Goal: Information Seeking & Learning: Learn about a topic

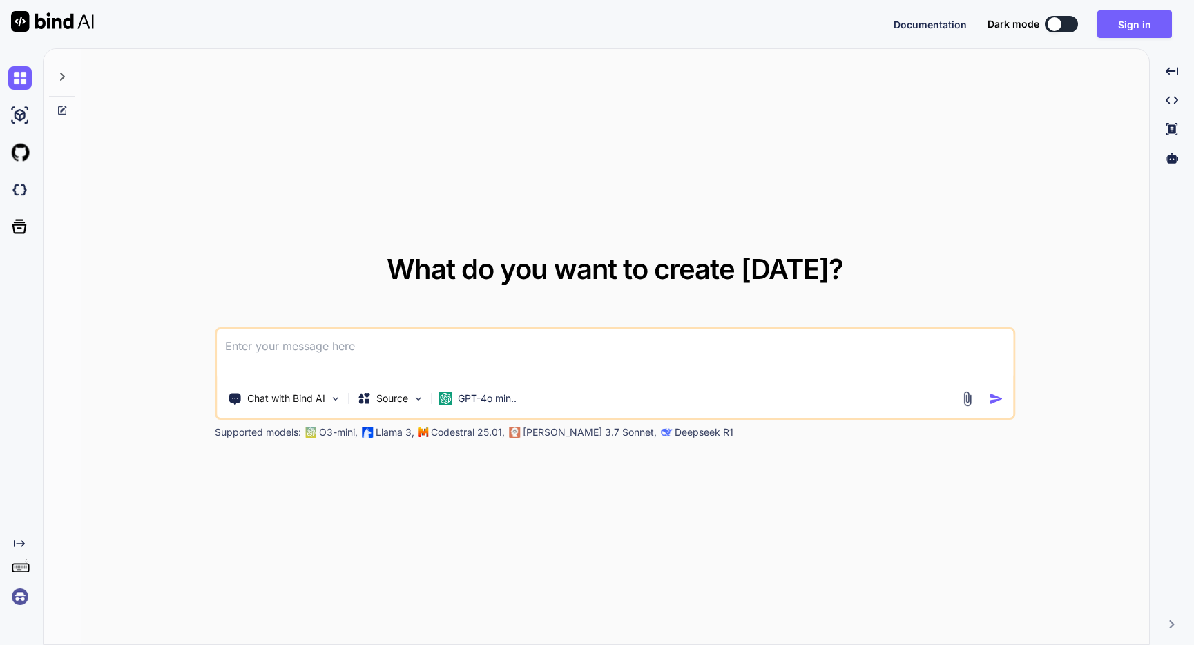
click at [547, 359] on textarea at bounding box center [615, 354] width 796 height 51
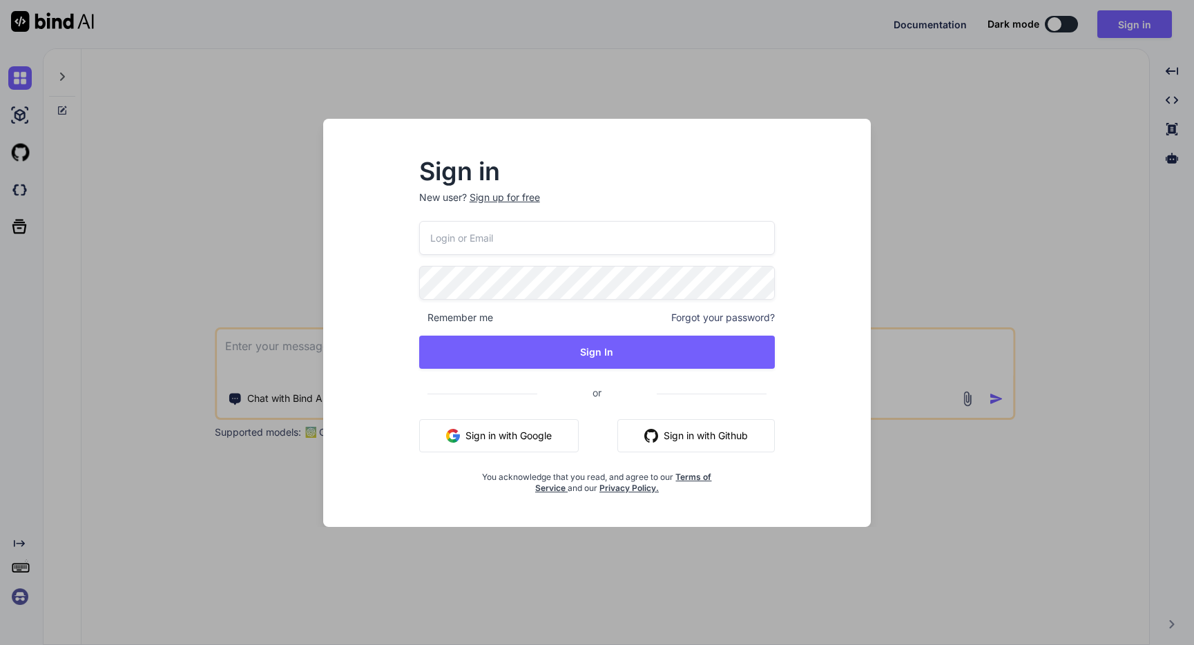
type input "[PERSON_NAME][EMAIL_ADDRESS][DOMAIN_NAME]"
click at [543, 427] on button "Sign in with Google" at bounding box center [498, 435] width 159 height 33
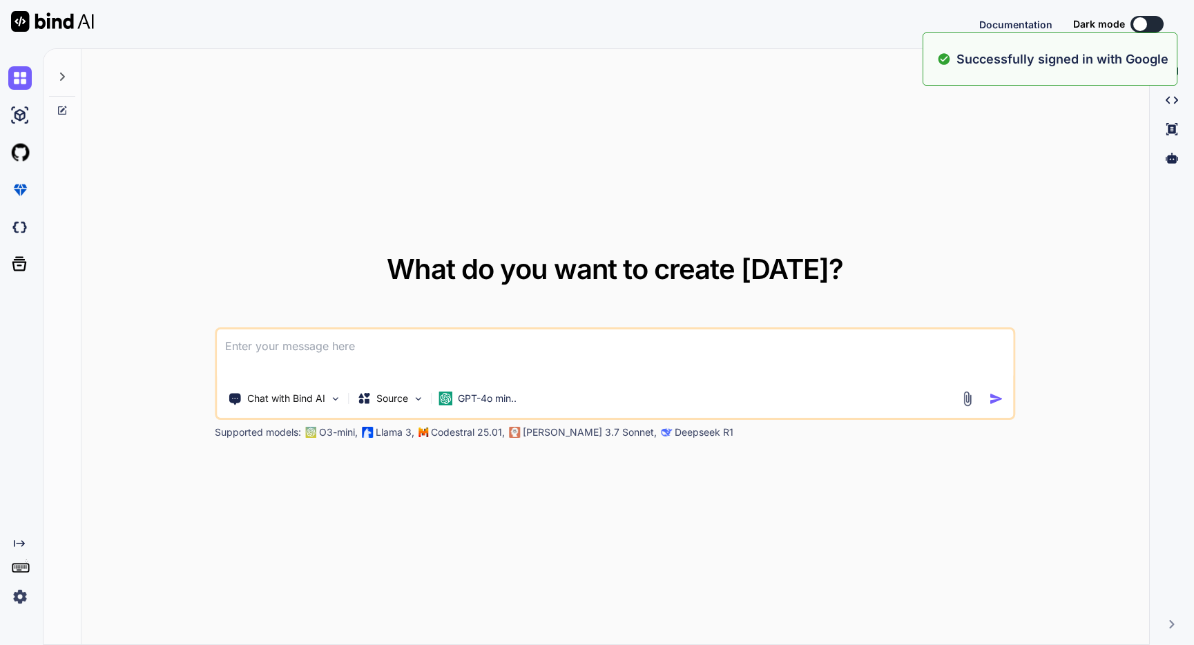
type textarea "x"
click at [676, 334] on textarea at bounding box center [615, 354] width 796 height 51
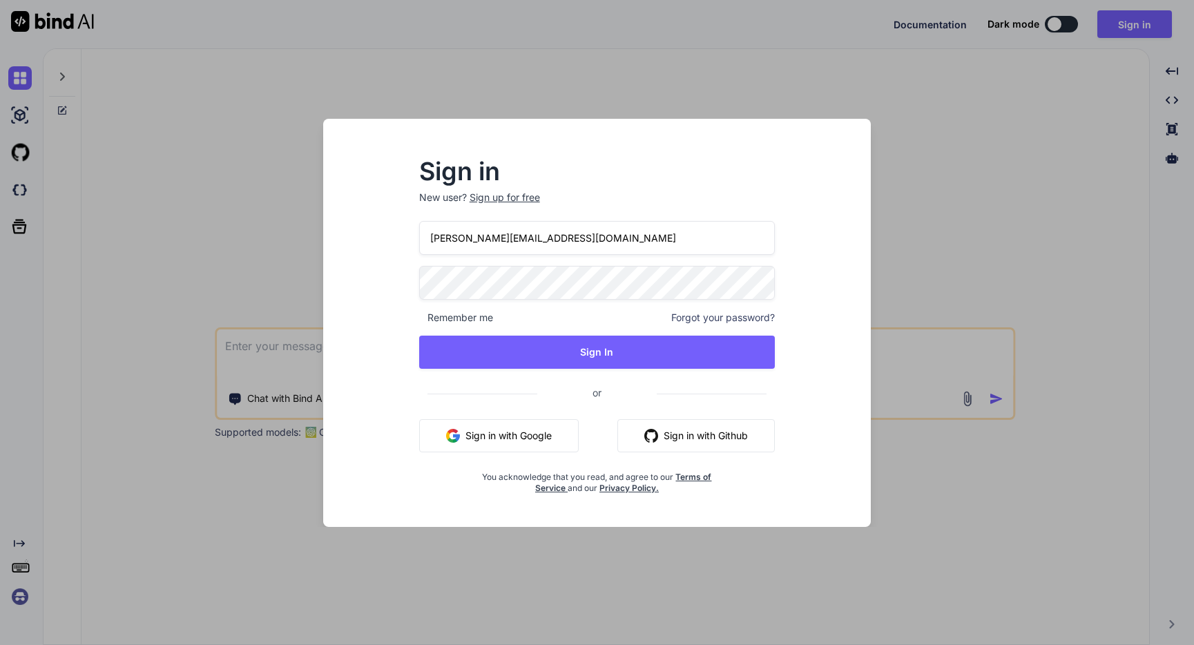
drag, startPoint x: 993, startPoint y: 186, endPoint x: 883, endPoint y: 133, distance: 122.3
click at [993, 186] on div "Sign in New user? Sign up for free Derek@stepfire.io Remember me Forgot your pa…" at bounding box center [597, 322] width 1194 height 645
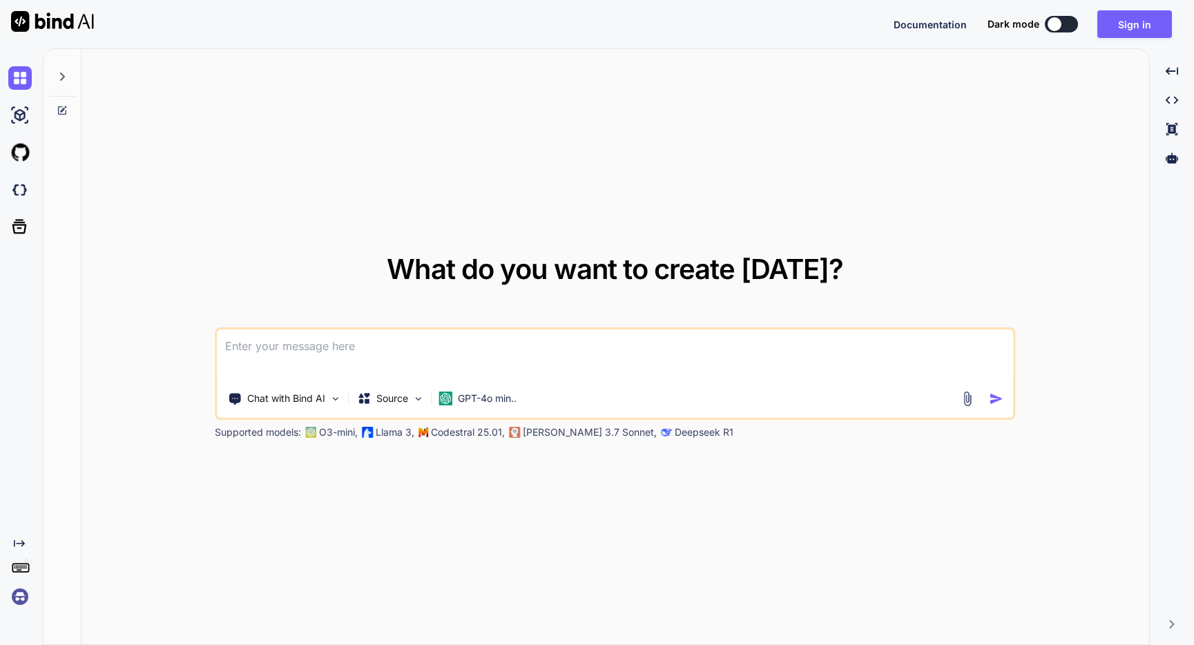
click at [304, 362] on textarea at bounding box center [615, 354] width 796 height 51
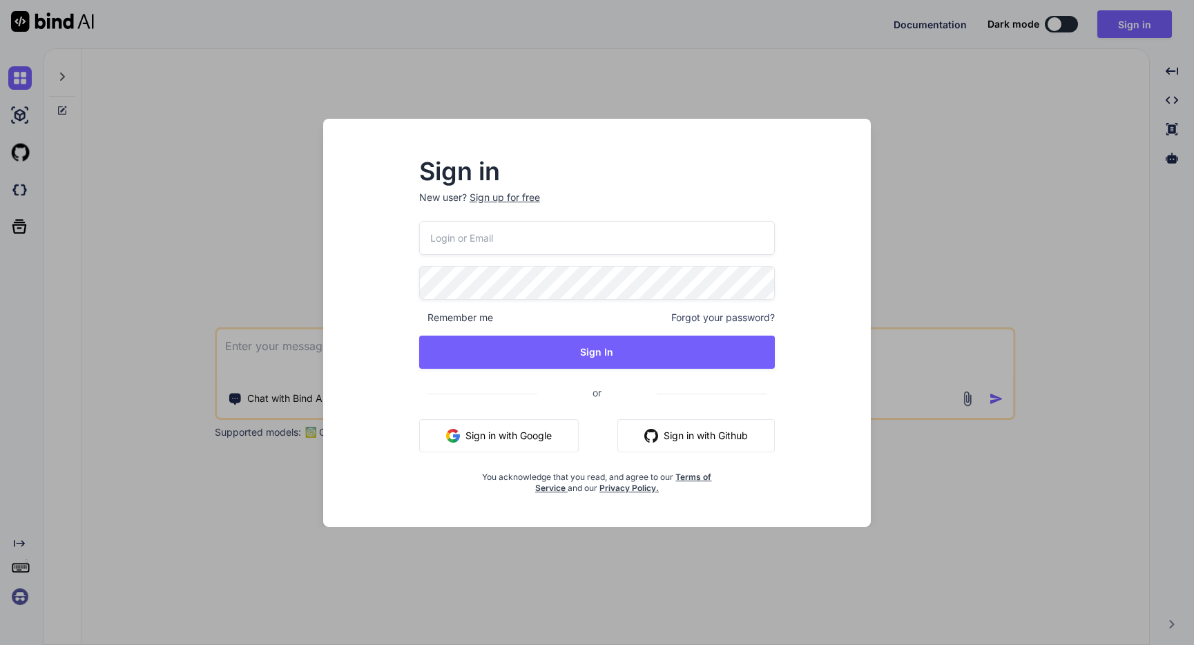
type input "[PERSON_NAME][EMAIL_ADDRESS][DOMAIN_NAME]"
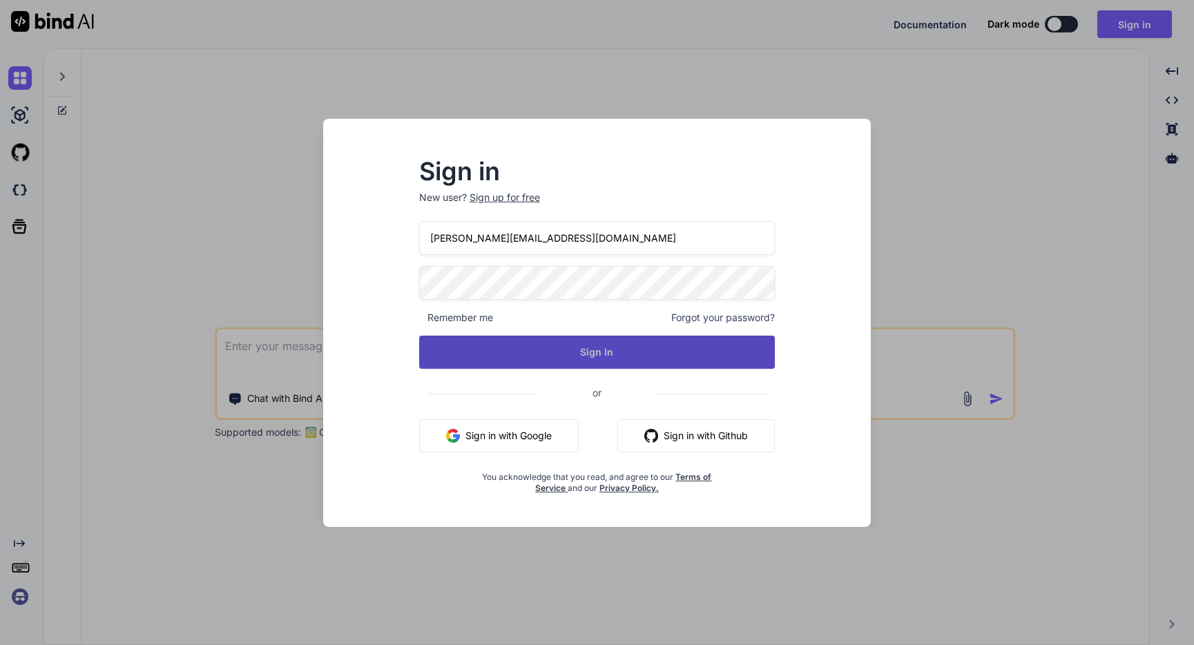
click at [543, 341] on button "Sign In" at bounding box center [597, 352] width 356 height 33
click at [606, 352] on button "Sign In" at bounding box center [597, 352] width 356 height 33
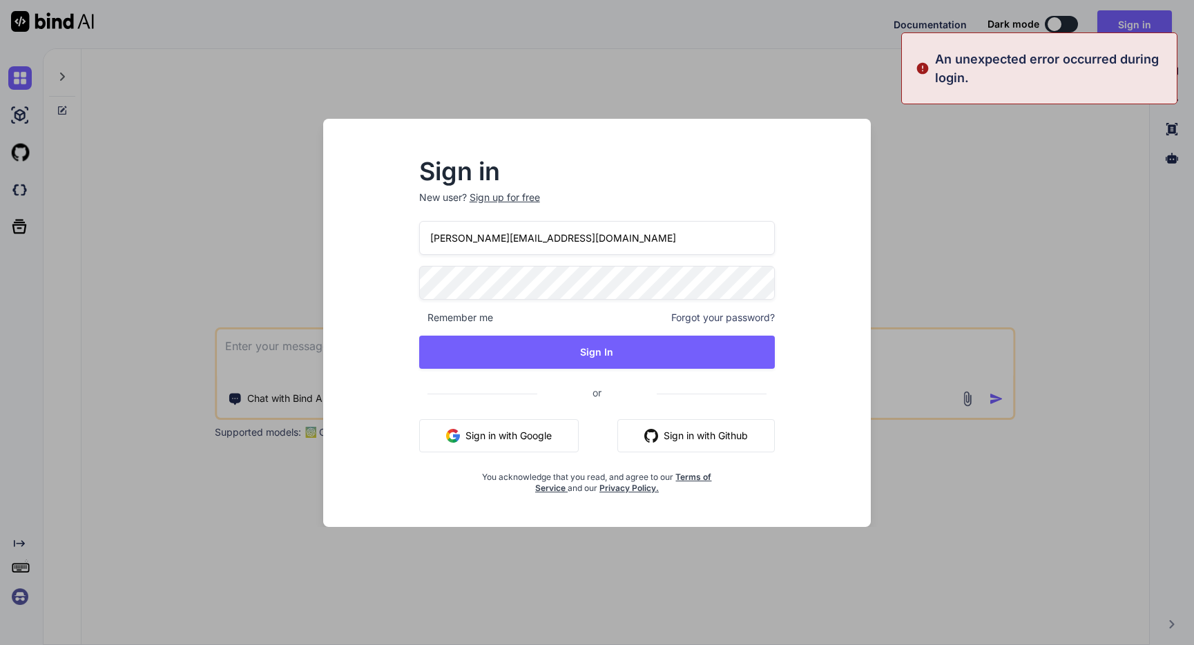
click at [942, 122] on div "Sign in New user? Sign up for free Derek@stepfire.io Remember me Forgot your pa…" at bounding box center [597, 322] width 1194 height 645
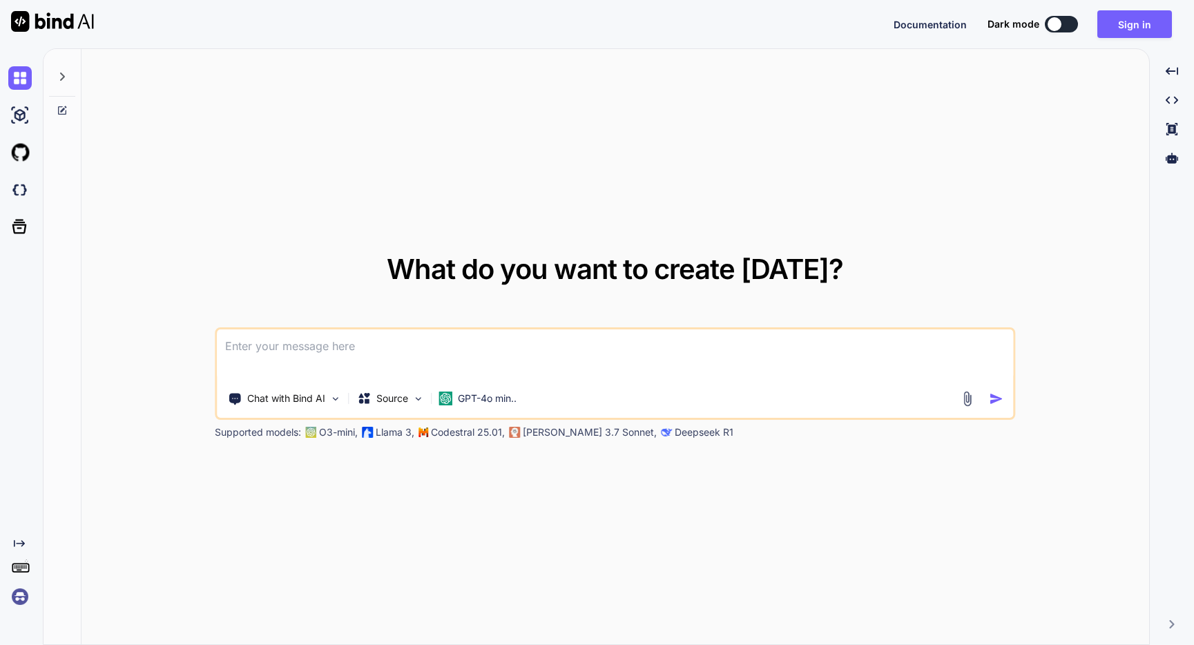
click at [331, 346] on textarea at bounding box center [615, 354] width 796 height 51
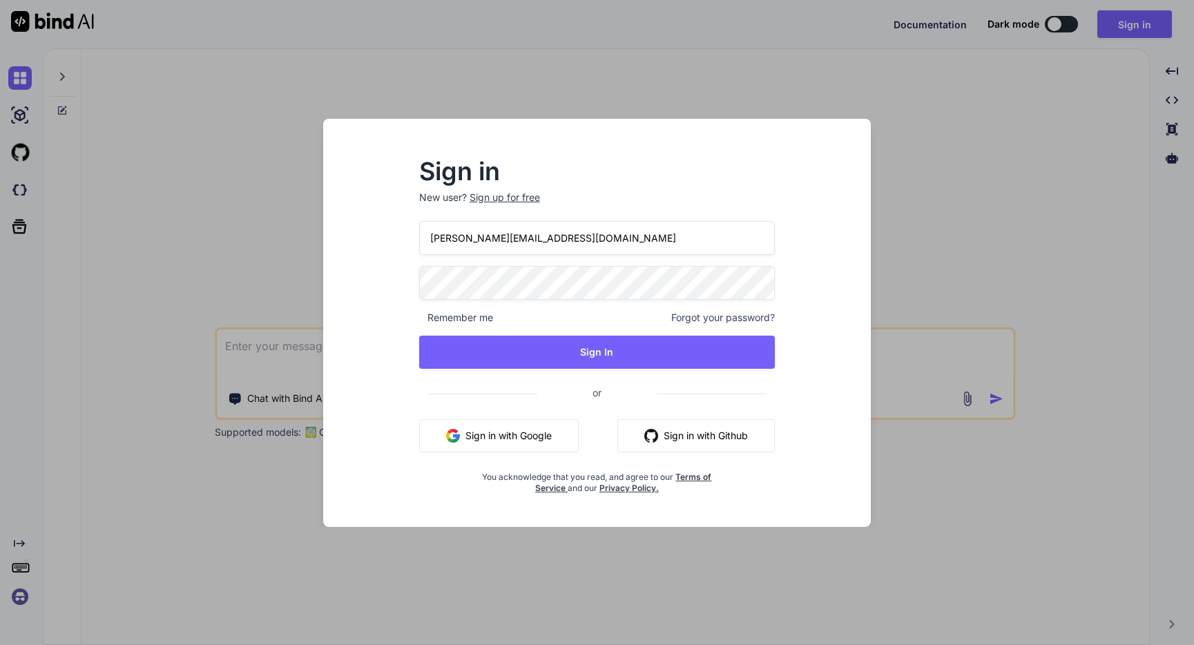
click at [465, 436] on button "Sign in with Google" at bounding box center [498, 435] width 159 height 33
click at [425, 77] on div "Sign in New user? Sign up for free Derek@stepfire.io Remember me Forgot your pa…" at bounding box center [597, 322] width 1194 height 645
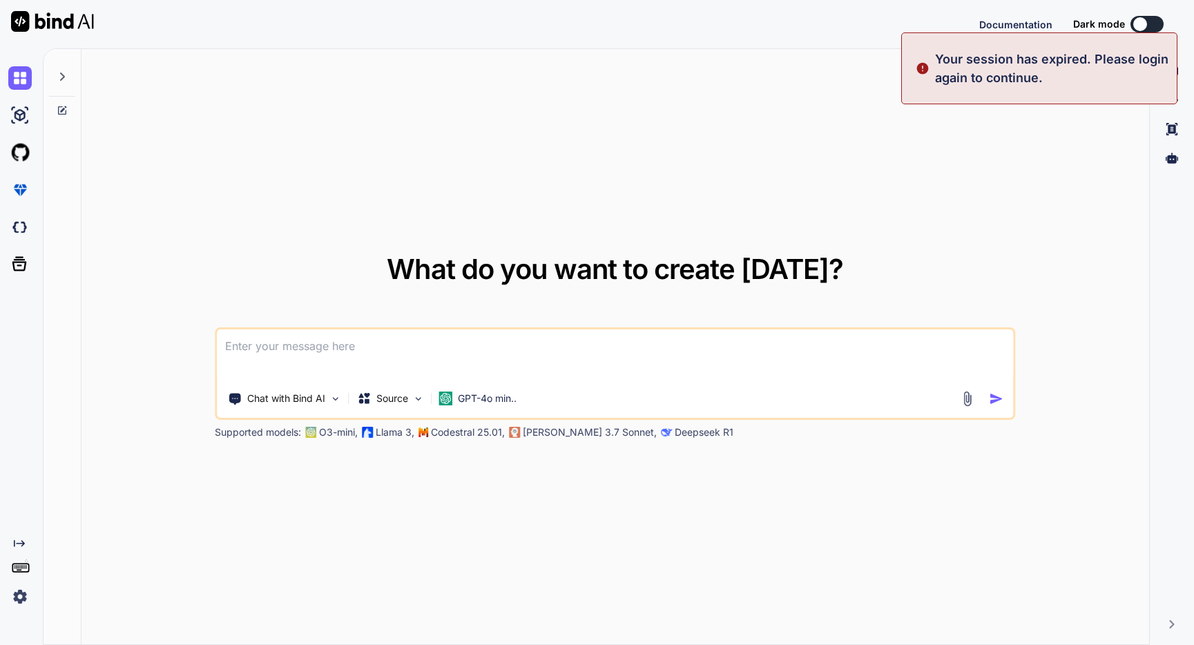
type textarea "x"
click at [18, 595] on img at bounding box center [19, 596] width 23 height 23
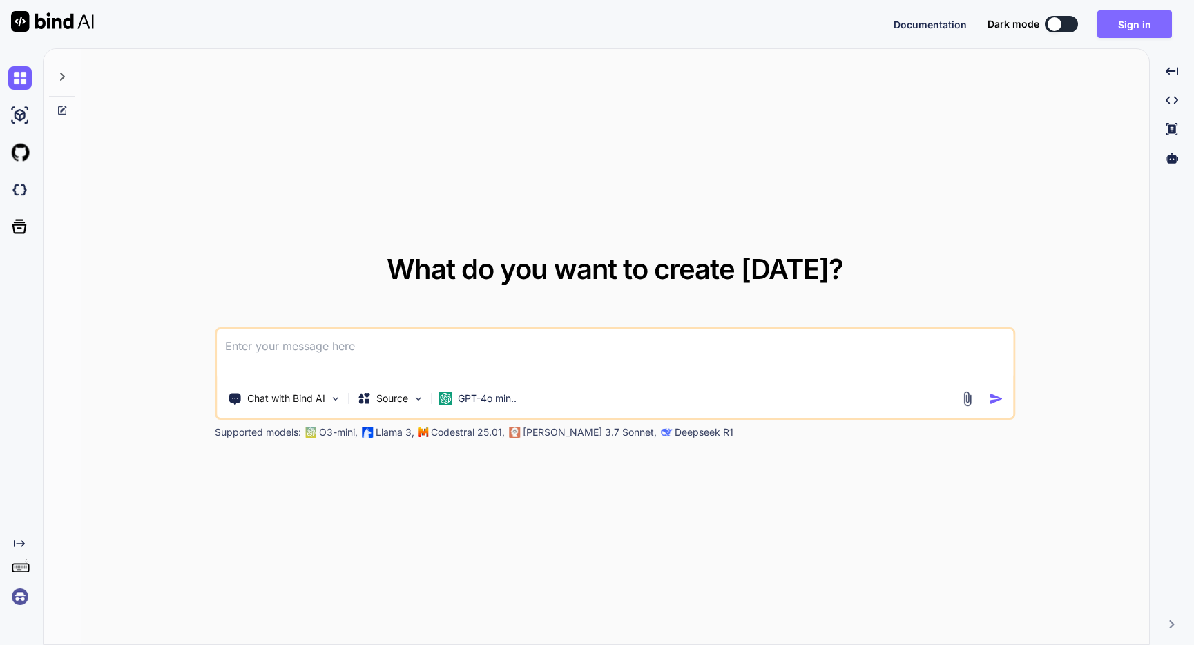
click at [1111, 22] on button "Sign in" at bounding box center [1134, 24] width 75 height 28
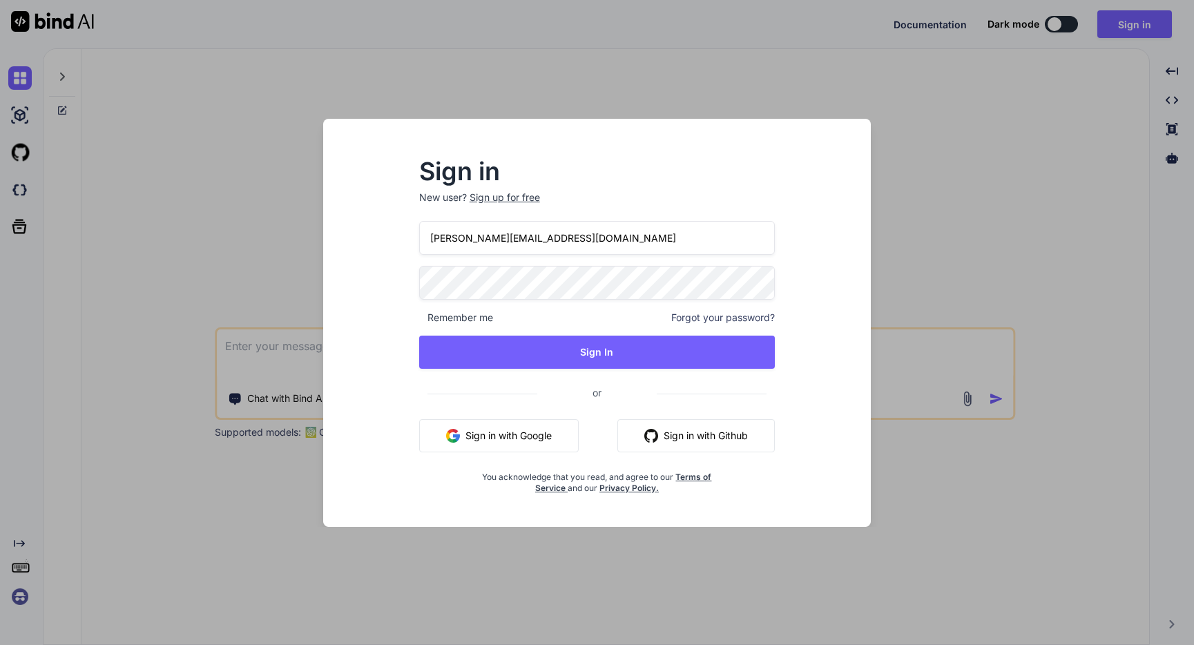
click at [535, 442] on button "Sign in with Google" at bounding box center [498, 435] width 159 height 33
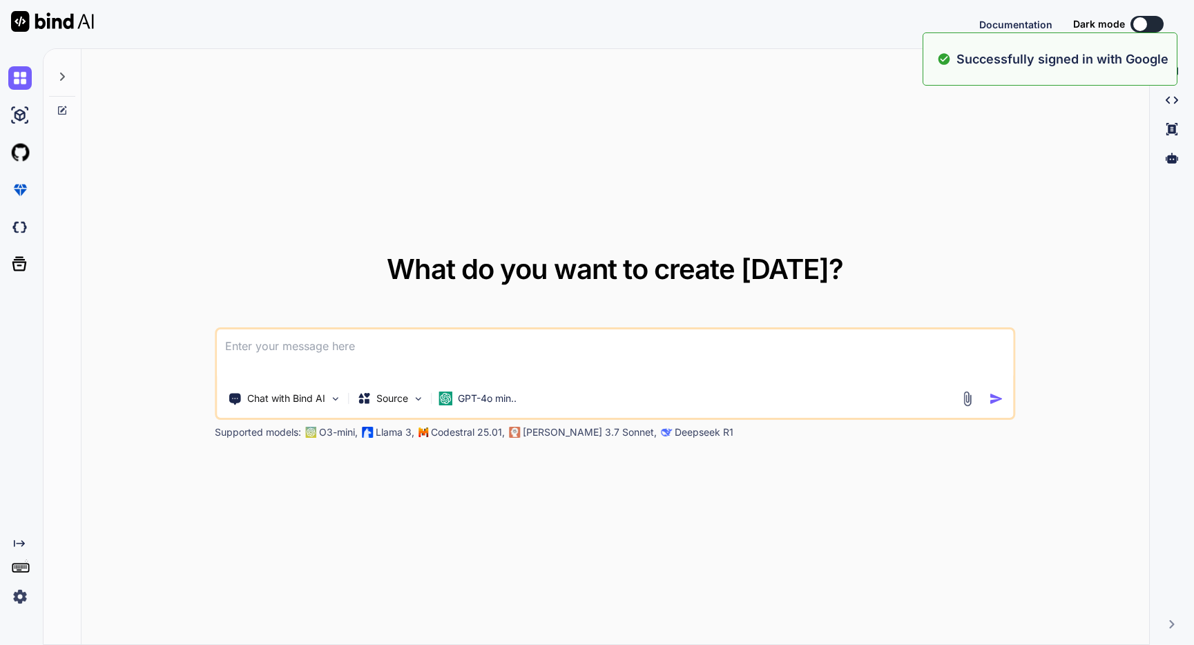
click at [479, 350] on textarea at bounding box center [615, 354] width 796 height 51
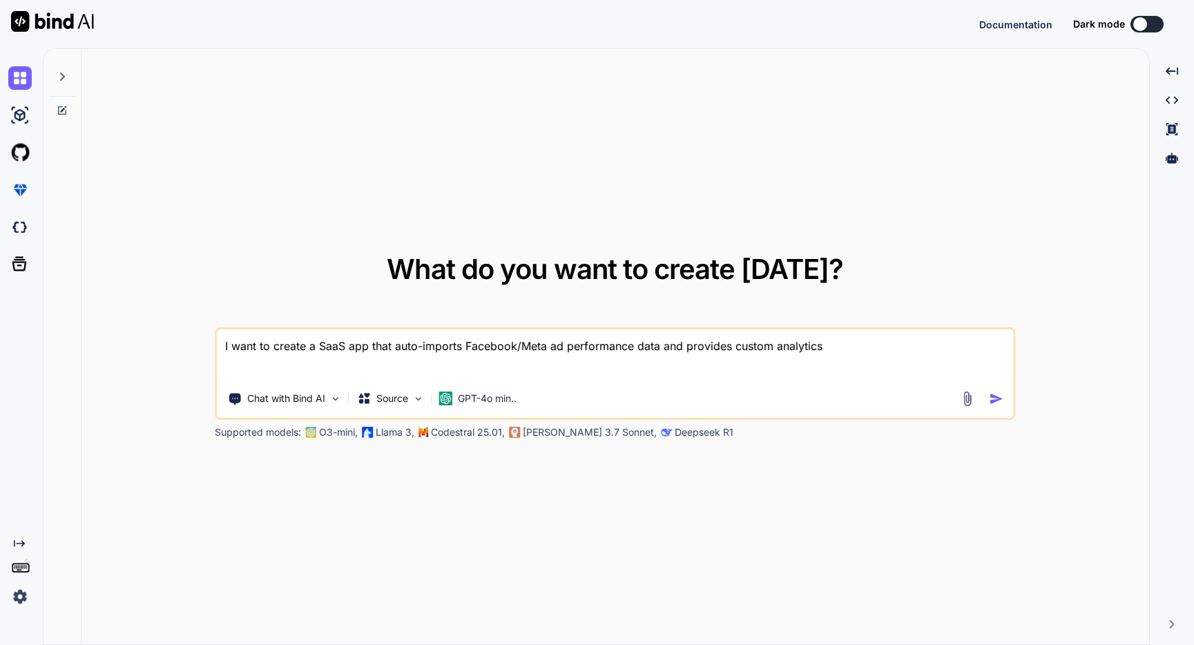
drag, startPoint x: 662, startPoint y: 349, endPoint x: 682, endPoint y: 382, distance: 39.3
click at [662, 349] on textarea "I want to create a SaaS app that auto-imports Facebook/Meta ad performance data…" at bounding box center [615, 354] width 796 height 51
click at [940, 347] on textarea "I want to create a SaaS app that auto-imports Facebook/Meta ad performance data…" at bounding box center [615, 354] width 796 height 51
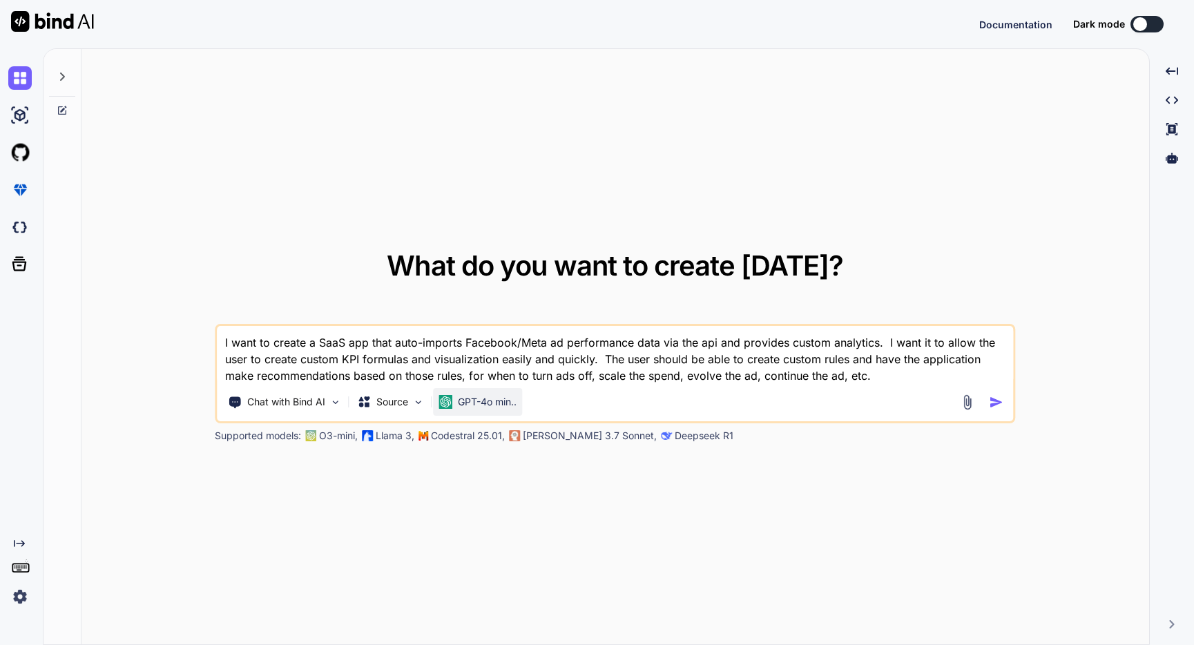
type textarea "I want to create a SaaS app that auto-imports Facebook/Meta ad performance data…"
click at [509, 405] on p "GPT-4o min.." at bounding box center [487, 402] width 59 height 14
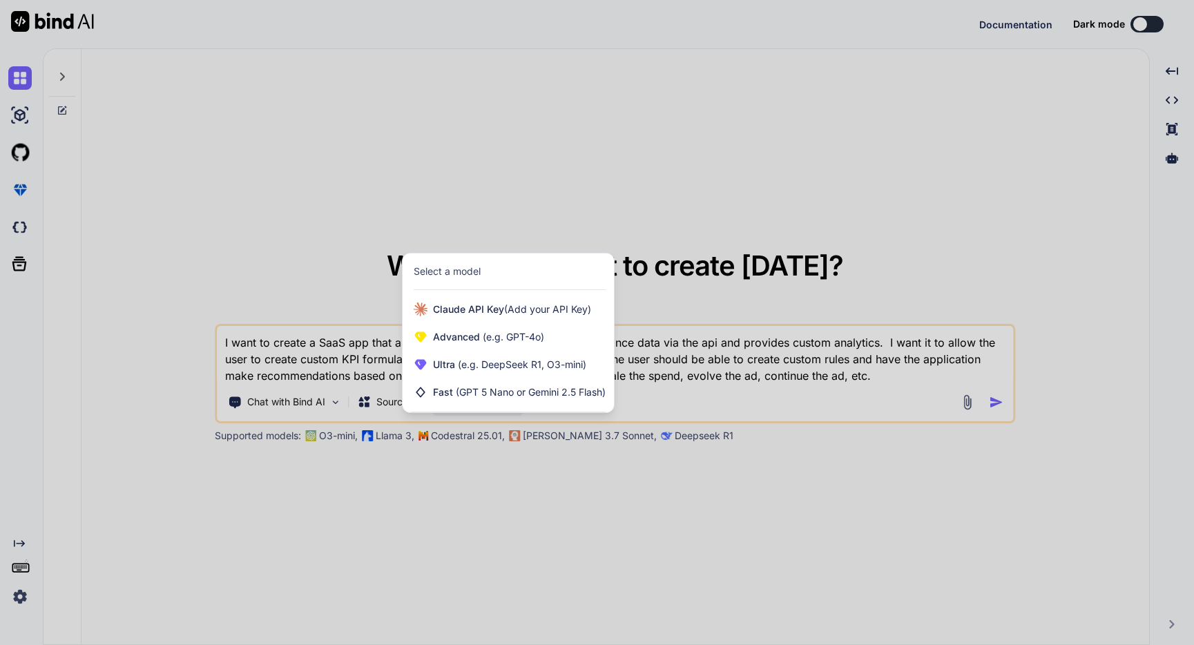
click at [849, 284] on div at bounding box center [597, 322] width 1194 height 645
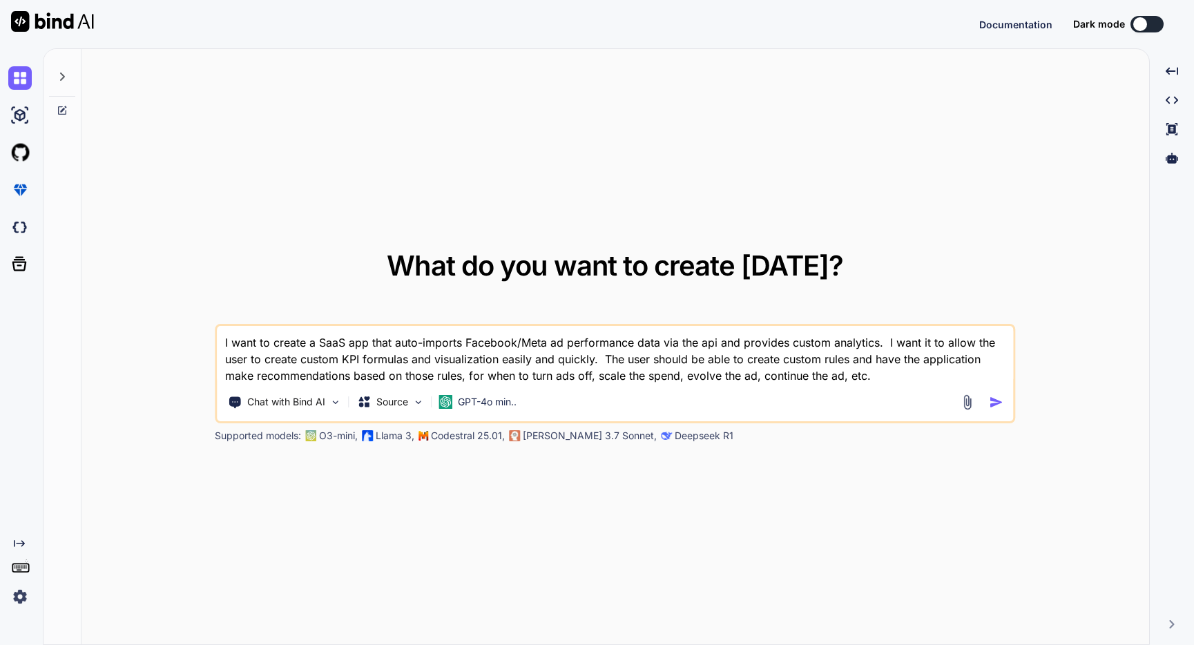
click at [991, 403] on img "button" at bounding box center [996, 402] width 14 height 14
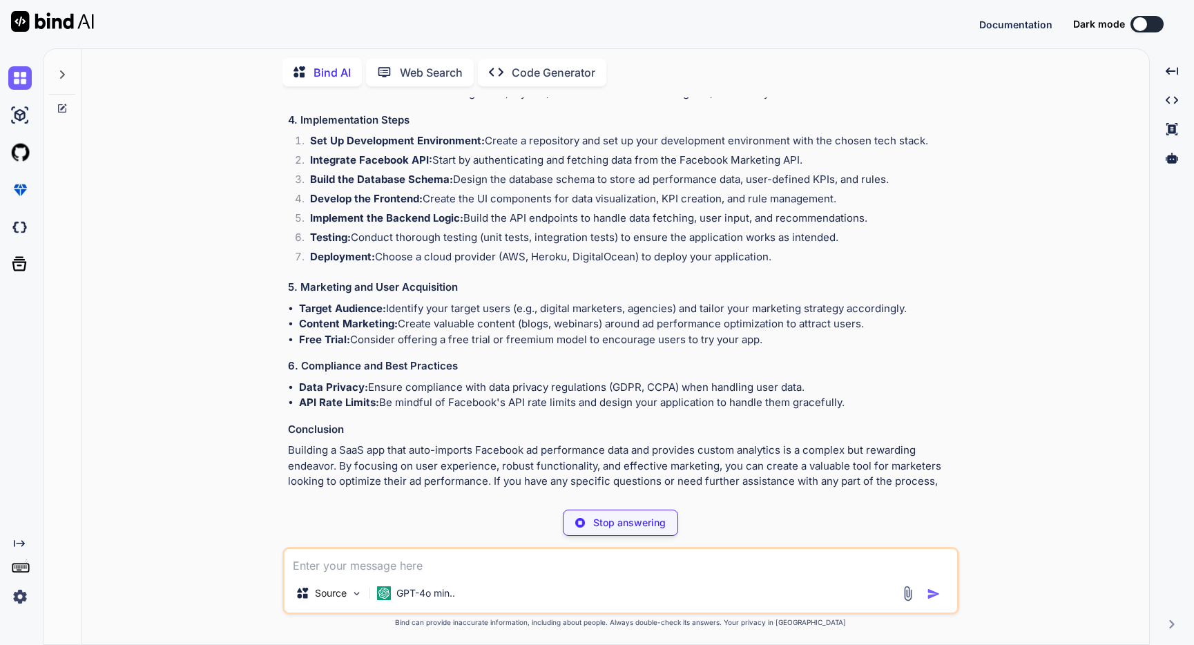
scroll to position [690, 0]
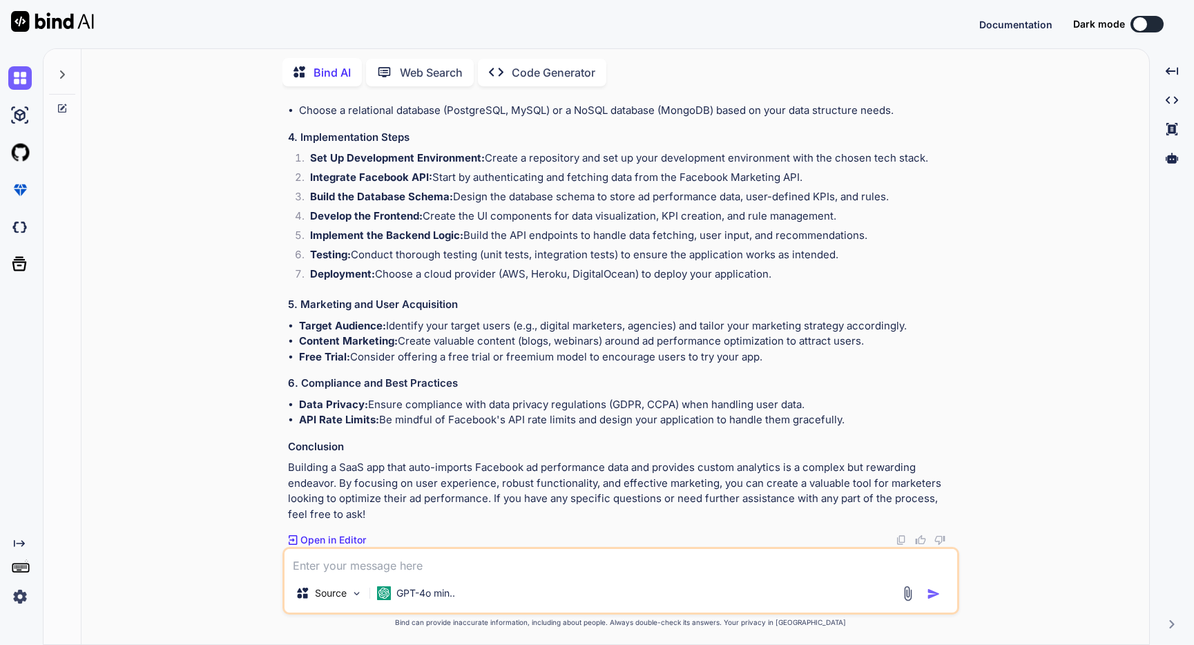
click at [334, 540] on p "Open in Editor" at bounding box center [333, 540] width 66 height 14
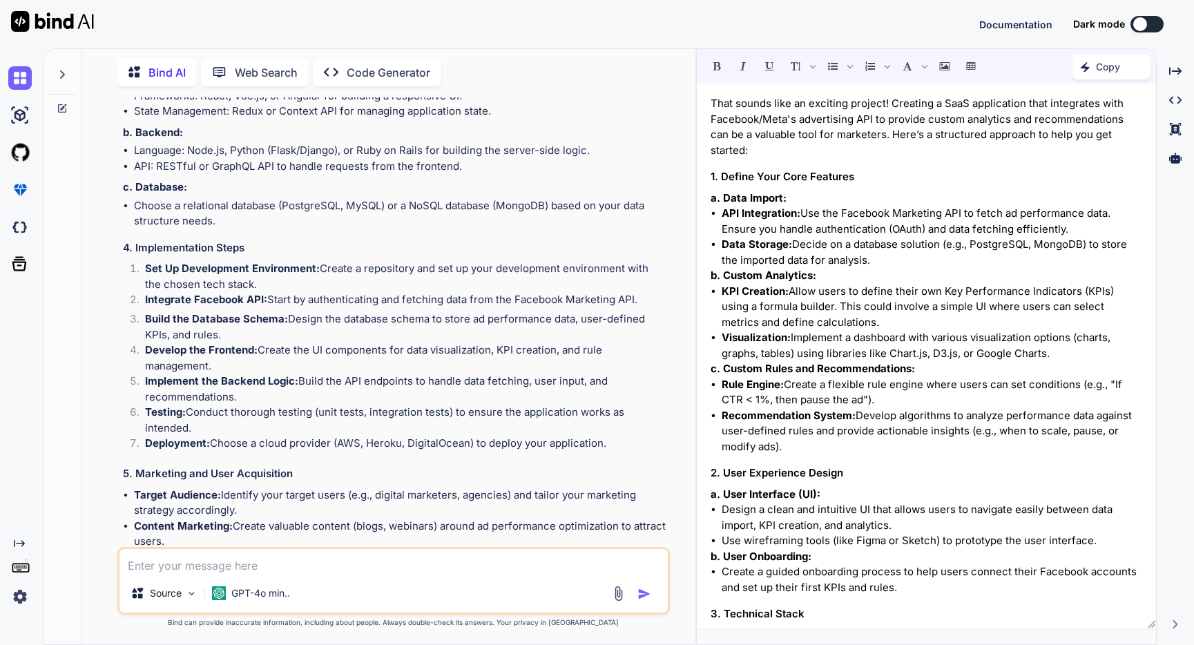
scroll to position [889, 0]
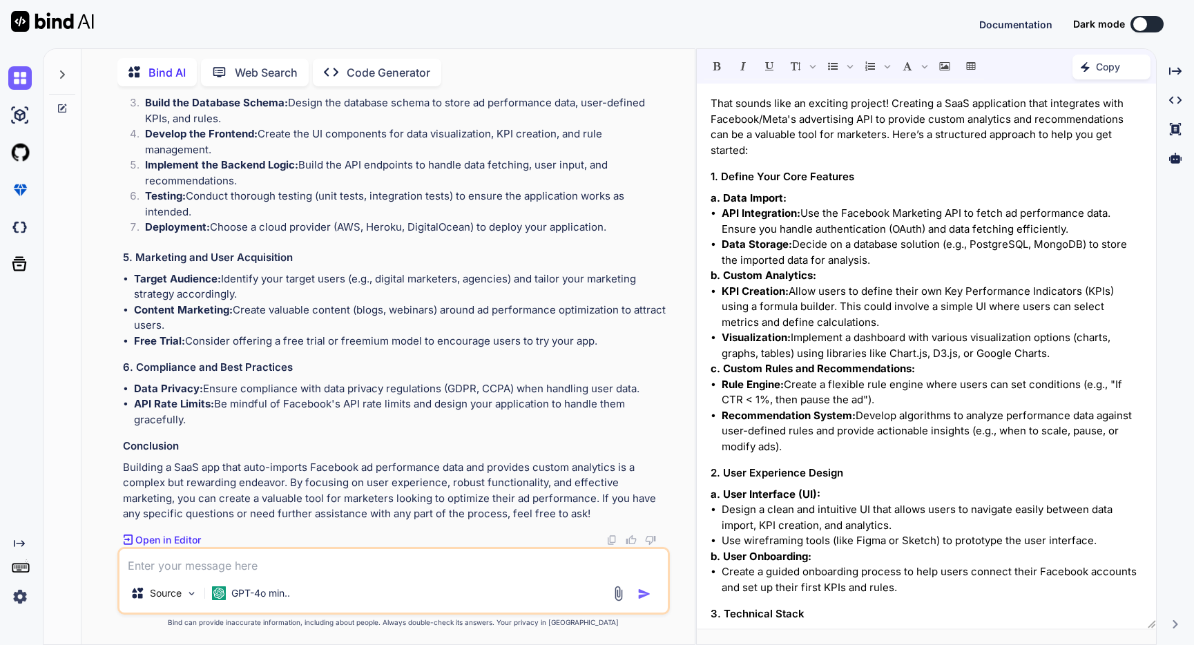
click at [27, 512] on div "Created with Pixso." at bounding box center [18, 333] width 37 height 549
click at [17, 545] on icon "Created with Pixso." at bounding box center [19, 543] width 11 height 11
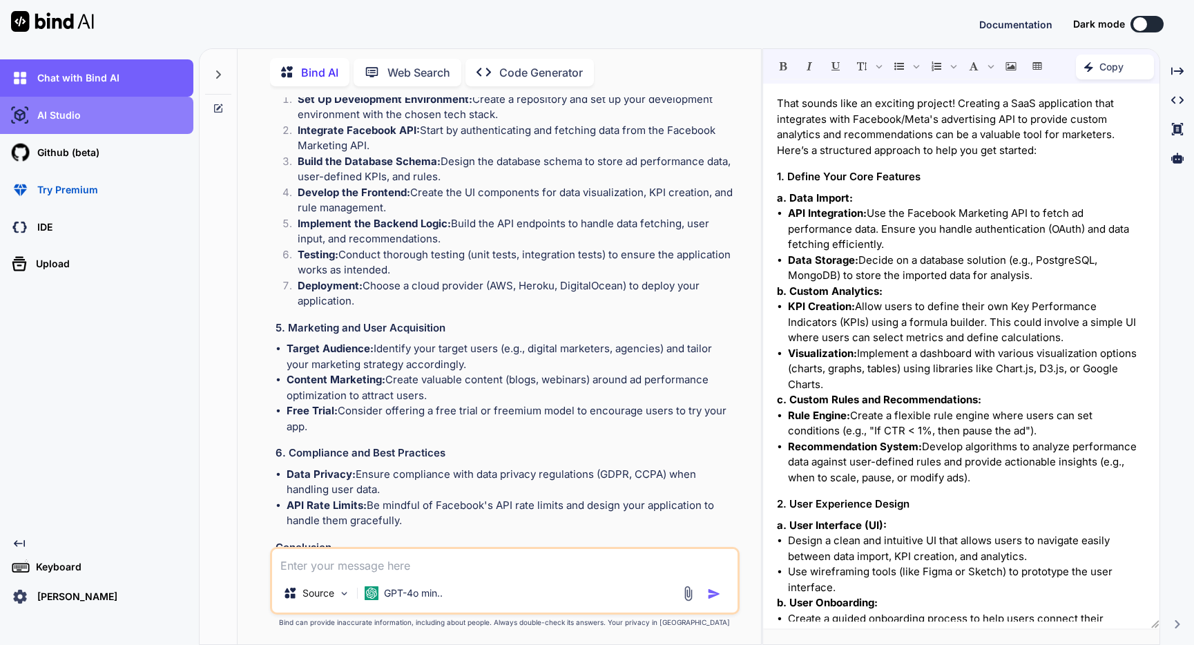
click at [50, 113] on p "AI Studio" at bounding box center [56, 115] width 49 height 14
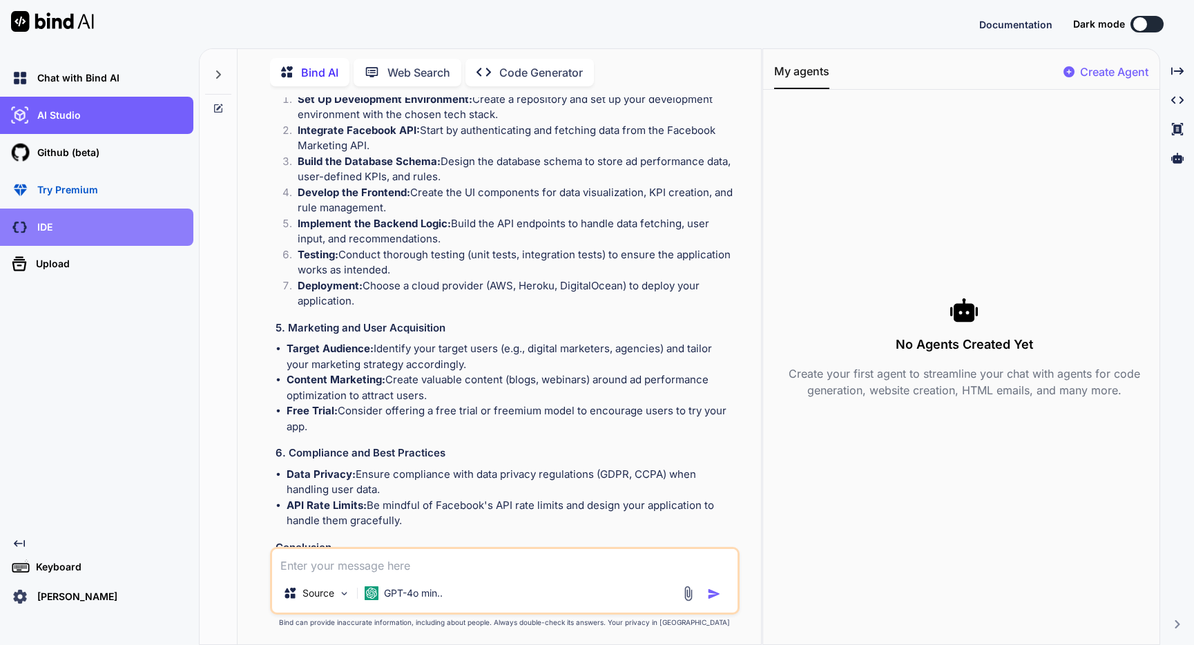
click at [61, 235] on div "IDE" at bounding box center [100, 226] width 185 height 23
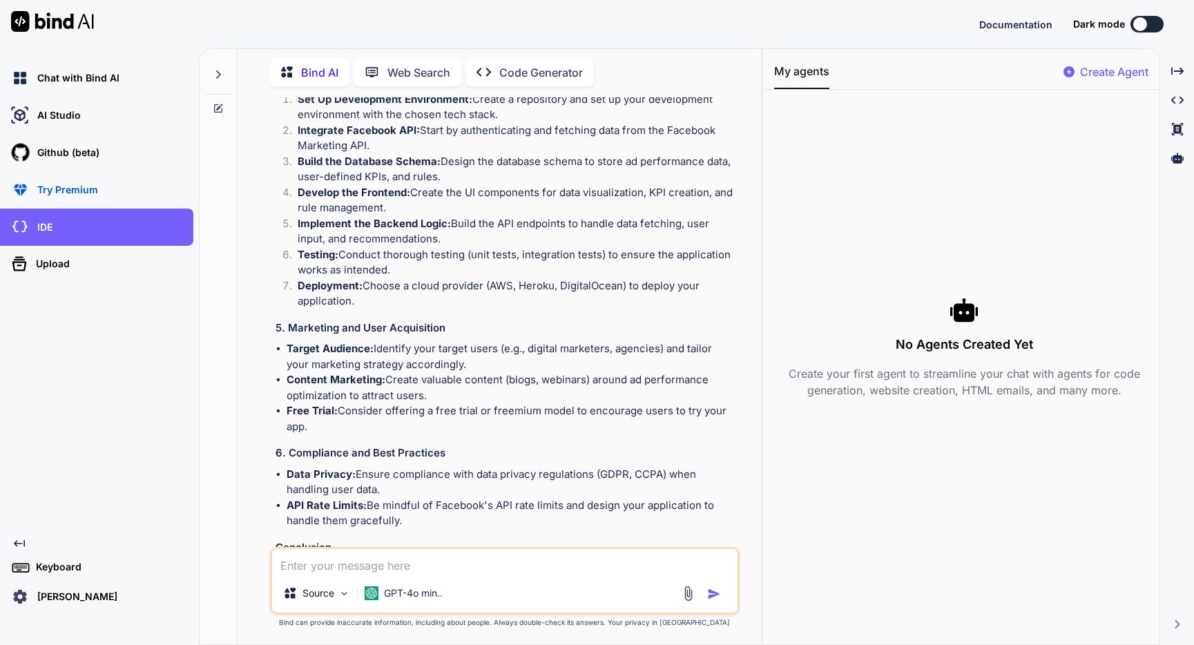
scroll to position [1006, 0]
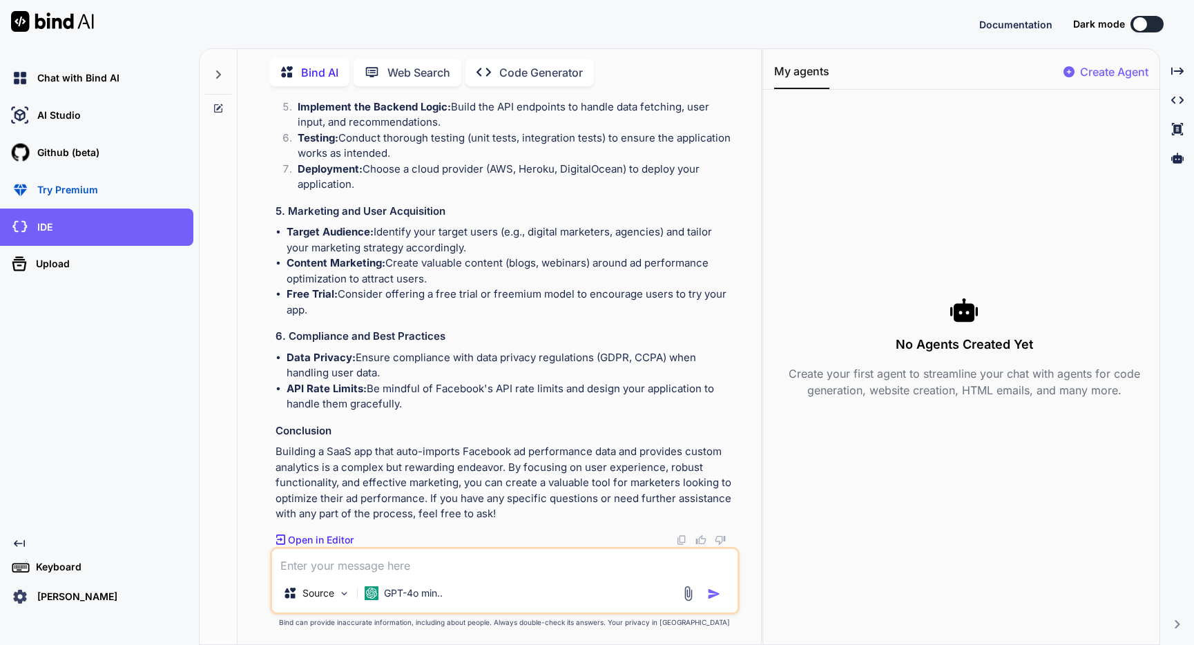
click at [329, 543] on p "Open in Editor" at bounding box center [321, 540] width 66 height 14
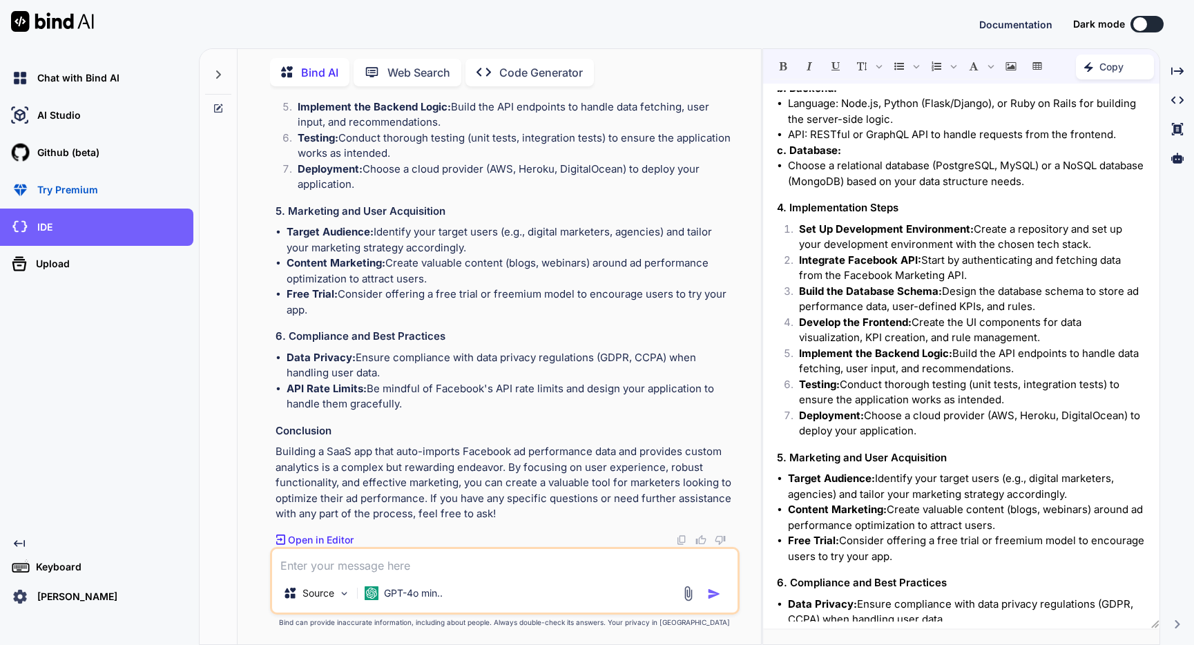
scroll to position [824, 0]
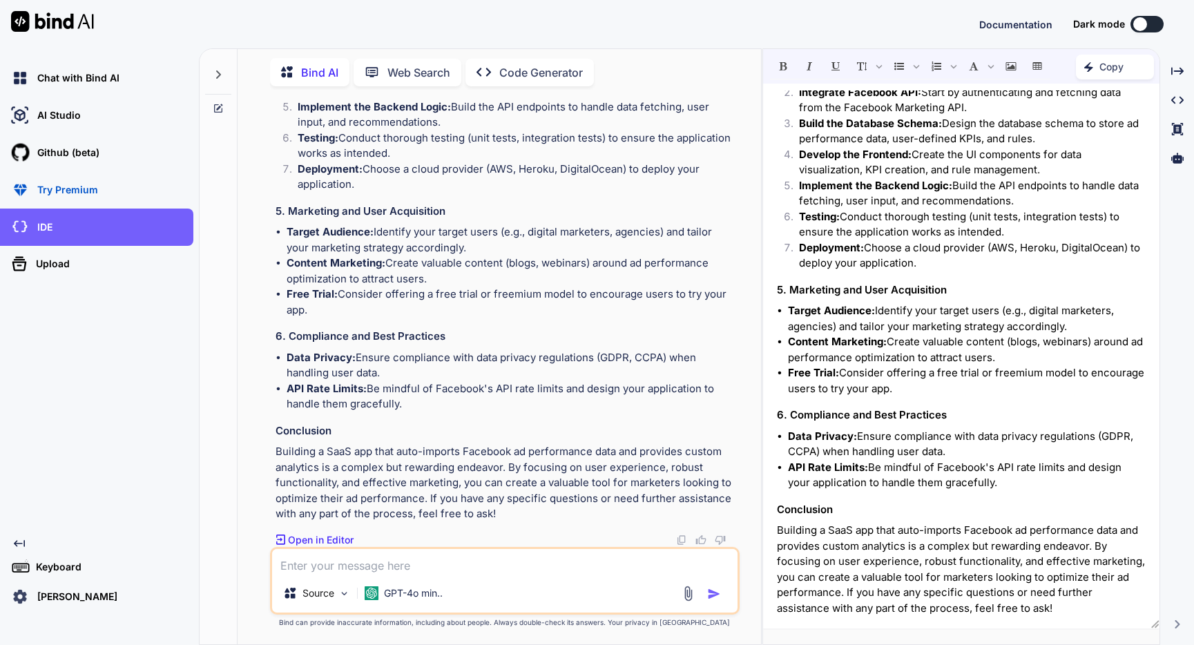
click at [510, 64] on p "Code Generator" at bounding box center [541, 72] width 84 height 17
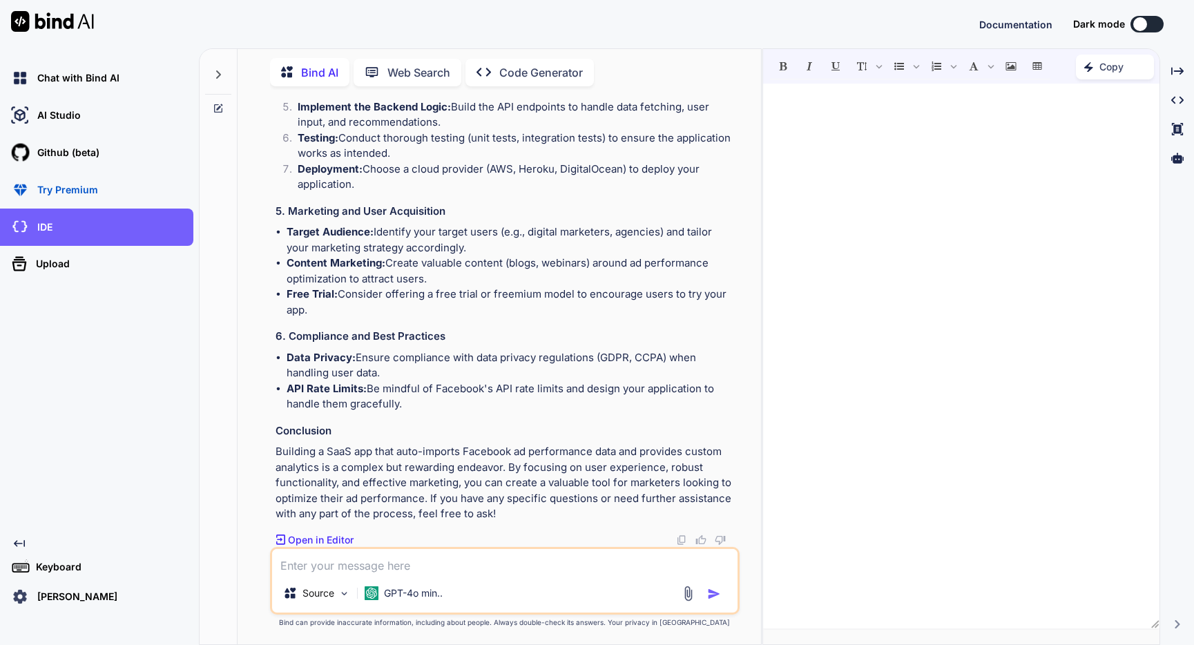
scroll to position [0, 0]
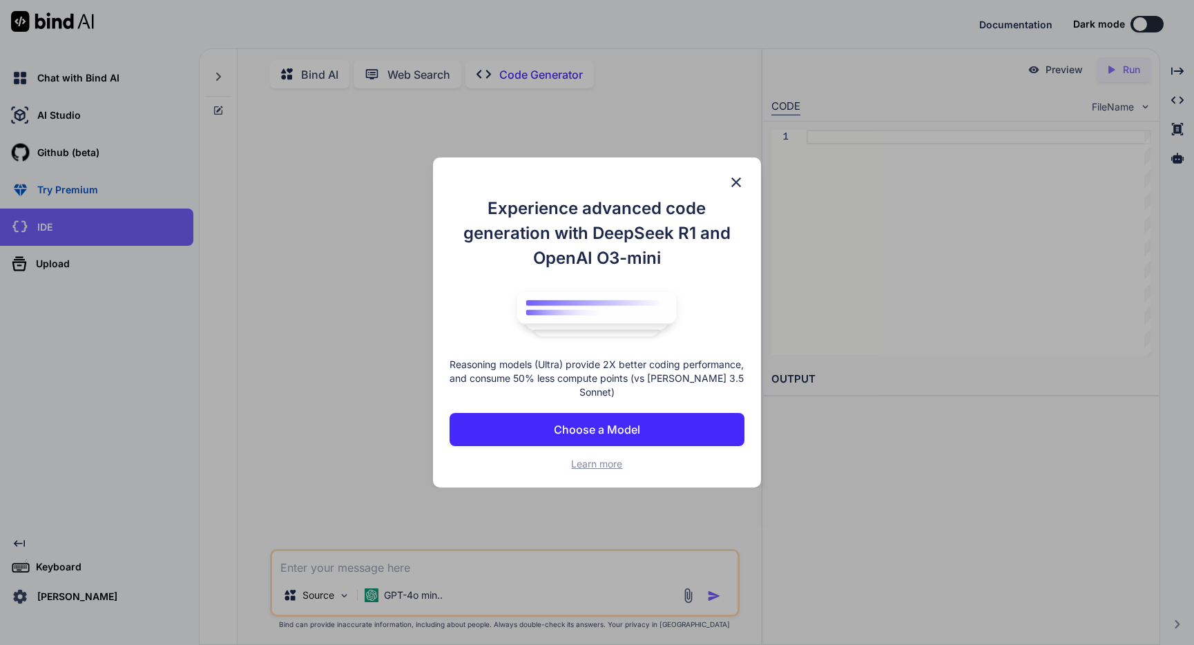
click at [616, 436] on p "Choose a Model" at bounding box center [597, 429] width 86 height 17
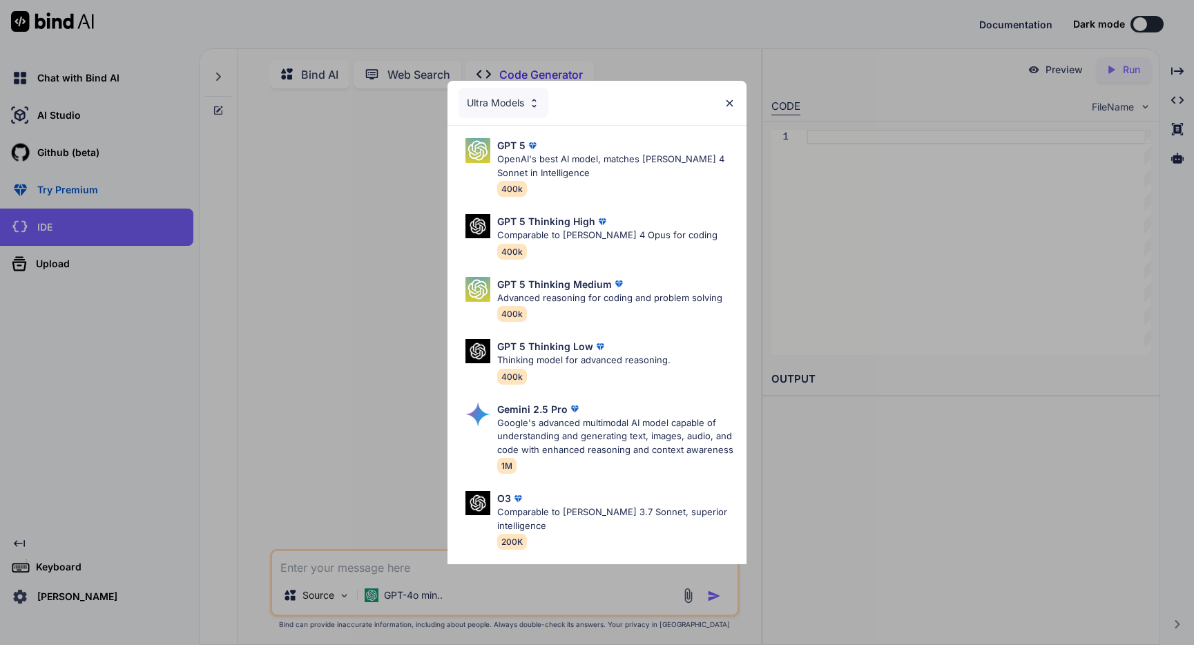
click at [527, 108] on div "Ultra Models" at bounding box center [503, 103] width 90 height 30
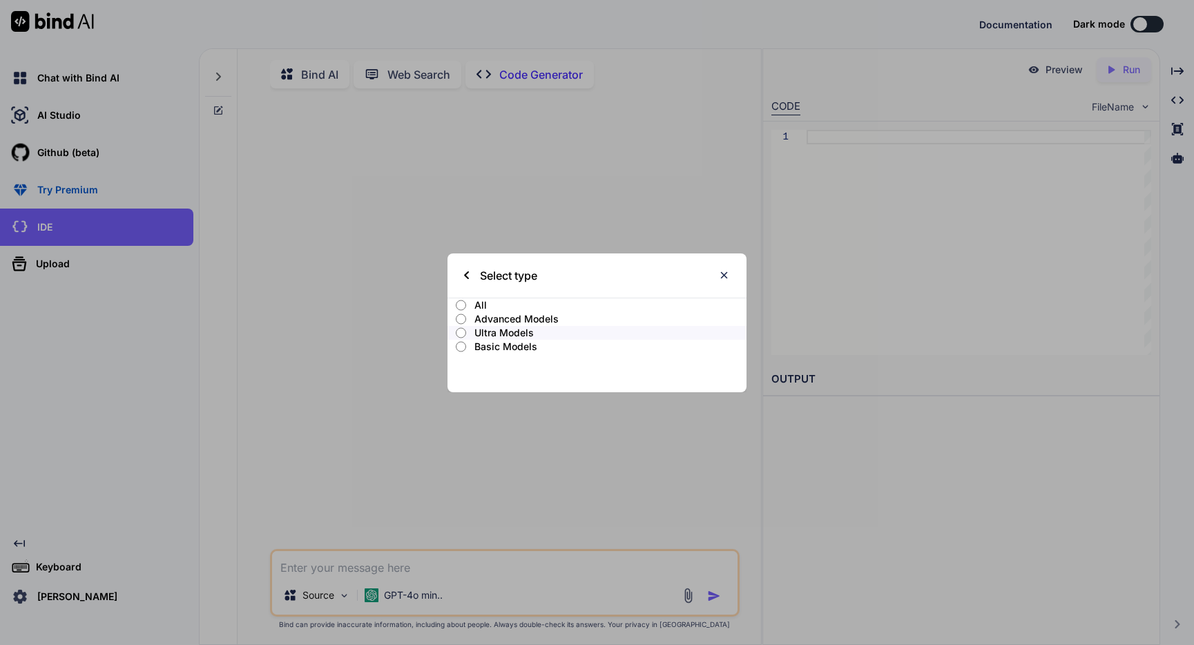
click at [462, 318] on input "Advanced Models" at bounding box center [461, 318] width 10 height 11
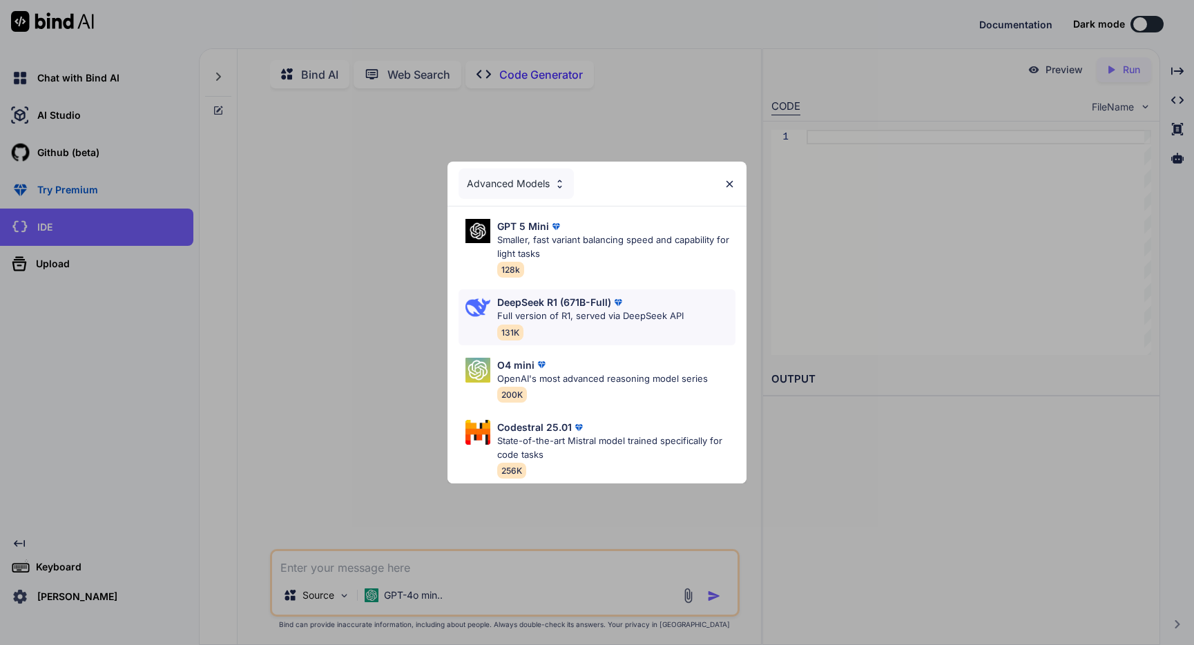
click at [629, 315] on p "Full version of R1, served via DeepSeek API" at bounding box center [590, 316] width 186 height 14
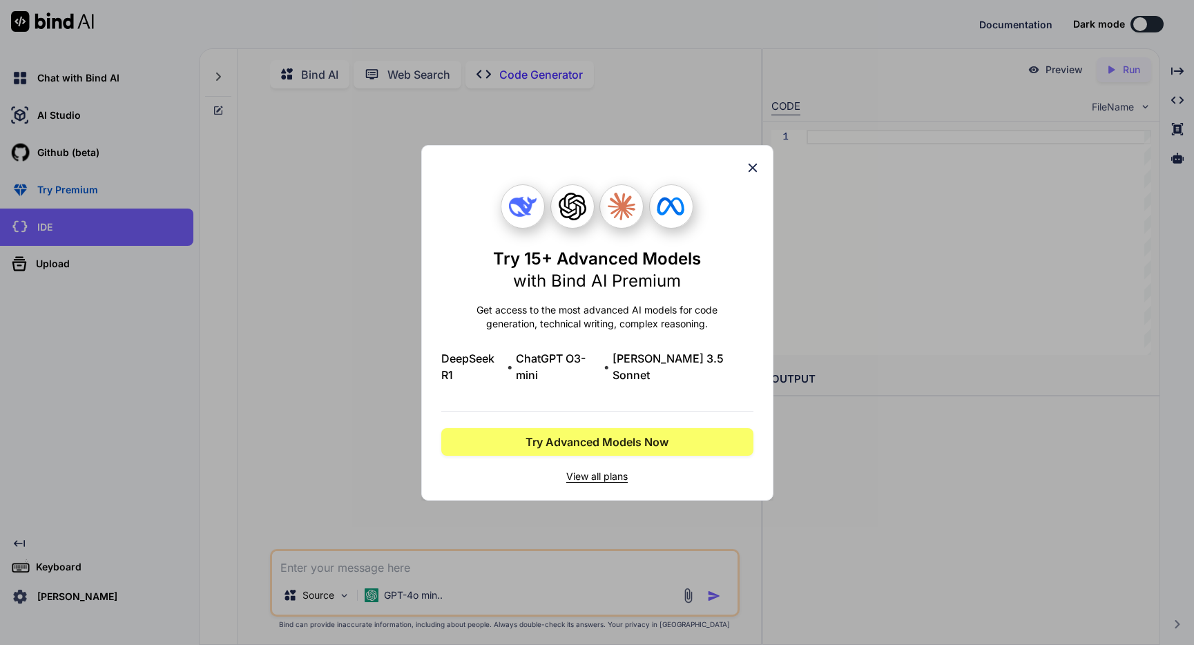
click at [747, 174] on icon at bounding box center [752, 167] width 15 height 15
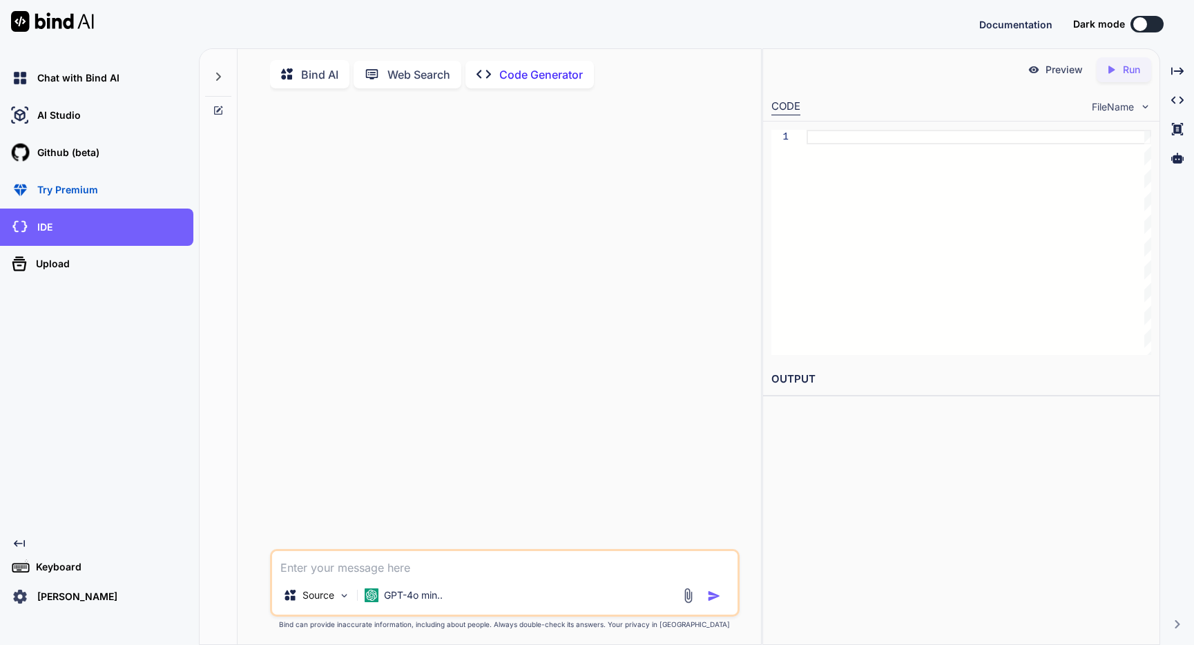
click at [523, 72] on p "Code Generator" at bounding box center [541, 74] width 84 height 17
click at [515, 72] on p "Code Generator" at bounding box center [541, 74] width 84 height 17
click at [392, 559] on textarea at bounding box center [504, 563] width 465 height 25
click at [530, 150] on div at bounding box center [506, 323] width 467 height 449
click at [403, 75] on p "Web Search" at bounding box center [418, 74] width 63 height 17
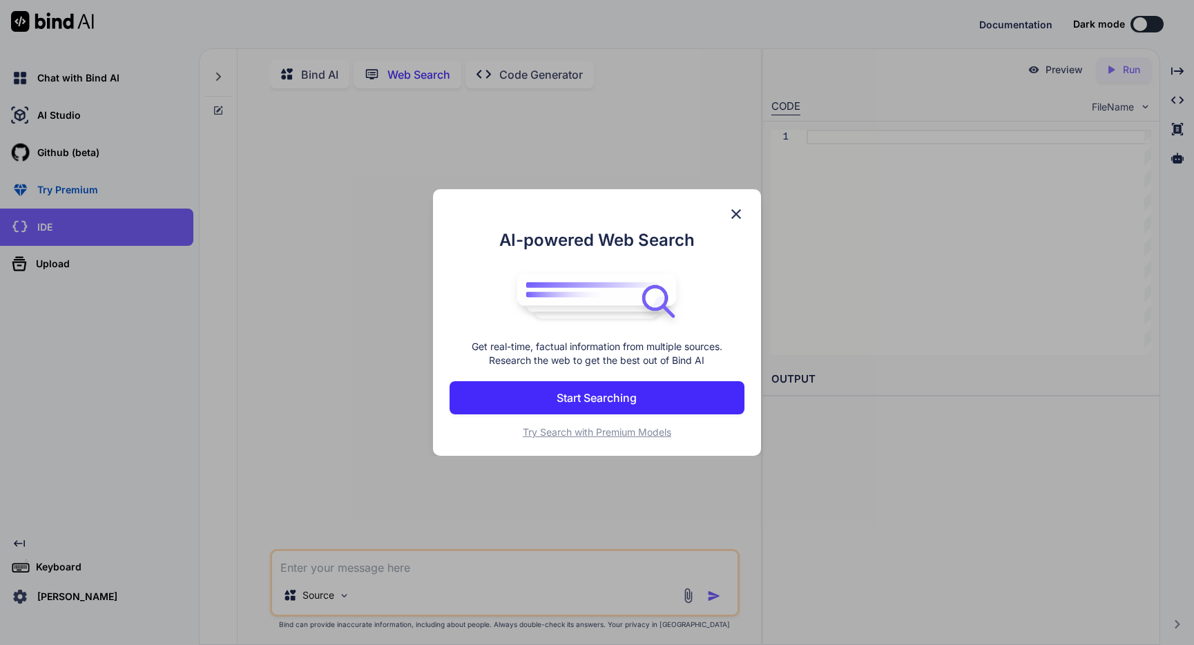
scroll to position [6, 0]
click at [738, 212] on img at bounding box center [736, 214] width 17 height 17
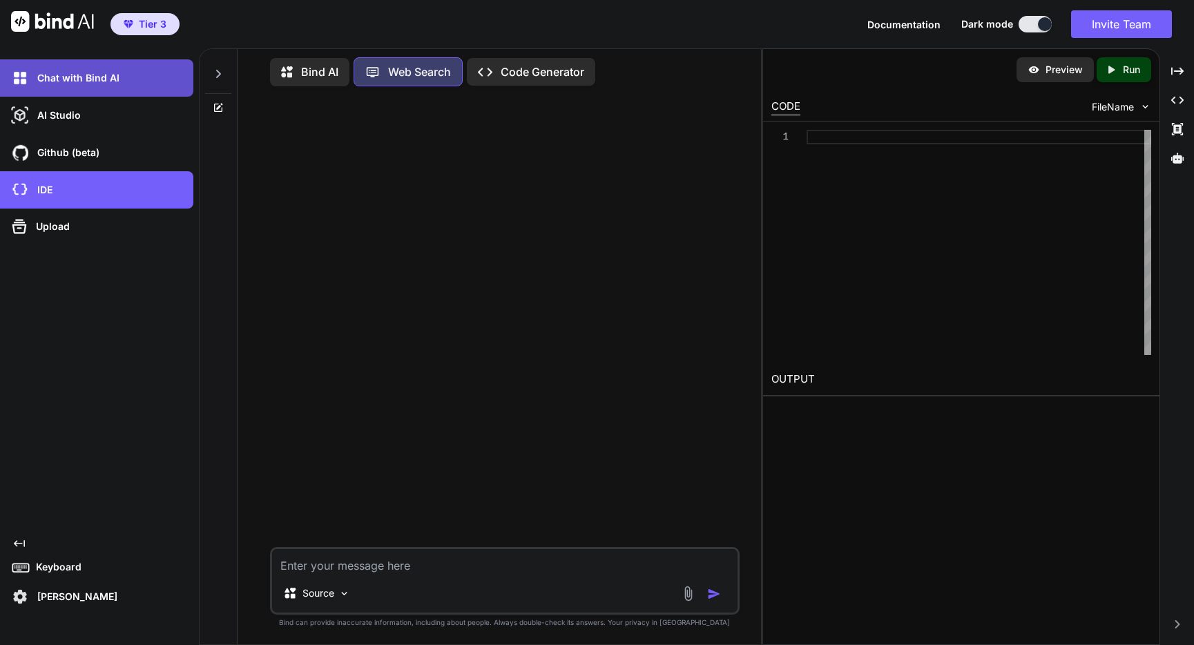
click at [96, 75] on p "Chat with Bind AI" at bounding box center [76, 78] width 88 height 14
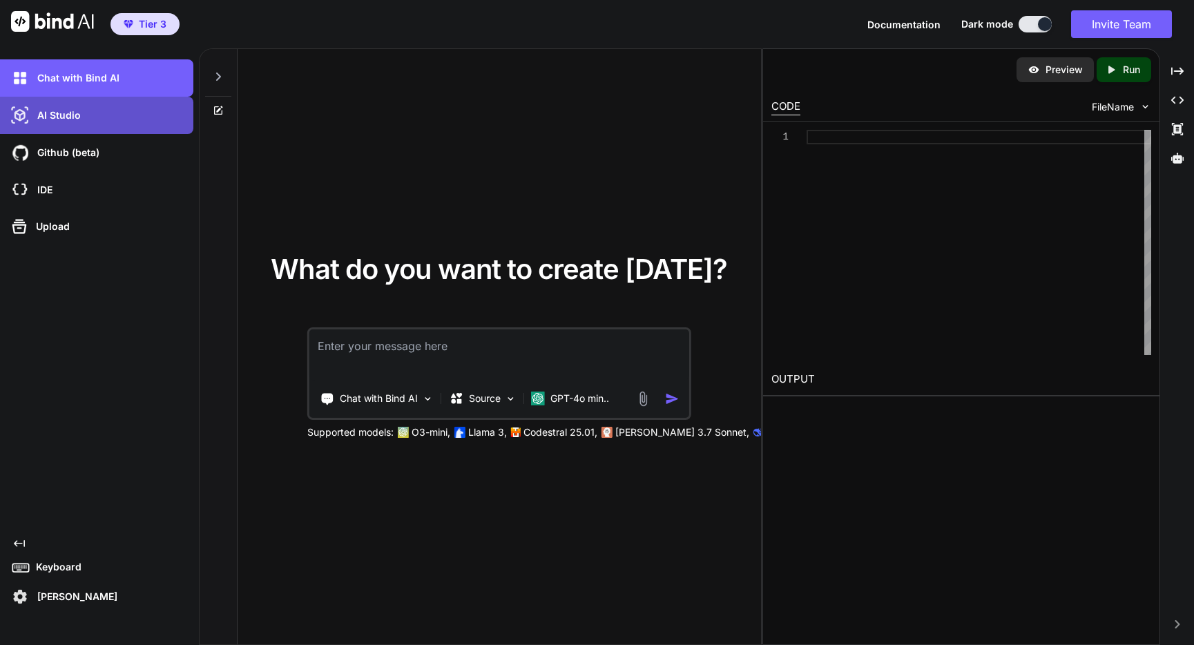
click at [63, 120] on p "AI Studio" at bounding box center [56, 115] width 49 height 14
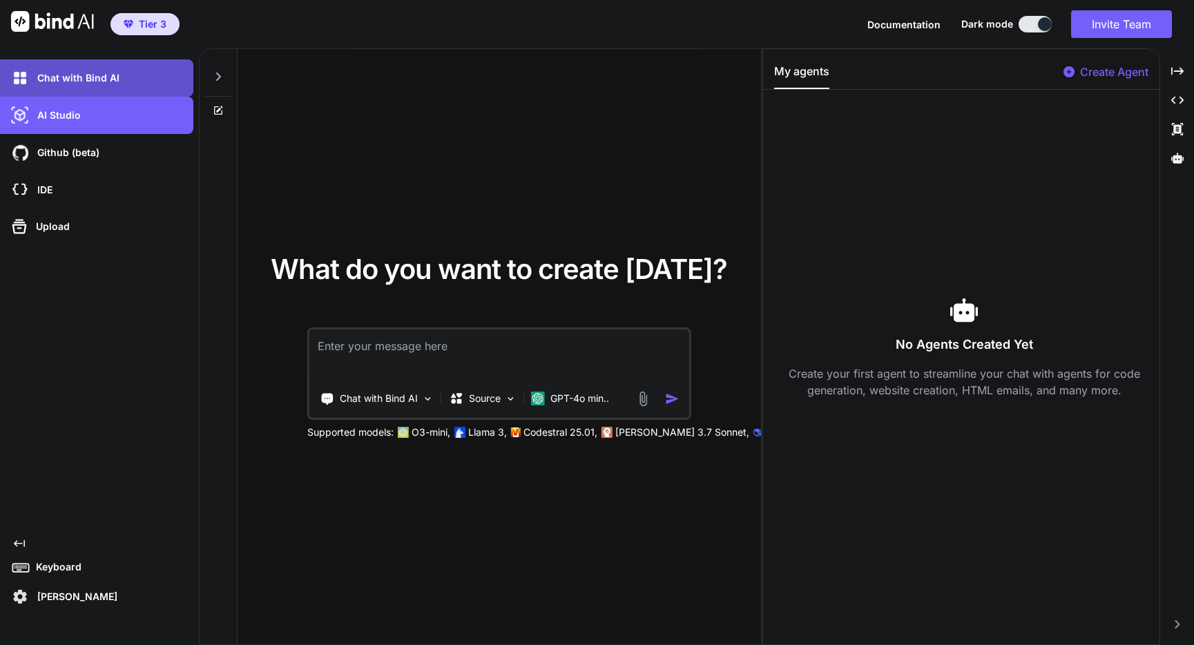
click at [72, 74] on p "Chat with Bind AI" at bounding box center [76, 78] width 88 height 14
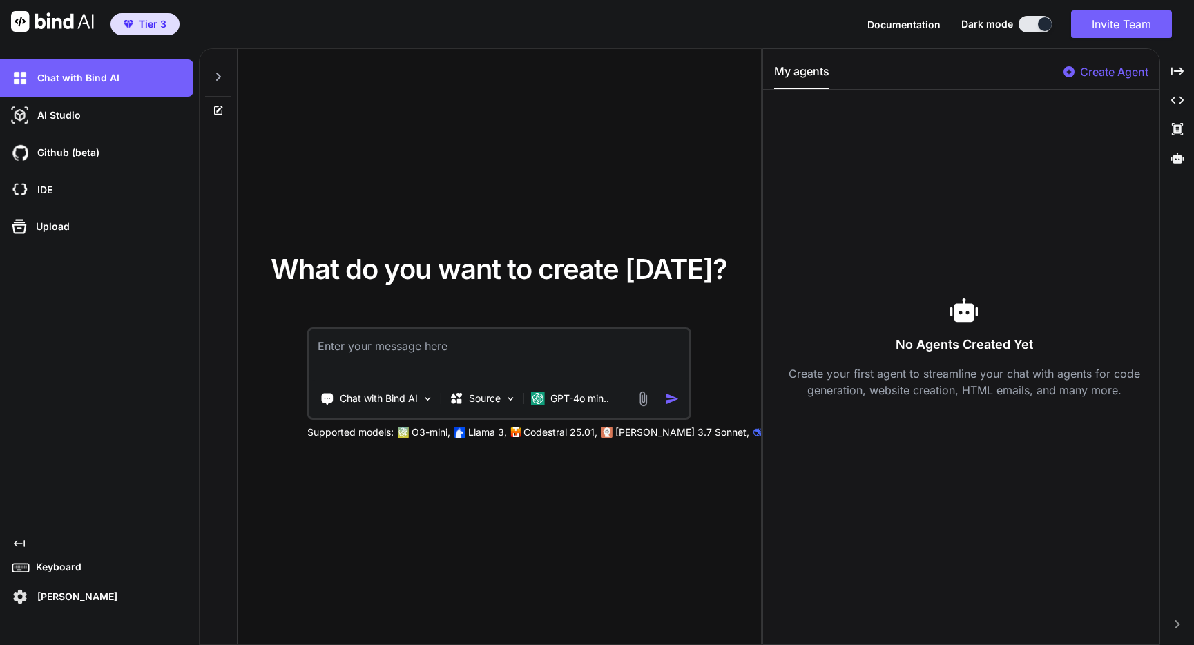
click at [219, 83] on div at bounding box center [218, 73] width 26 height 48
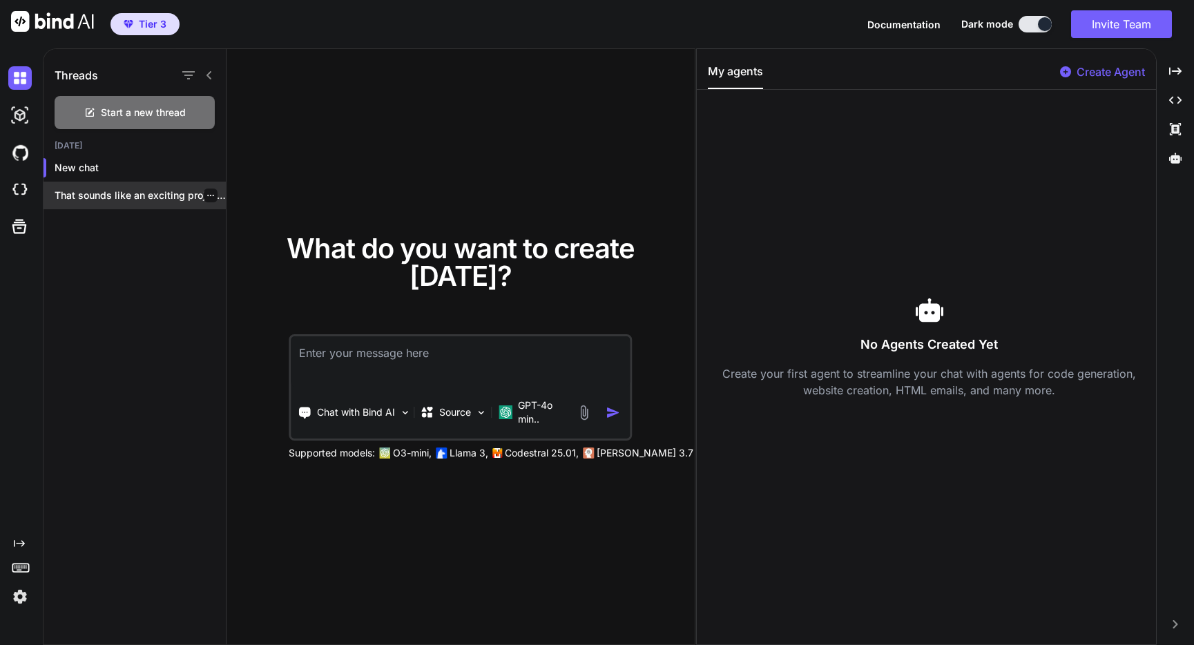
click at [117, 191] on p "That sounds like an exciting project! Creating..." at bounding box center [140, 195] width 171 height 14
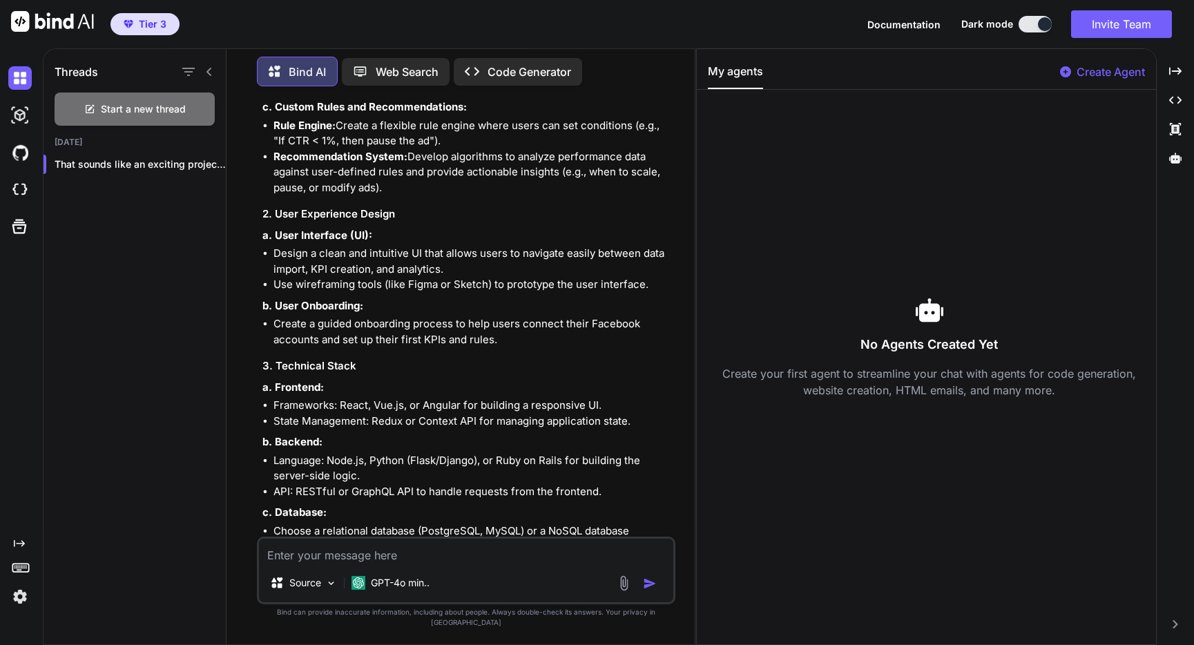
scroll to position [1052, 0]
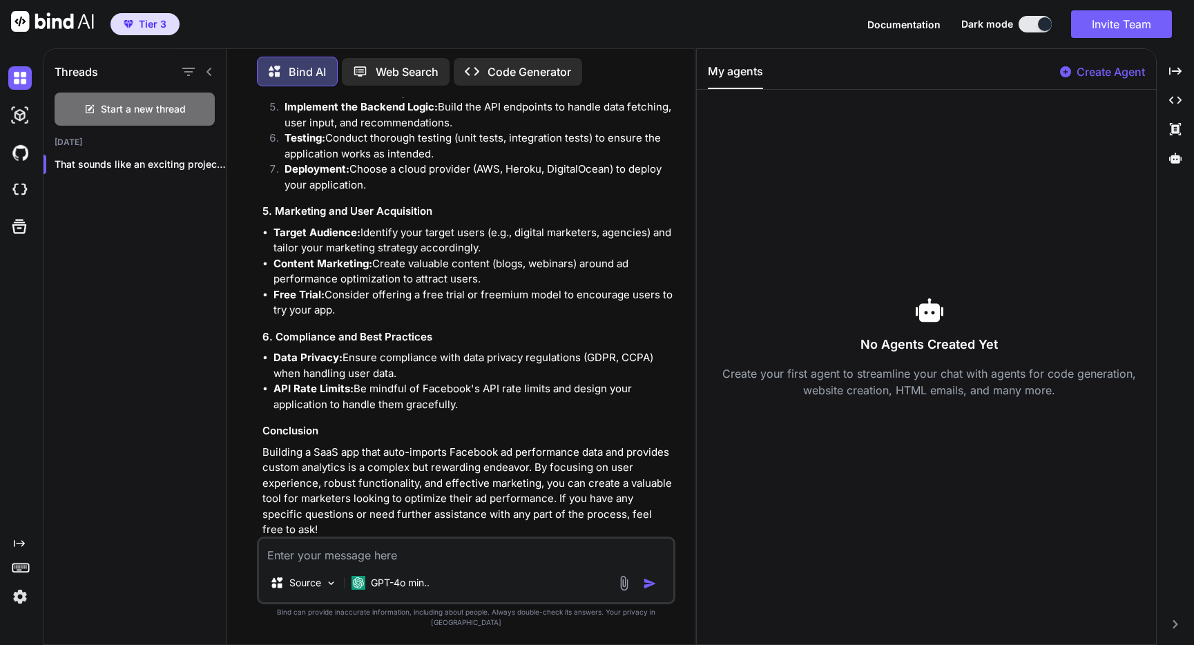
click at [311, 549] on p "Open in Editor" at bounding box center [307, 556] width 66 height 14
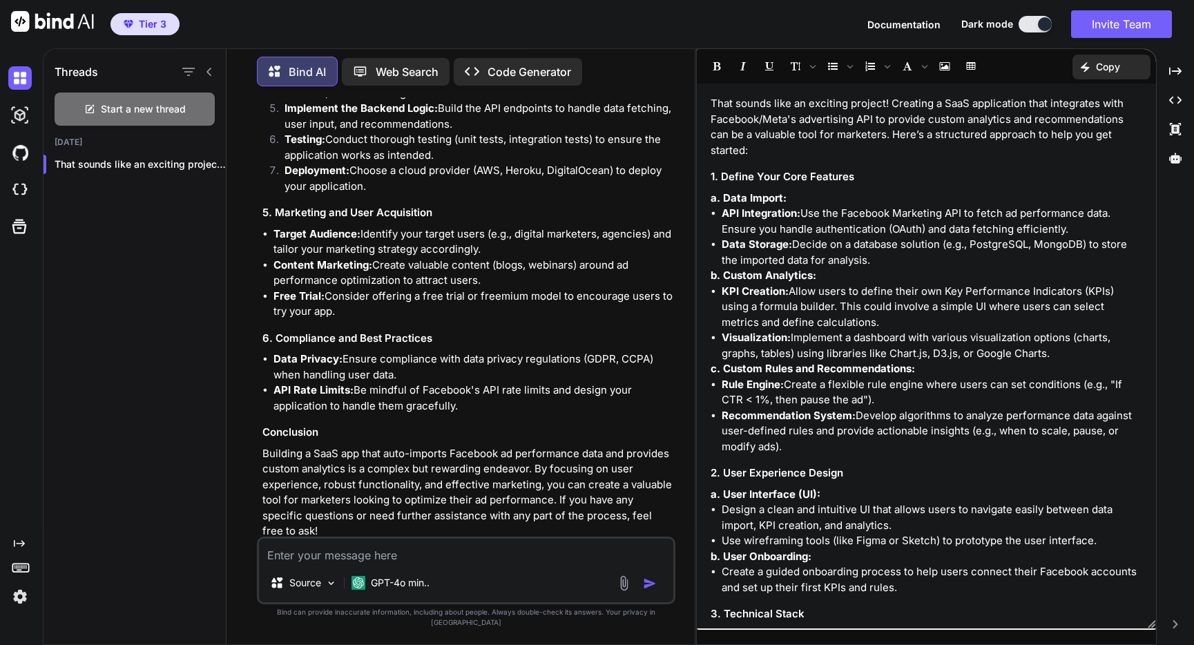
scroll to position [746, 0]
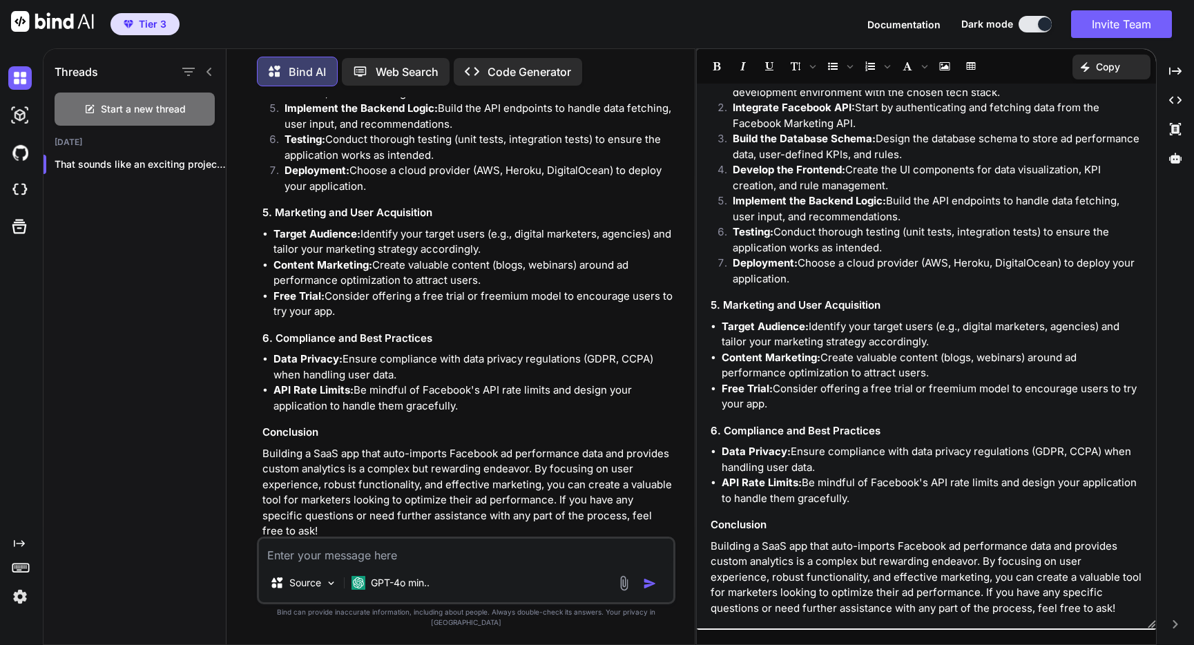
click at [1105, 68] on p "Copy" at bounding box center [1108, 67] width 24 height 14
click at [1083, 128] on span "Copy Content" at bounding box center [1076, 126] width 63 height 14
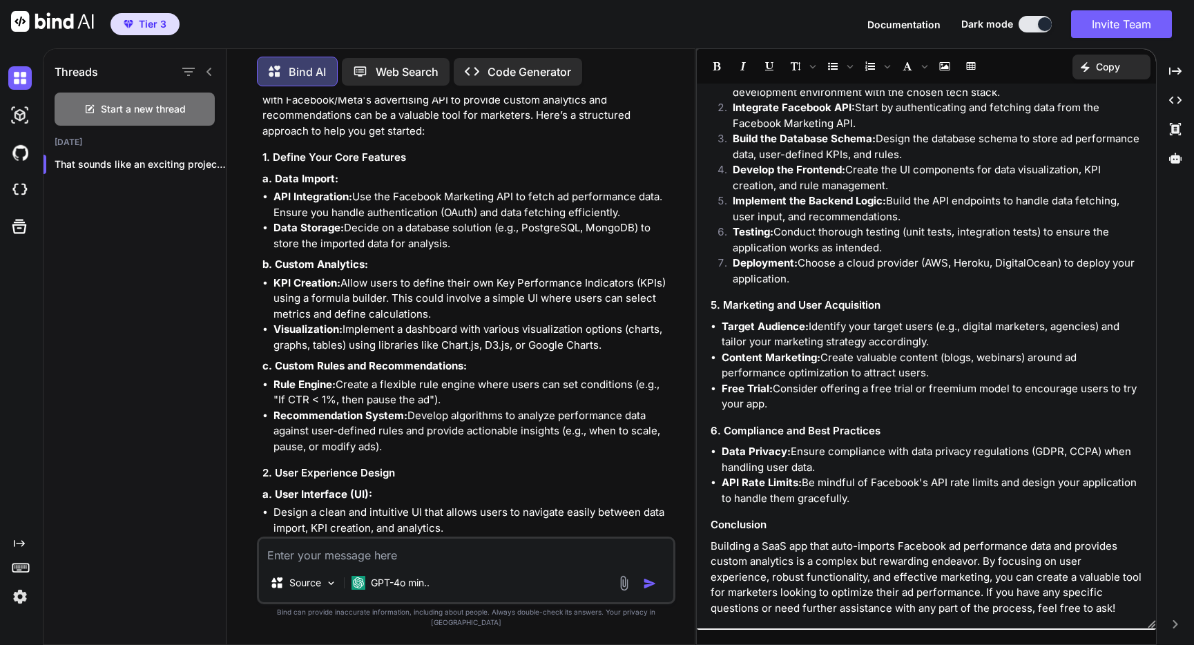
scroll to position [0, 0]
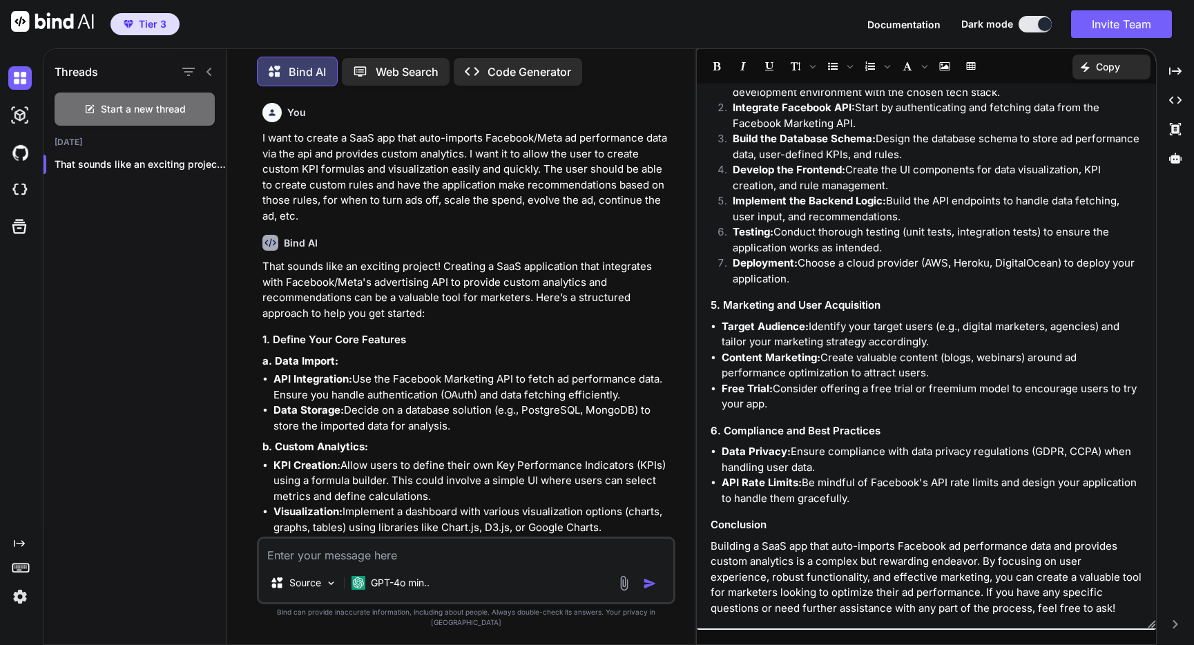
click at [318, 166] on p "I want to create a SaaS app that auto-imports Facebook/Meta ad performance data…" at bounding box center [467, 176] width 411 height 93
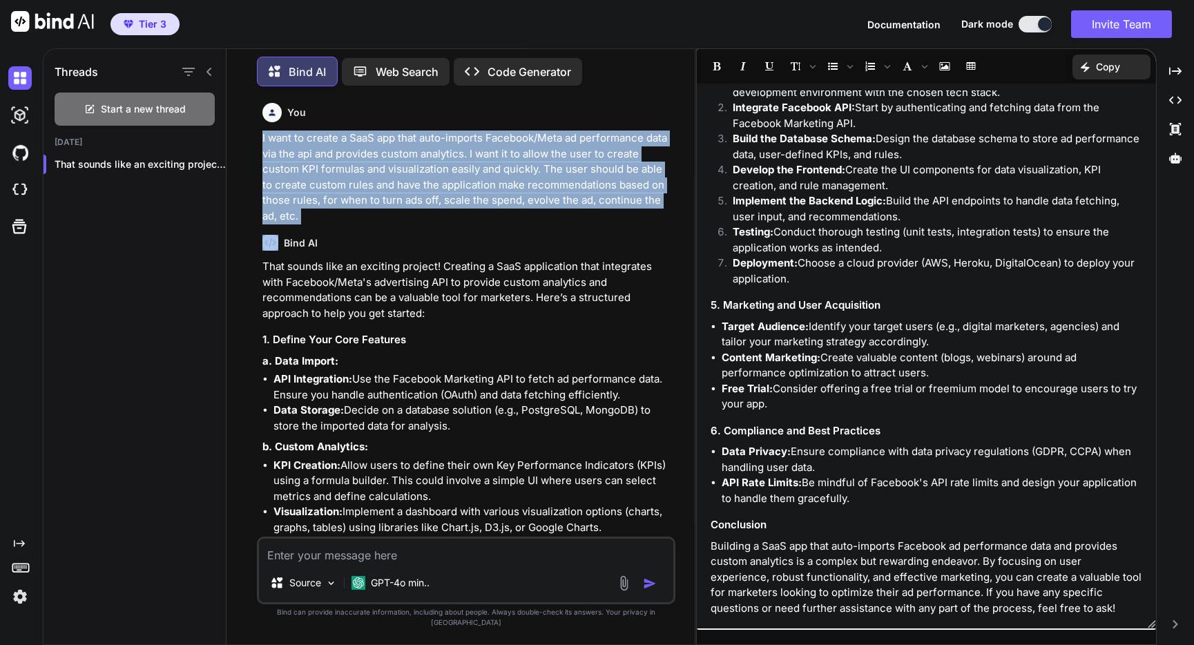
click at [318, 166] on p "I want to create a SaaS app that auto-imports Facebook/Meta ad performance data…" at bounding box center [467, 176] width 411 height 93
copy p "I want to create a SaaS app that auto-imports Facebook/Meta ad performance data…"
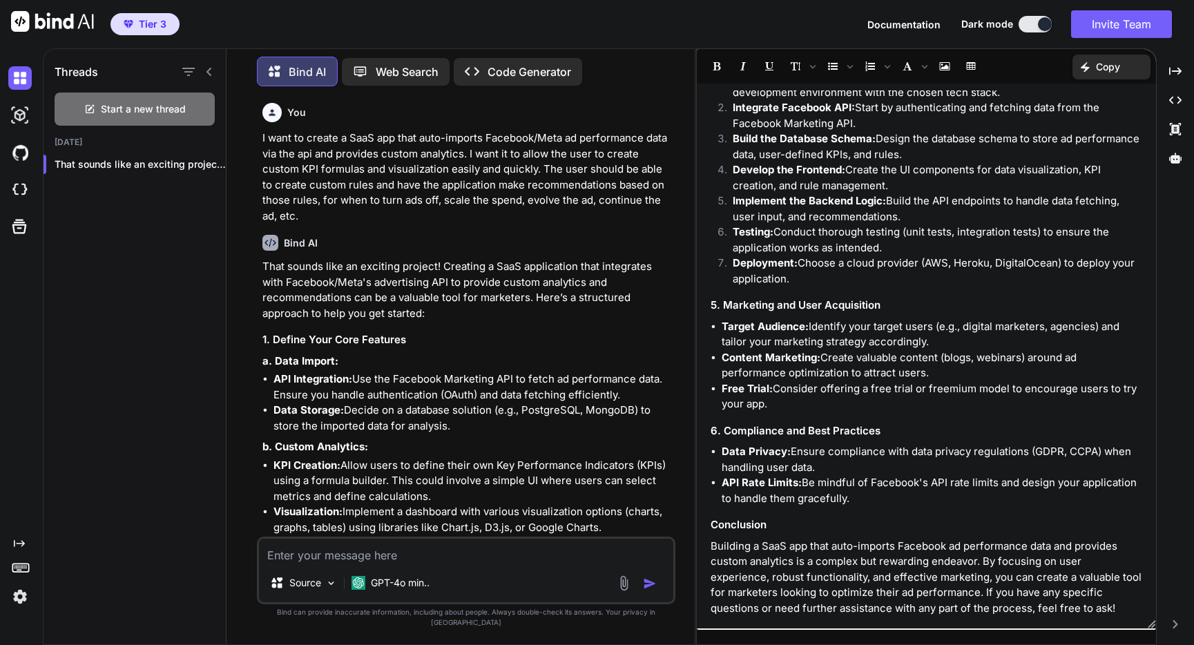
click at [554, 75] on p "Code Generator" at bounding box center [529, 72] width 84 height 17
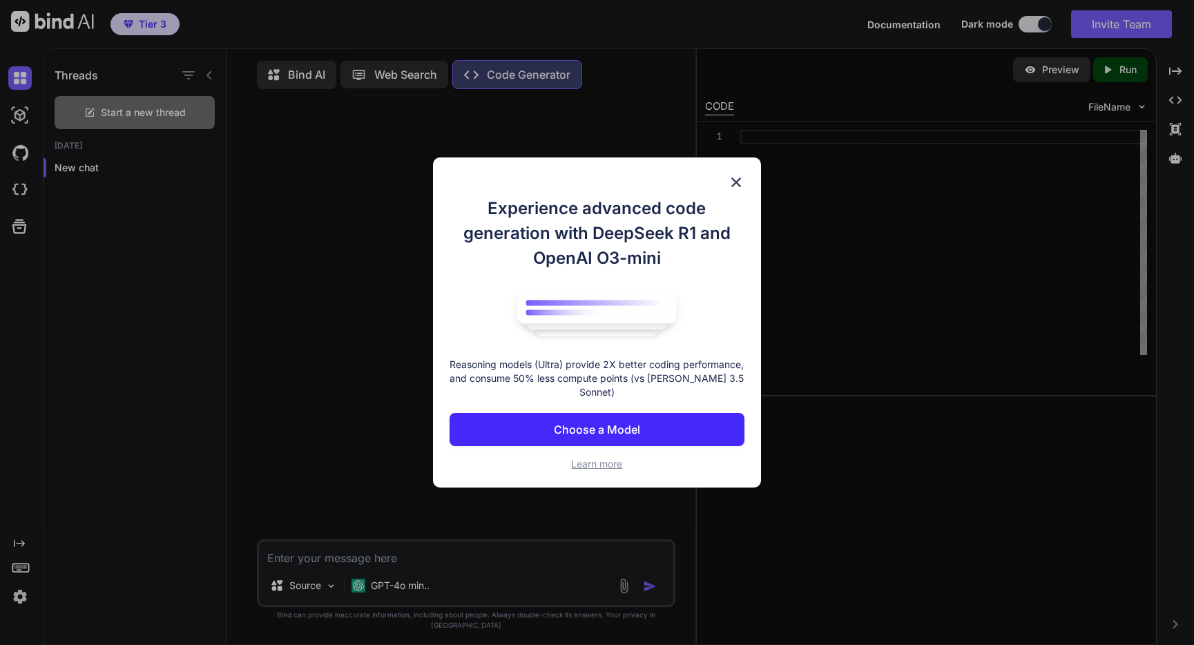
click at [612, 427] on p "Choose a Model" at bounding box center [597, 429] width 86 height 17
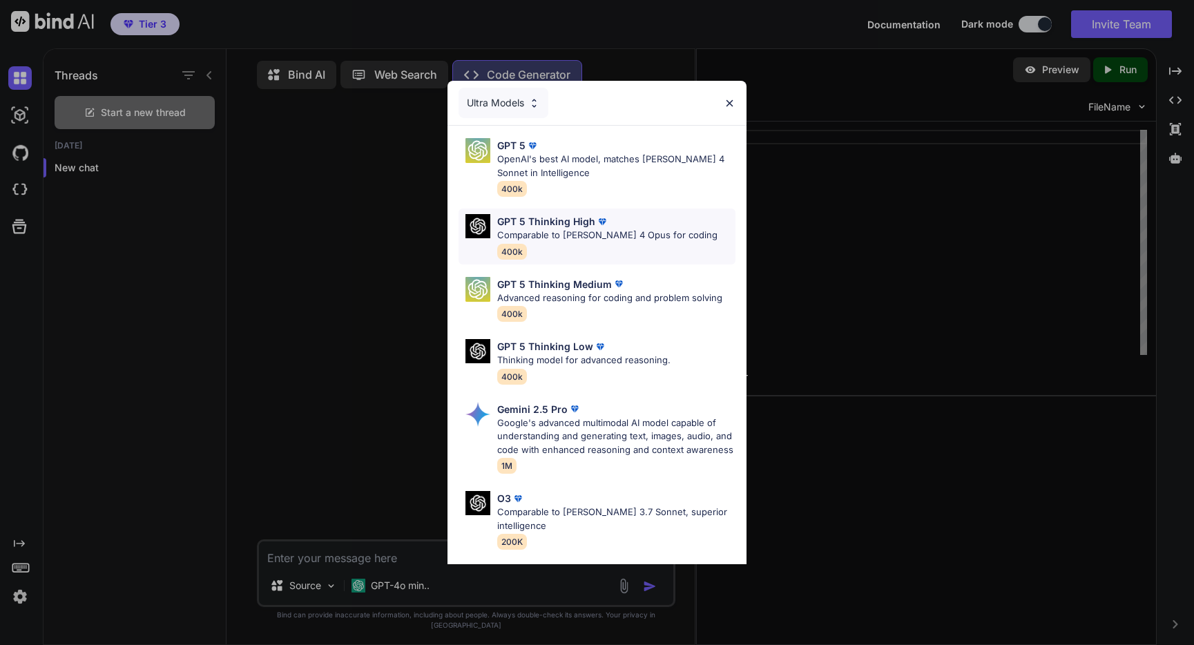
click at [634, 232] on p "Comparable to Claude 4 Opus for coding" at bounding box center [607, 236] width 220 height 14
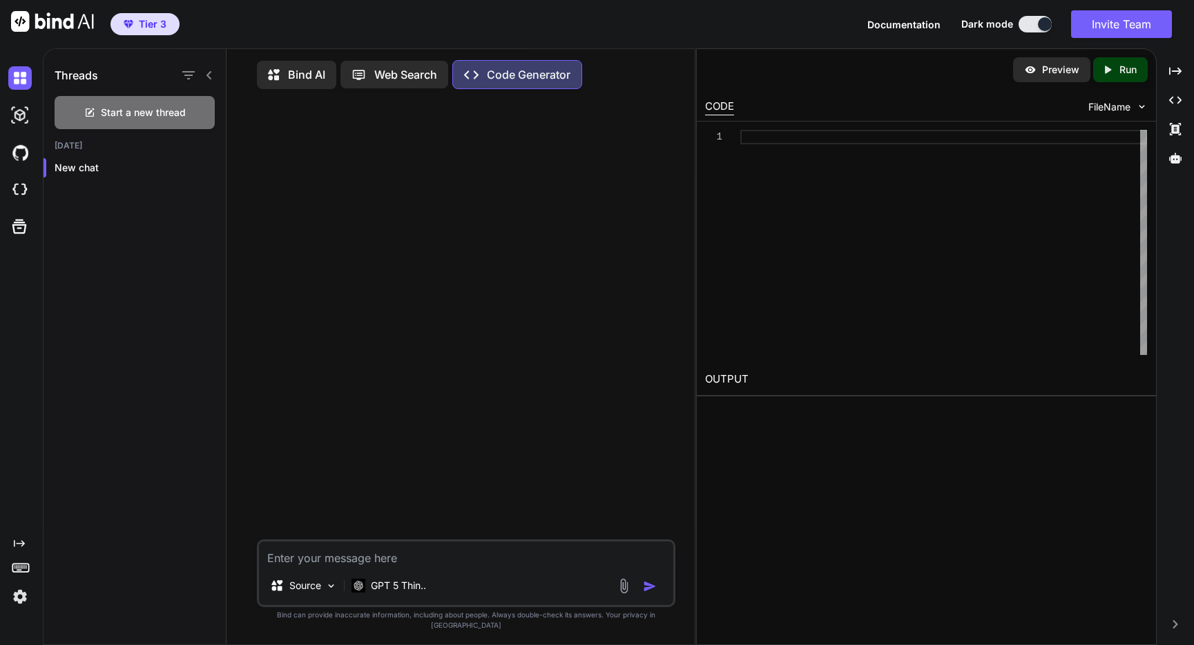
click at [423, 562] on textarea at bounding box center [466, 553] width 415 height 25
paste textarea "I want to create a SaaS app that auto-imports Facebook/Meta ad performance data…"
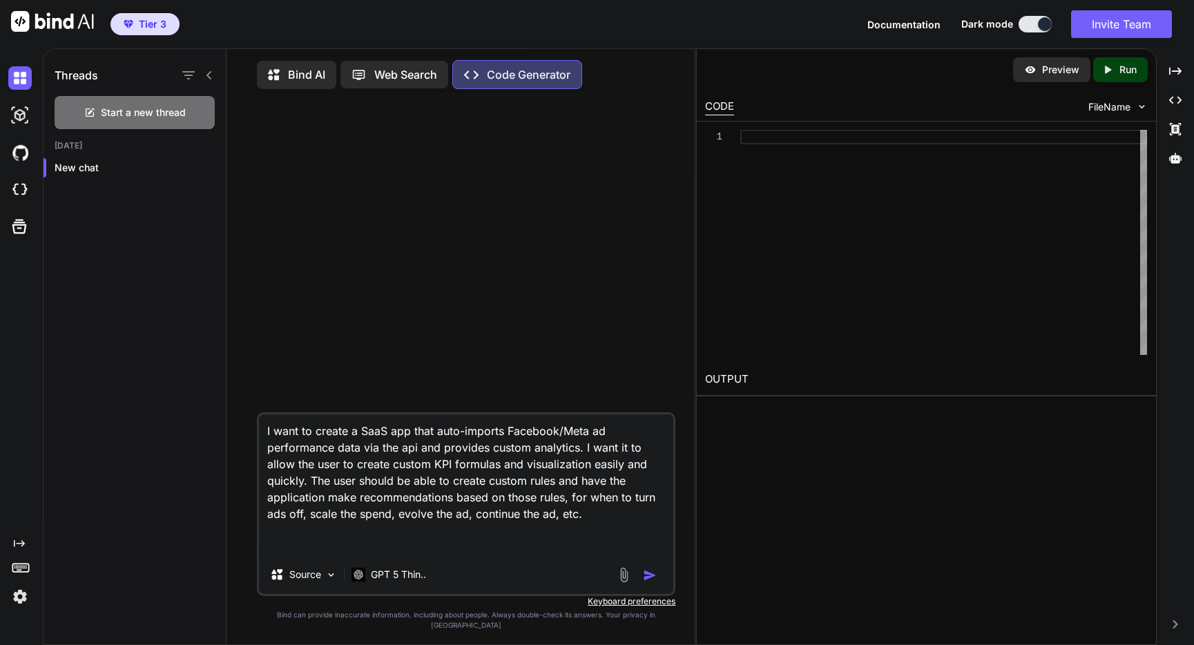
type textarea "I want to create a SaaS app that auto-imports Facebook/Meta ad performance data…"
click at [649, 582] on img "button" at bounding box center [650, 575] width 14 height 14
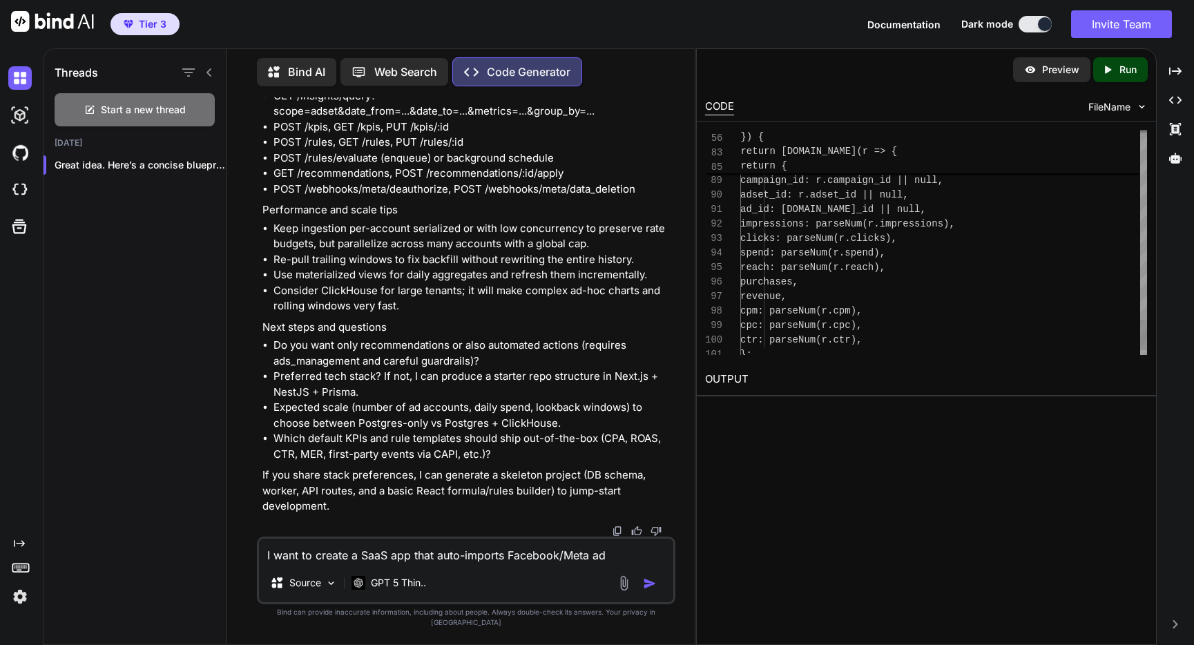
scroll to position [29, 0]
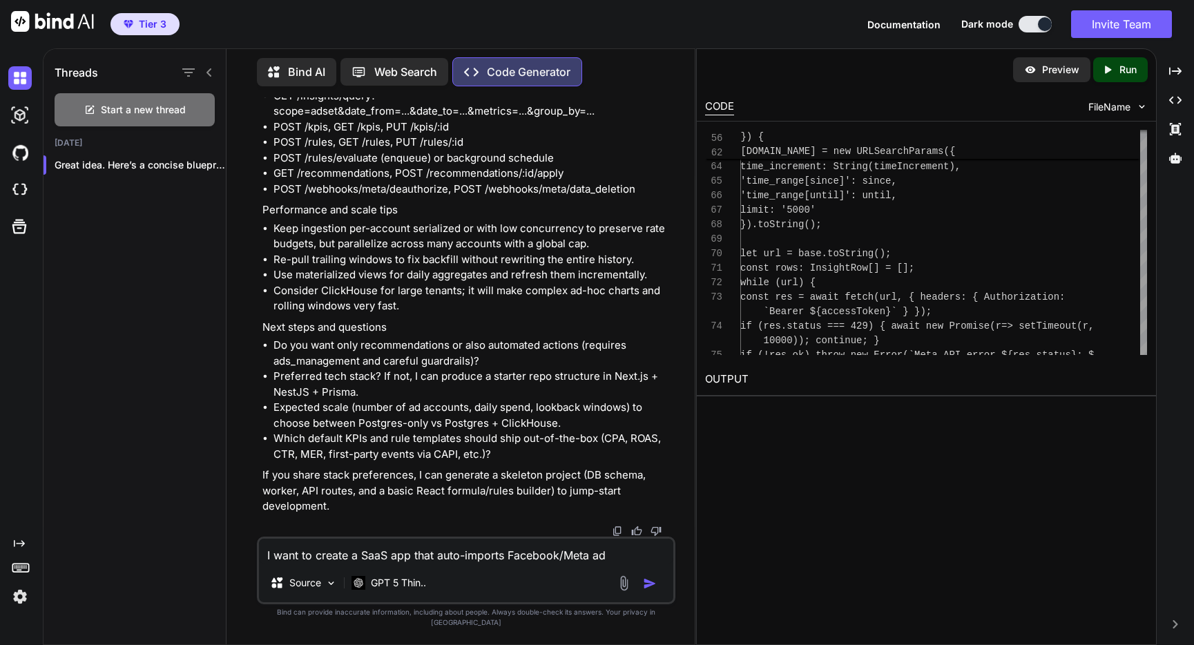
click at [1112, 75] on icon "Created with Pixso." at bounding box center [1107, 70] width 12 height 12
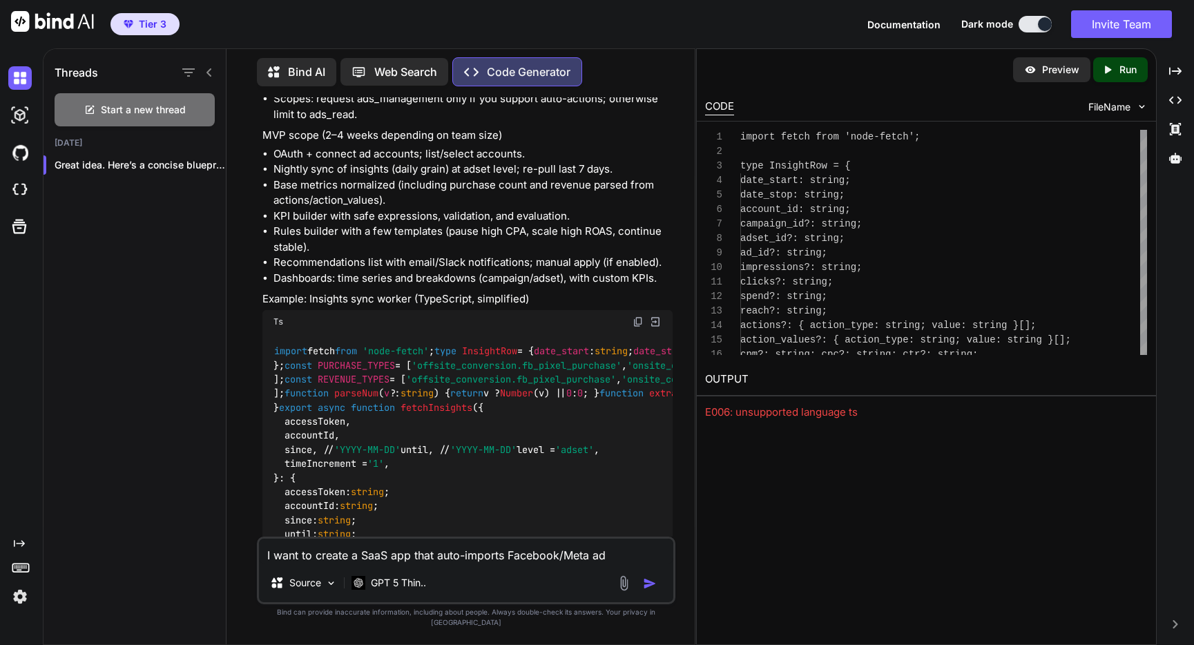
scroll to position [2237, 0]
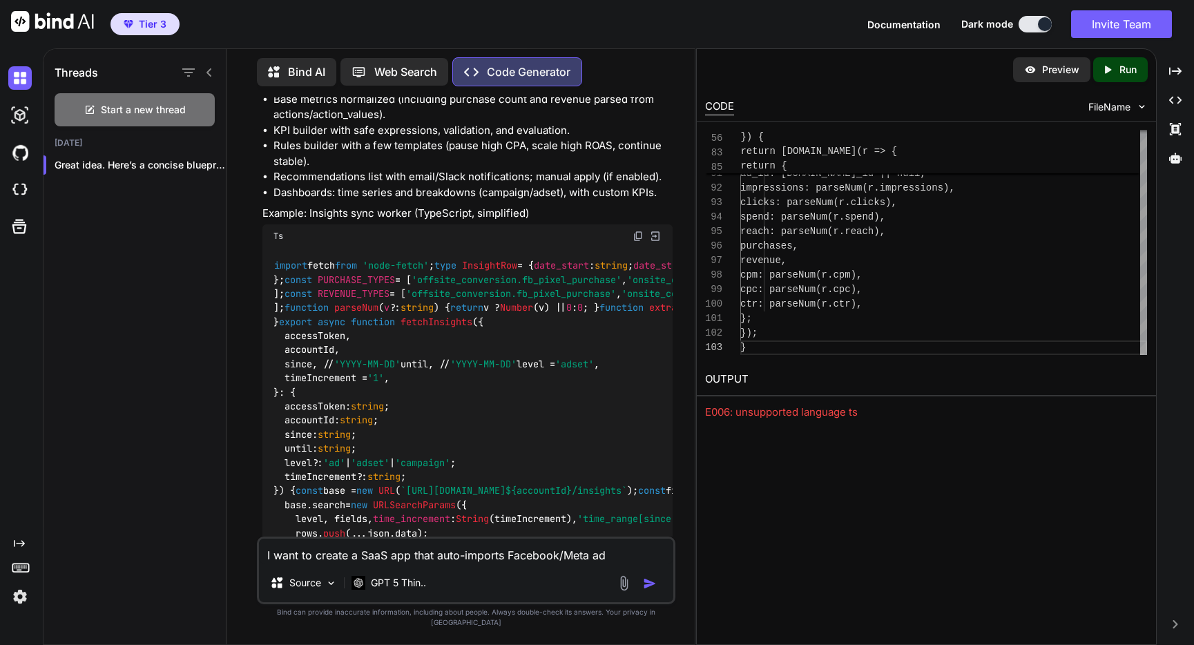
click at [1027, 67] on img at bounding box center [1030, 70] width 12 height 12
click at [1040, 68] on div "Preview" at bounding box center [1051, 69] width 77 height 25
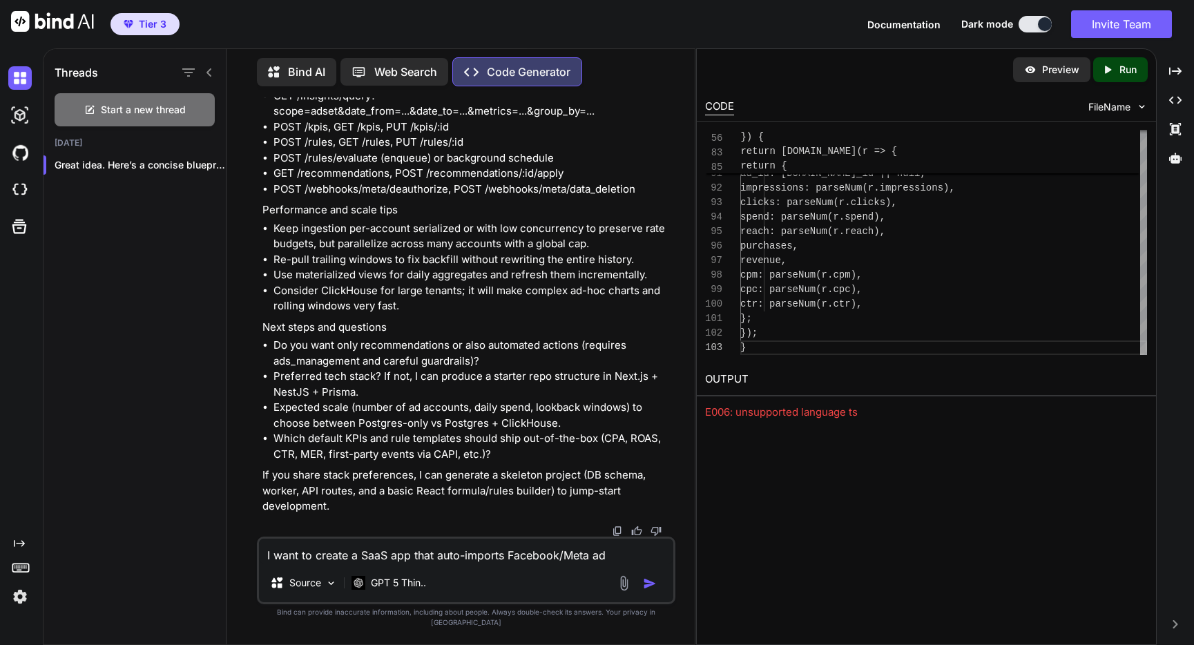
scroll to position [3677, 0]
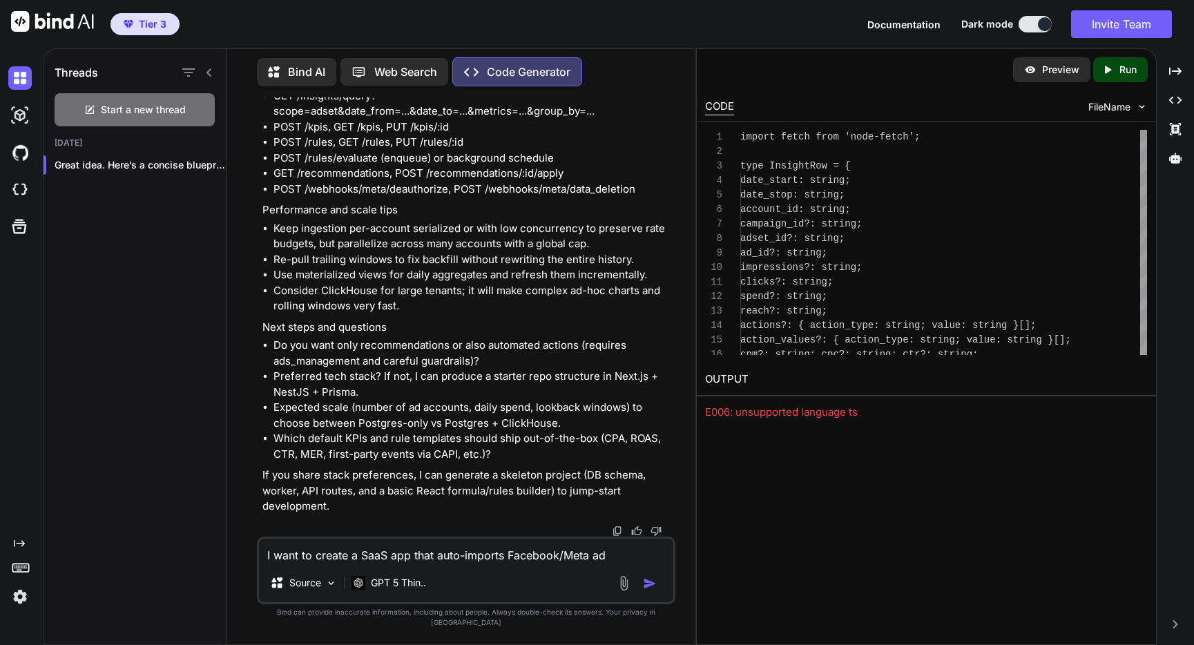
click at [303, 79] on div "Bind AI" at bounding box center [296, 72] width 79 height 28
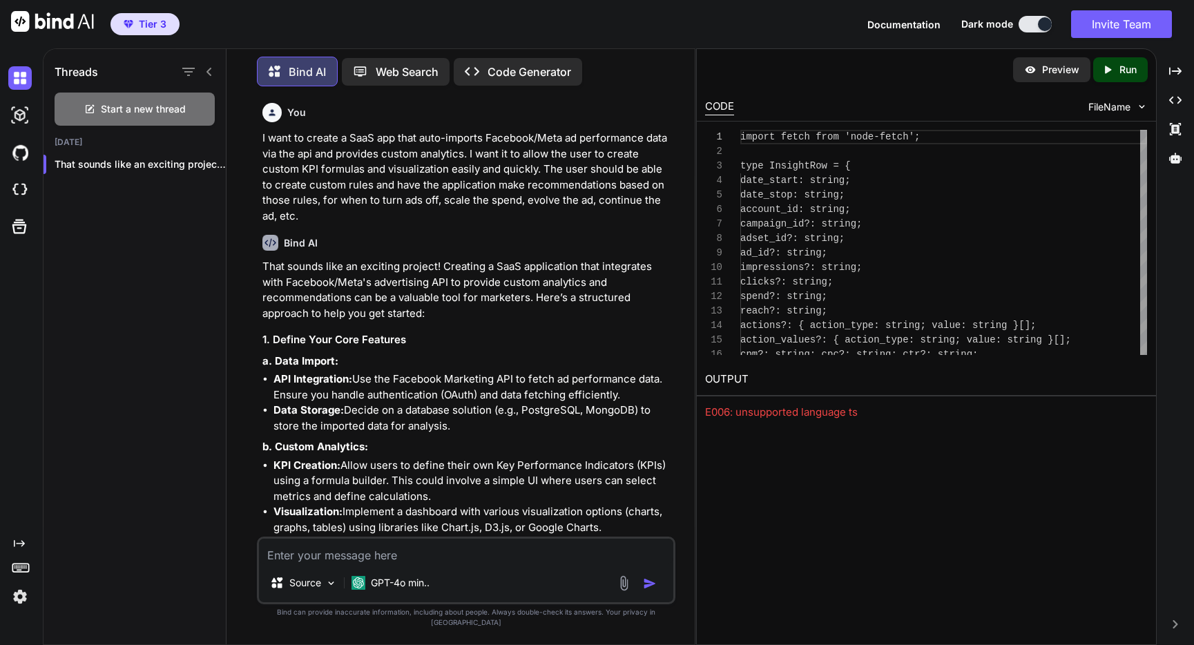
click at [1107, 74] on icon "Created with Pixso." at bounding box center [1107, 70] width 12 height 12
click at [837, 413] on div "E006: unsupported language ts" at bounding box center [926, 413] width 443 height 16
drag, startPoint x: 935, startPoint y: 400, endPoint x: 925, endPoint y: 295, distance: 104.7
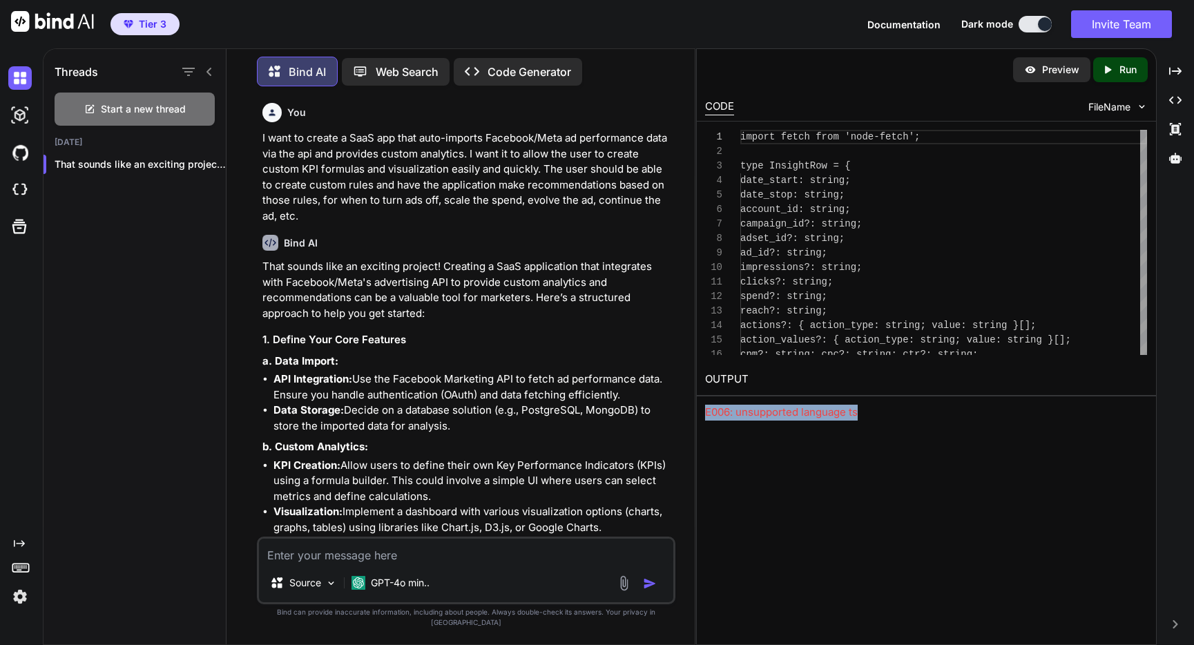
click at [935, 400] on div "OUTPUT E006: unsupported language ts" at bounding box center [926, 391] width 459 height 57
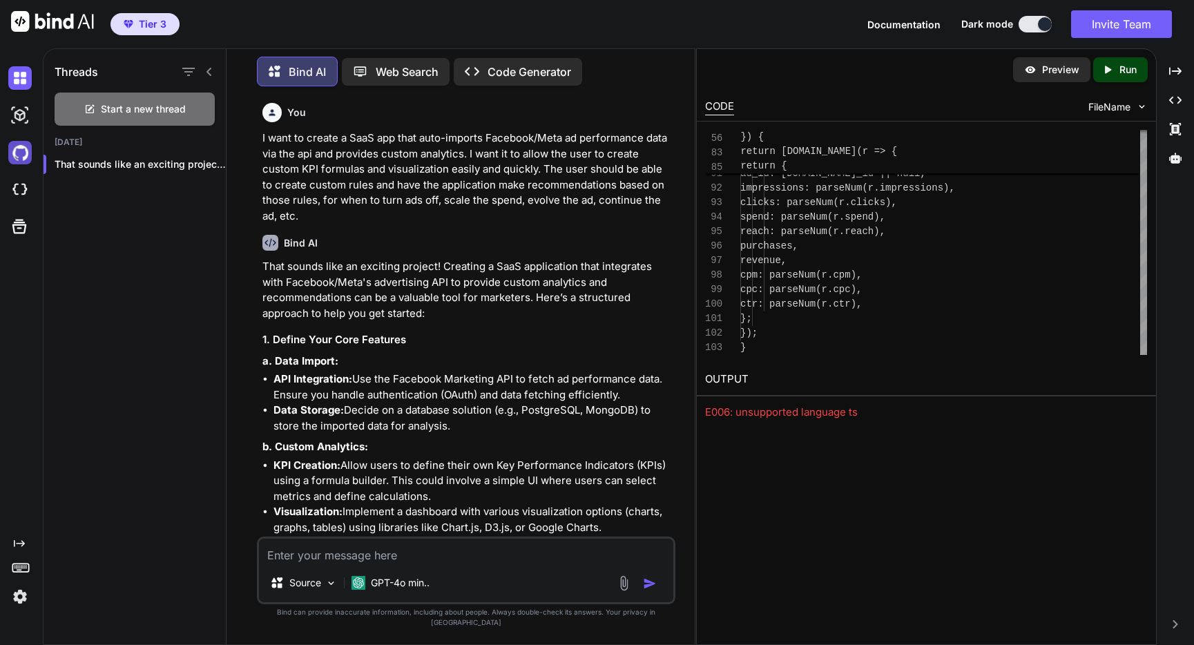
click at [16, 157] on img at bounding box center [19, 152] width 23 height 23
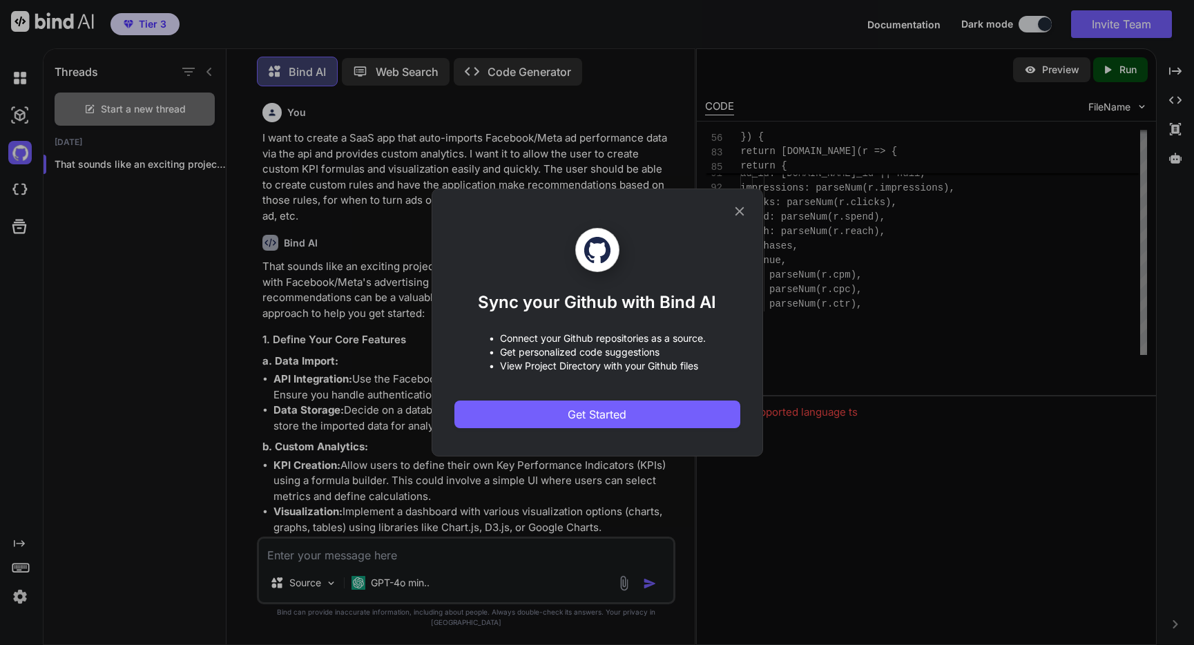
drag, startPoint x: 741, startPoint y: 209, endPoint x: 164, endPoint y: 211, distance: 577.1
click at [741, 209] on icon at bounding box center [739, 211] width 9 height 9
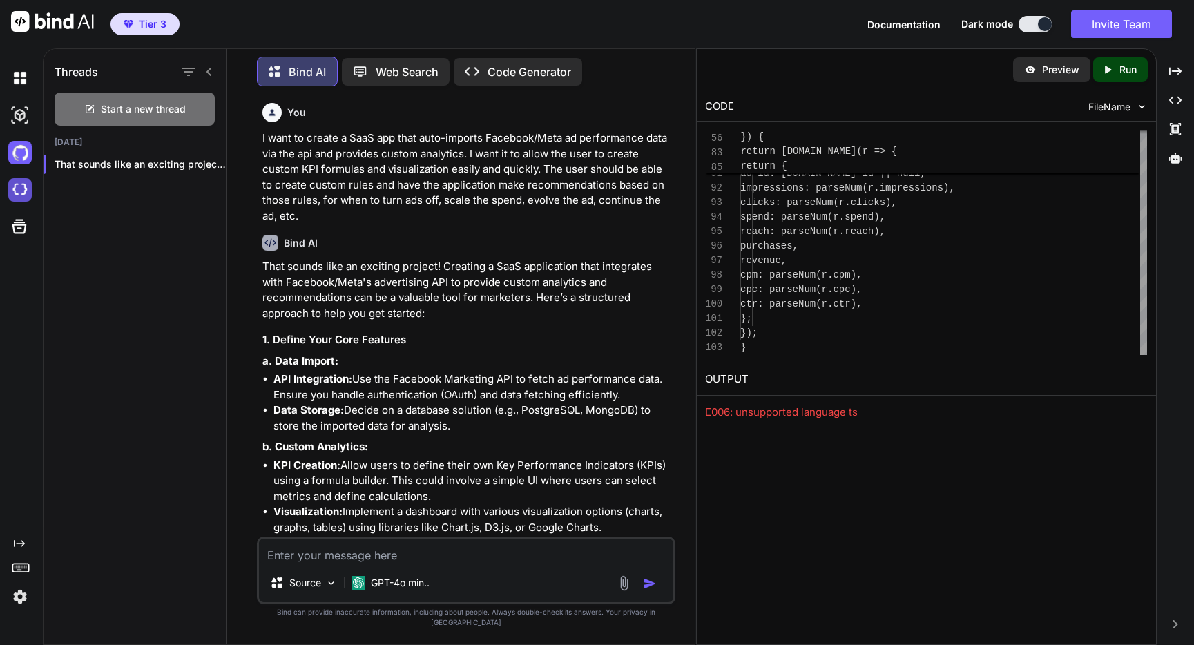
click at [26, 187] on img at bounding box center [19, 189] width 23 height 23
click at [52, 21] on img at bounding box center [52, 21] width 83 height 21
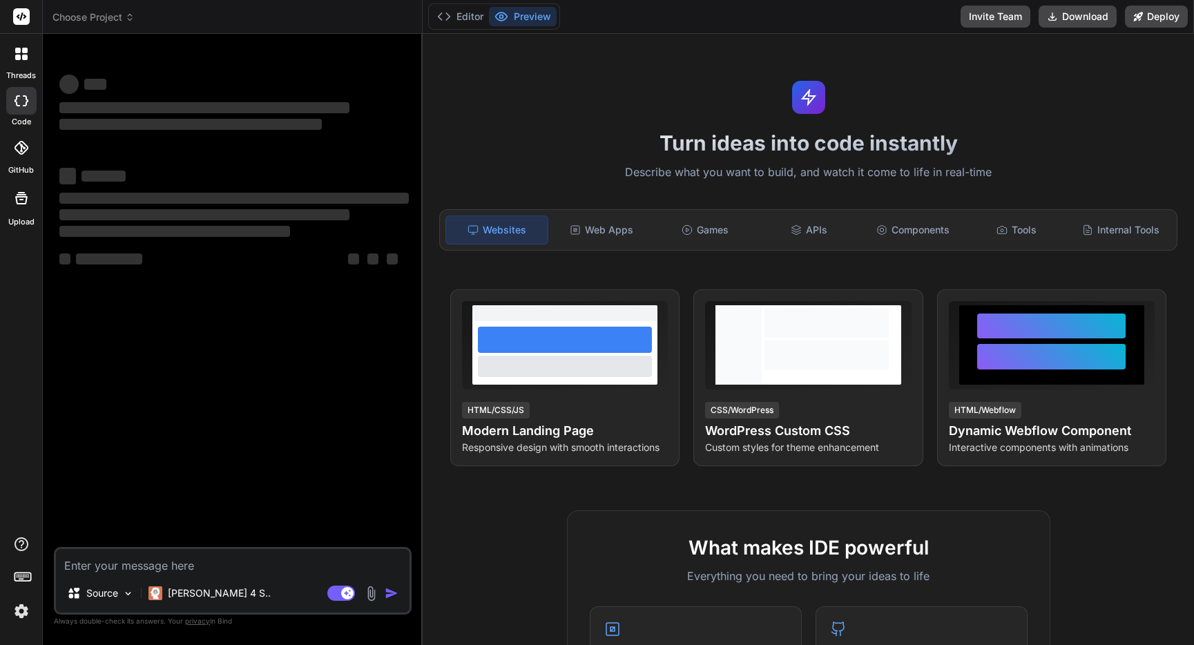
type textarea "x"
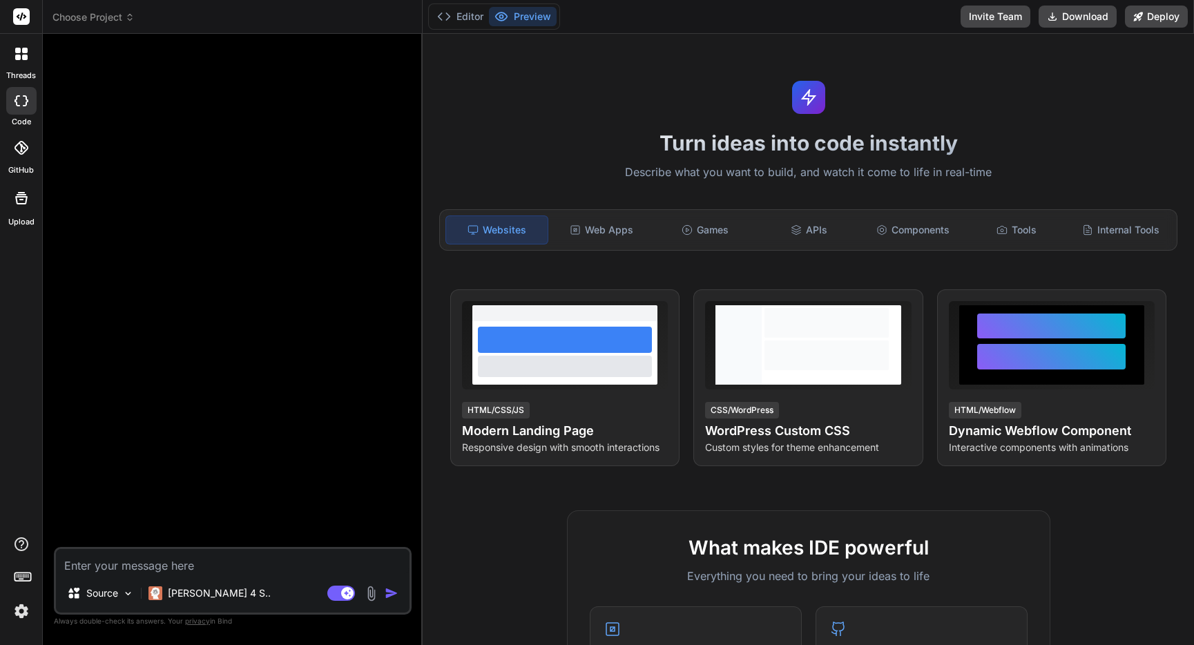
click at [133, 21] on icon at bounding box center [130, 17] width 10 height 10
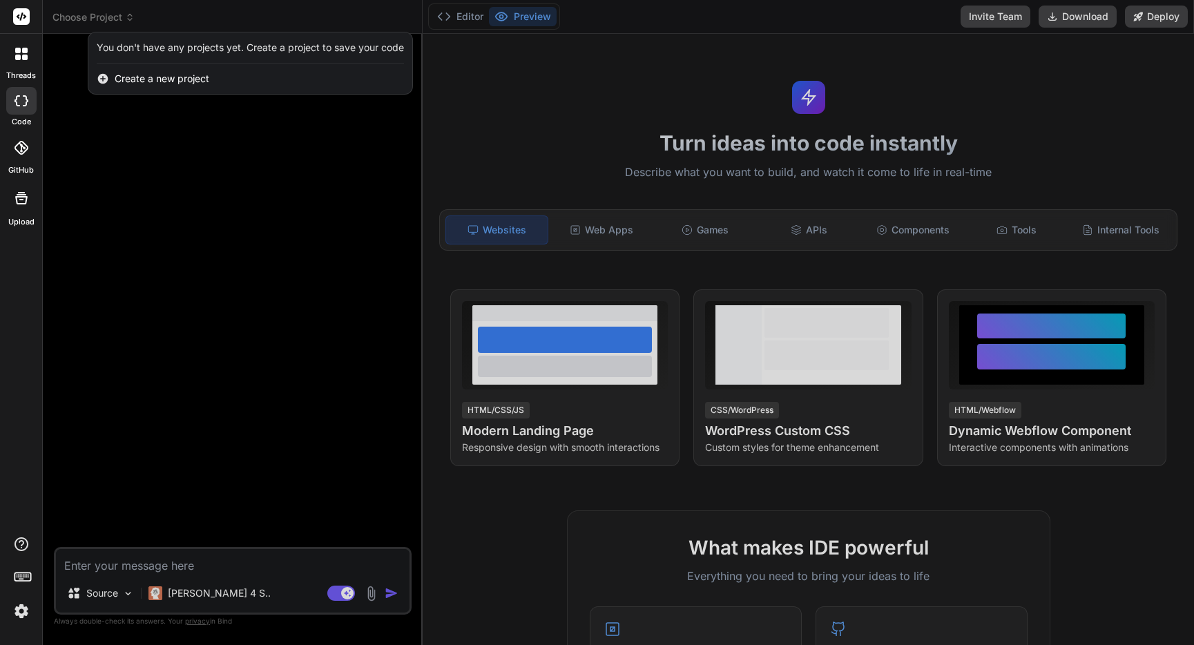
click at [164, 78] on span "Create a new project" at bounding box center [162, 79] width 95 height 14
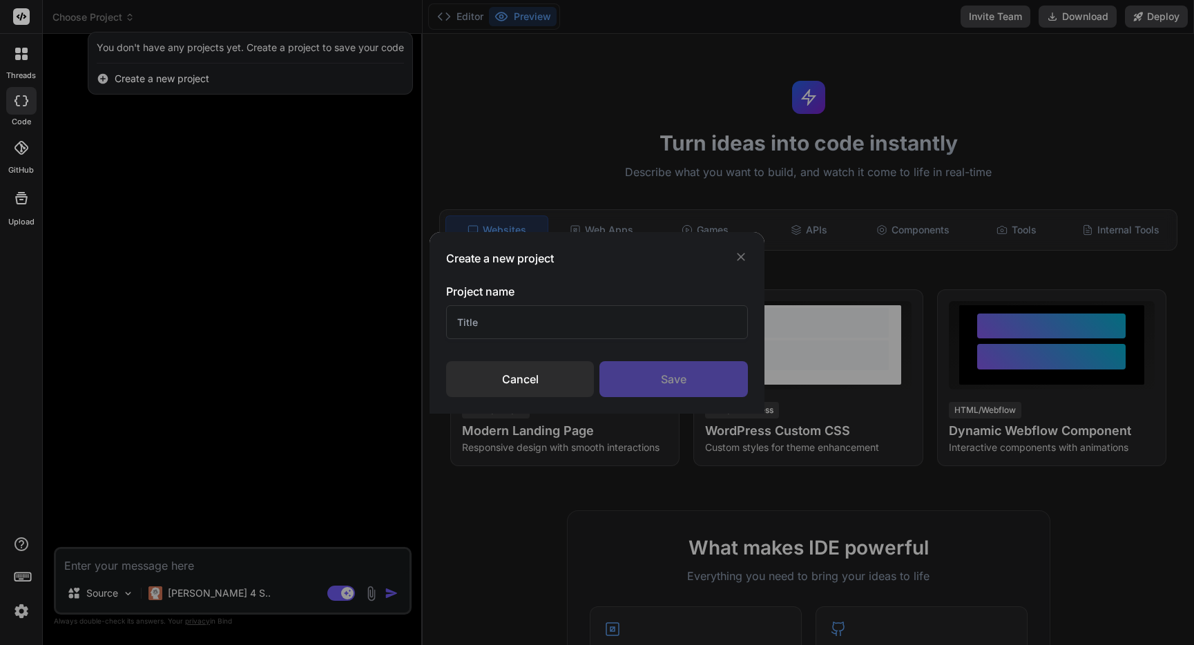
click at [538, 329] on input "text" at bounding box center [596, 322] width 301 height 34
type input "FB Ad Analyzer"
click at [656, 383] on div "Save" at bounding box center [673, 379] width 148 height 36
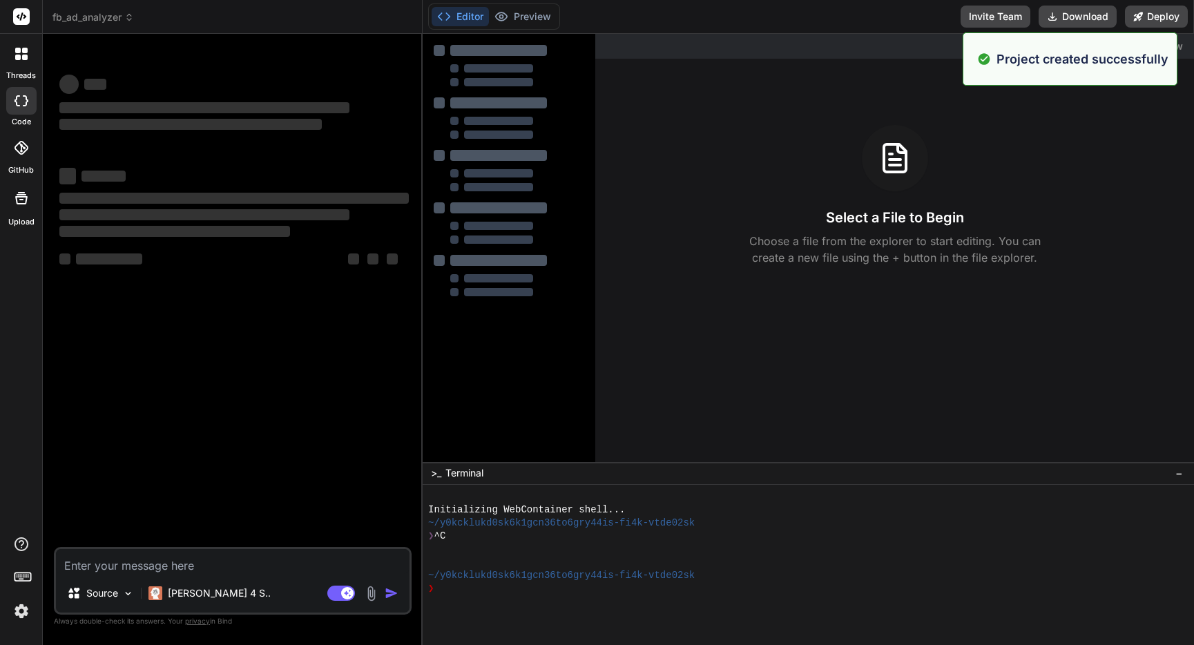
type textarea "x"
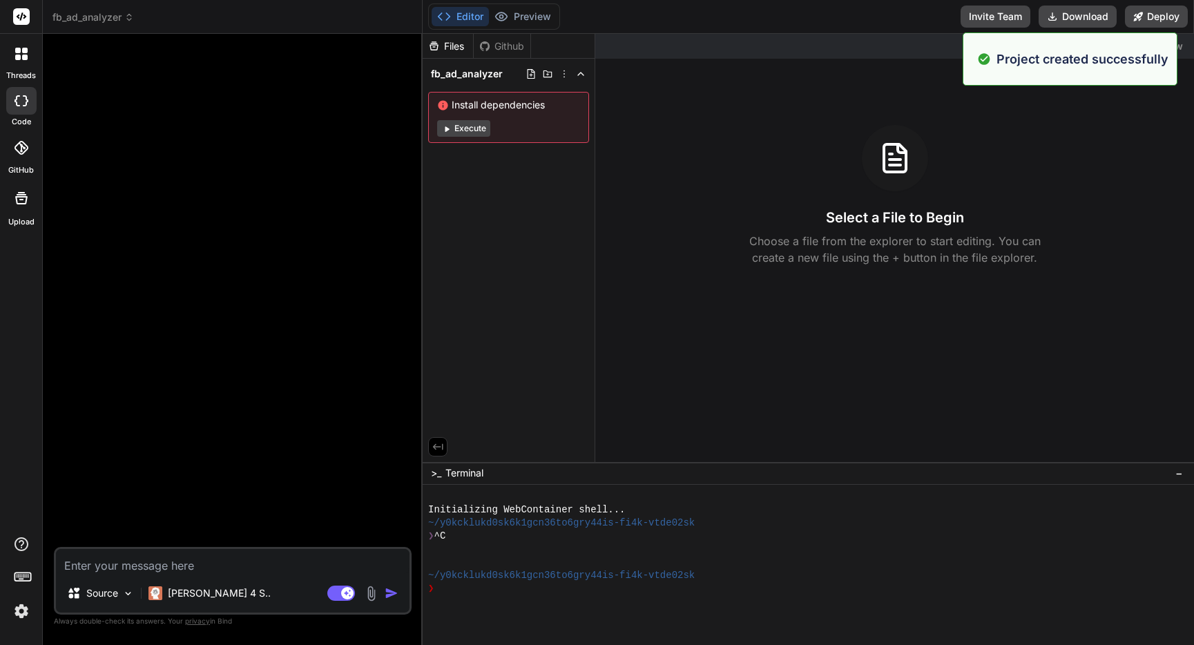
click at [519, 117] on div "Install dependencies Execute" at bounding box center [508, 117] width 161 height 51
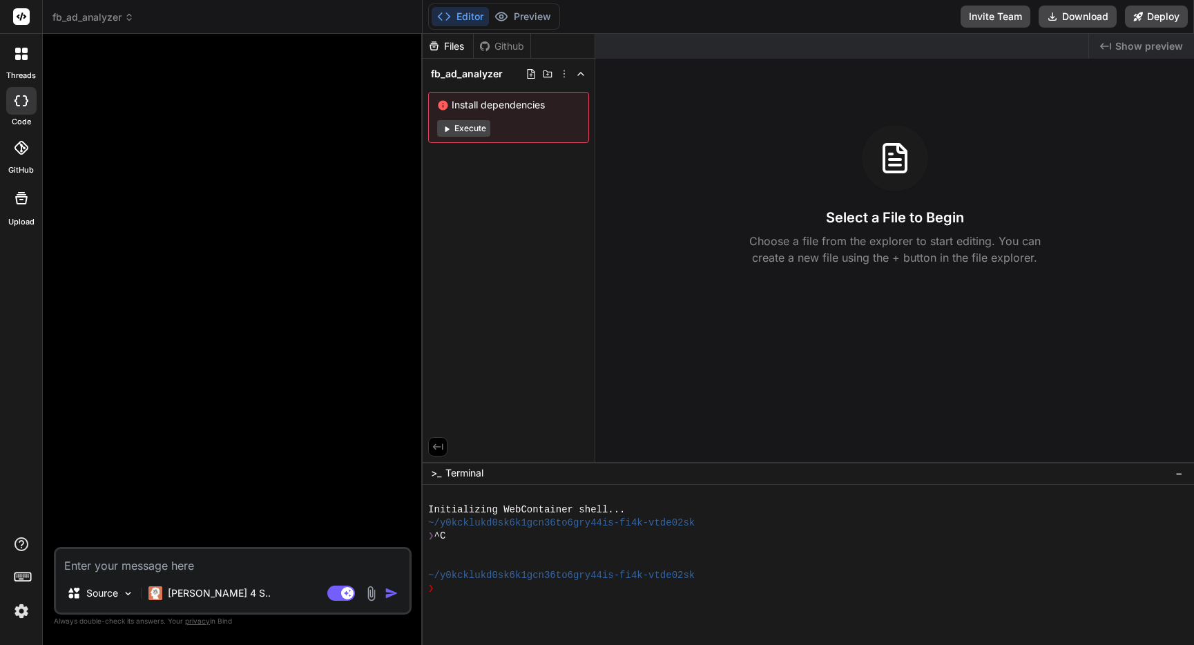
click at [168, 220] on div at bounding box center [234, 296] width 355 height 502
click at [190, 550] on textarea at bounding box center [232, 561] width 353 height 25
click at [465, 128] on button "Execute" at bounding box center [463, 128] width 53 height 17
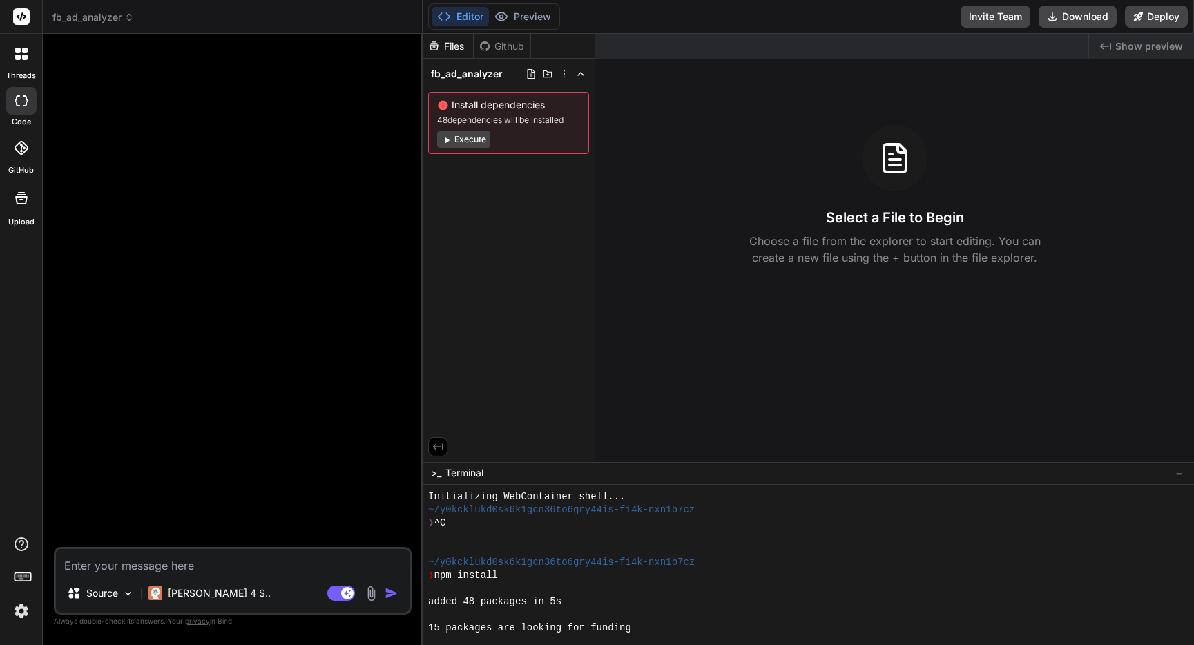
scroll to position [105, 0]
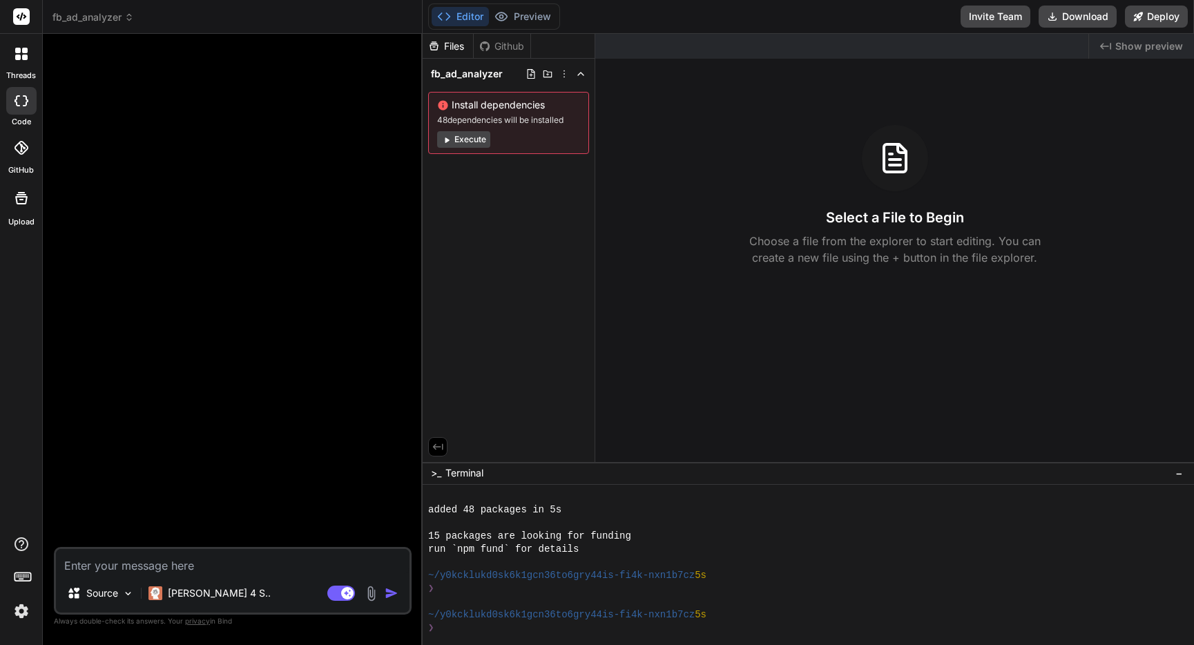
click at [18, 57] on icon at bounding box center [18, 58] width 6 height 6
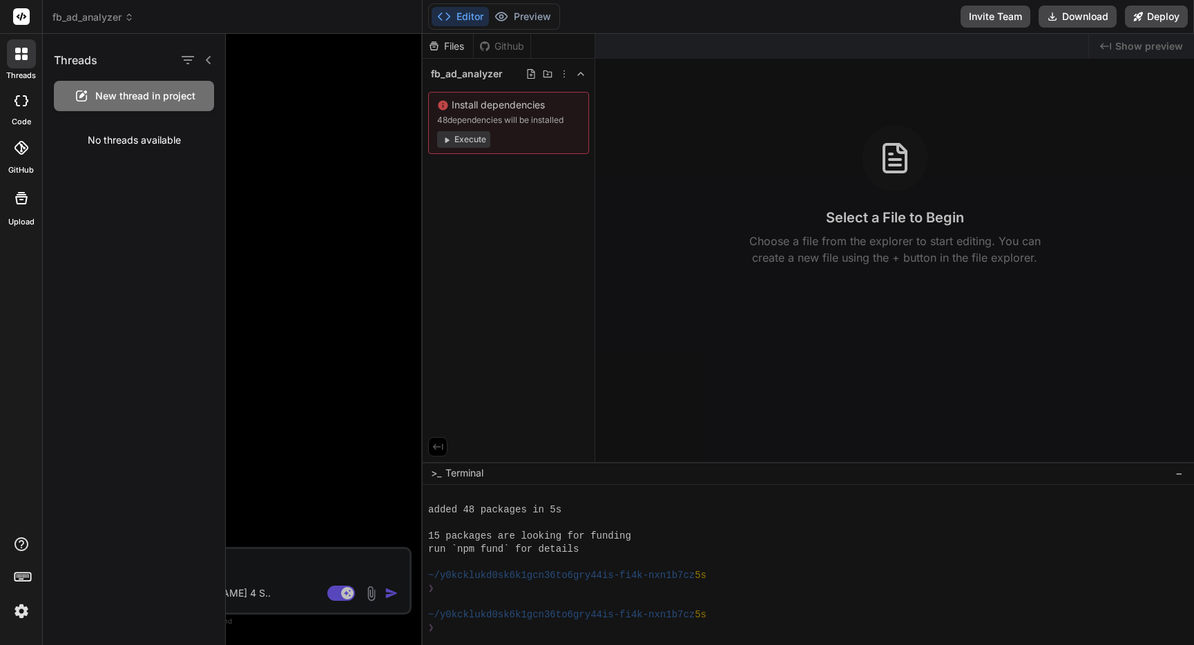
click at [23, 102] on icon at bounding box center [21, 100] width 14 height 11
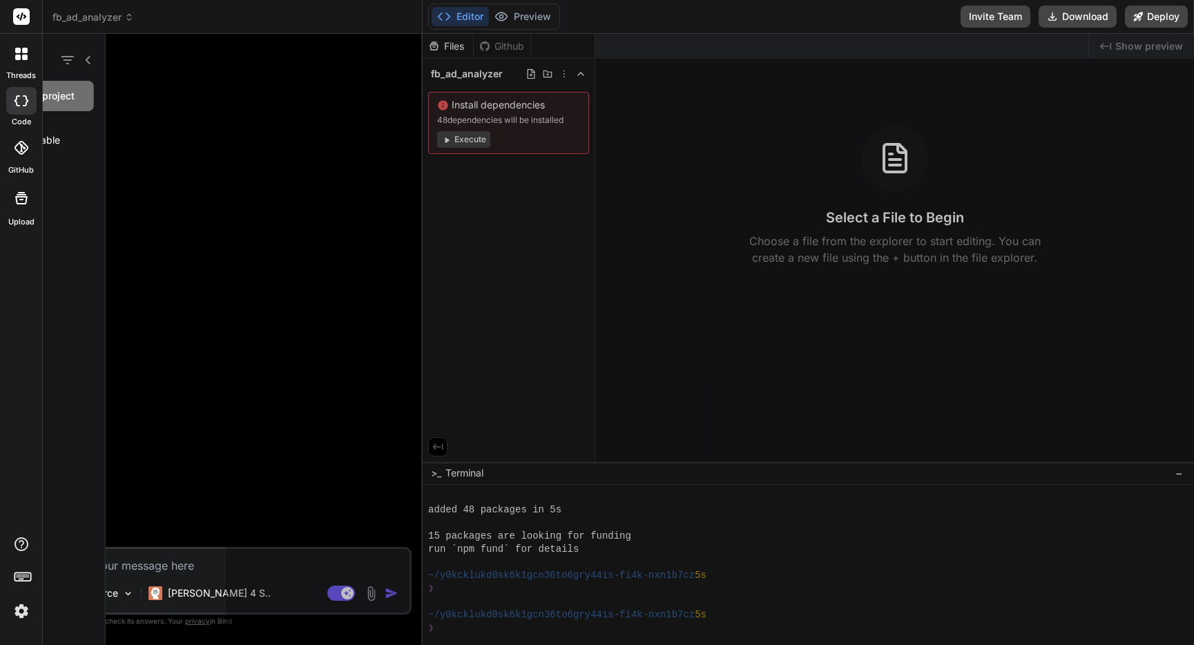
type textarea "x"
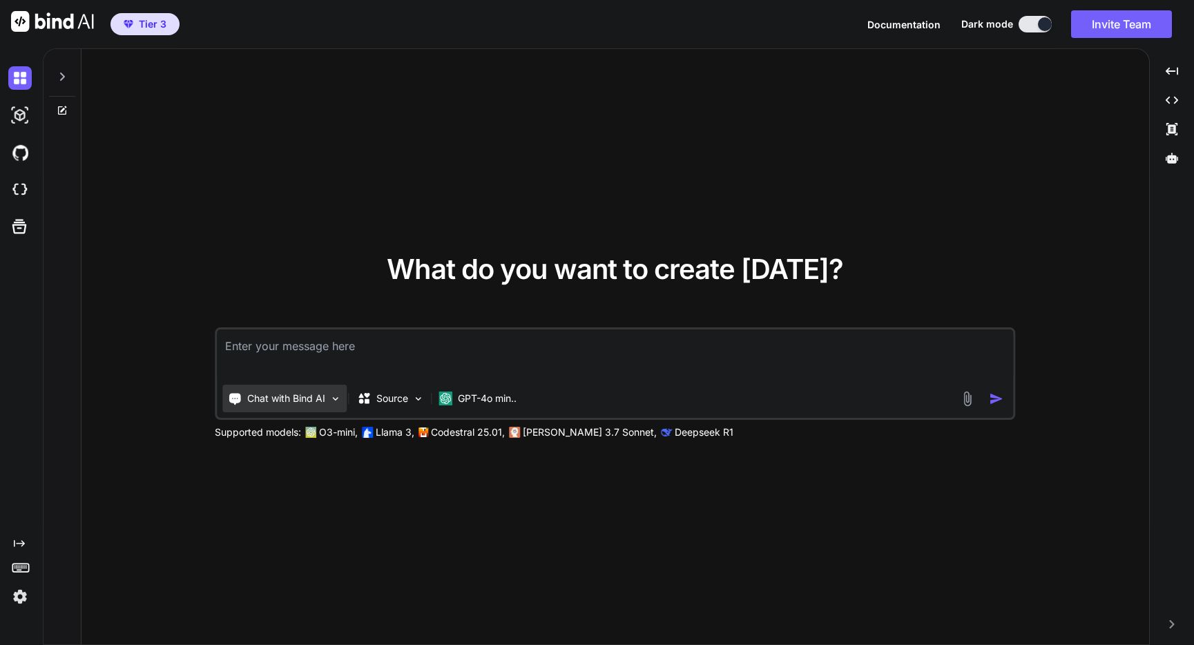
click at [328, 405] on div "Chat with Bind AI" at bounding box center [284, 399] width 124 height 28
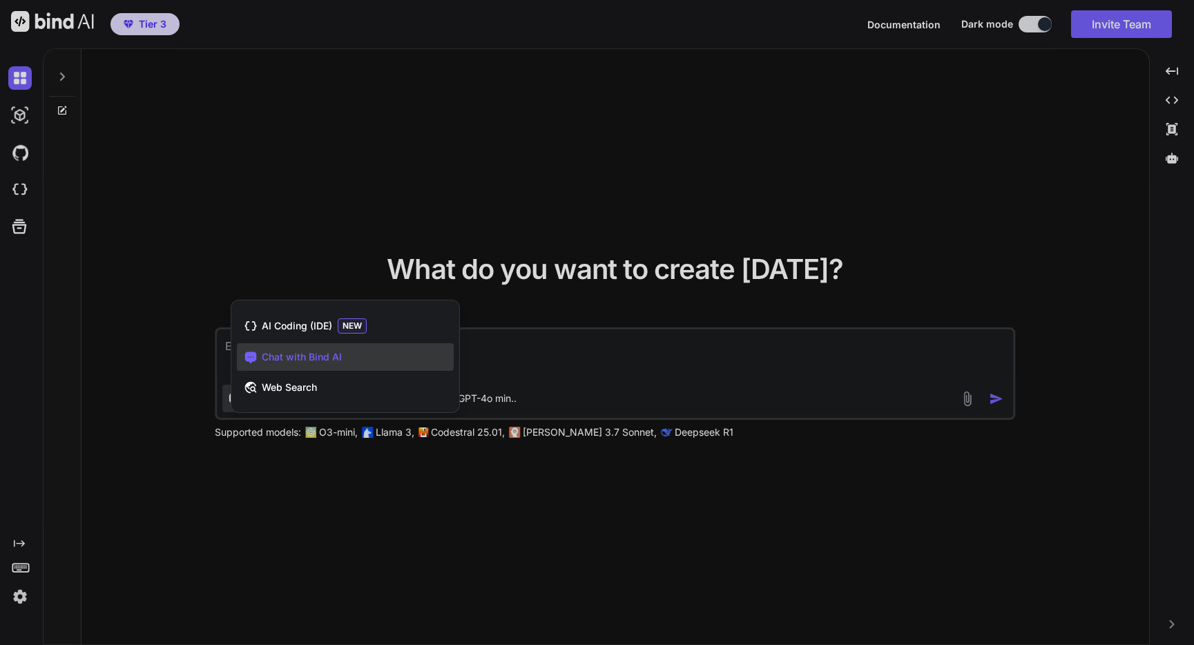
click at [328, 329] on span "AI Coding (IDE)" at bounding box center [297, 326] width 70 height 14
type textarea "x"
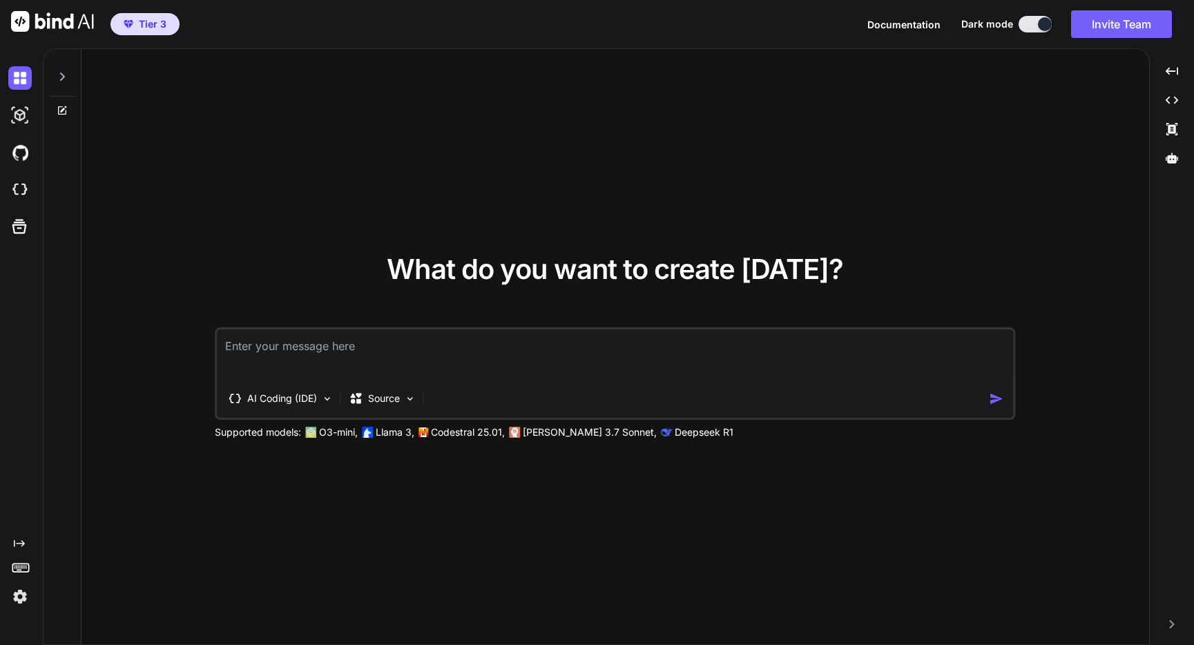
click at [415, 365] on textarea at bounding box center [615, 354] width 796 height 51
paste textarea "sk-proj-iREq2vgy5qKWsJTFMOiW4cWTlHabdUJsLfqMt3rlWaLoV-XB3ilTUSlkw-sX9dHBvgd2EWL…"
type textarea "sk-proj-iREq2vgy5qKWsJTFMOiW4cWTlHabdUJsLfqMt3rlWaLoV-XB3ilTUSlkw-sX9dHBvgd2EWL…"
type textarea "x"
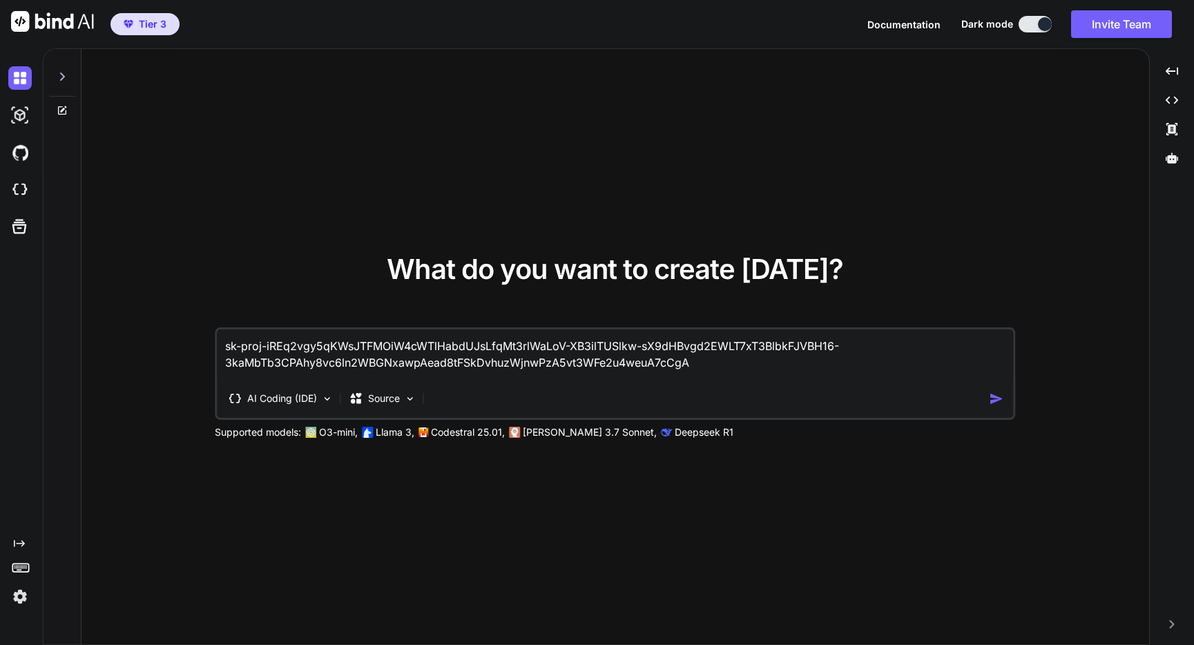
type textarea "x"
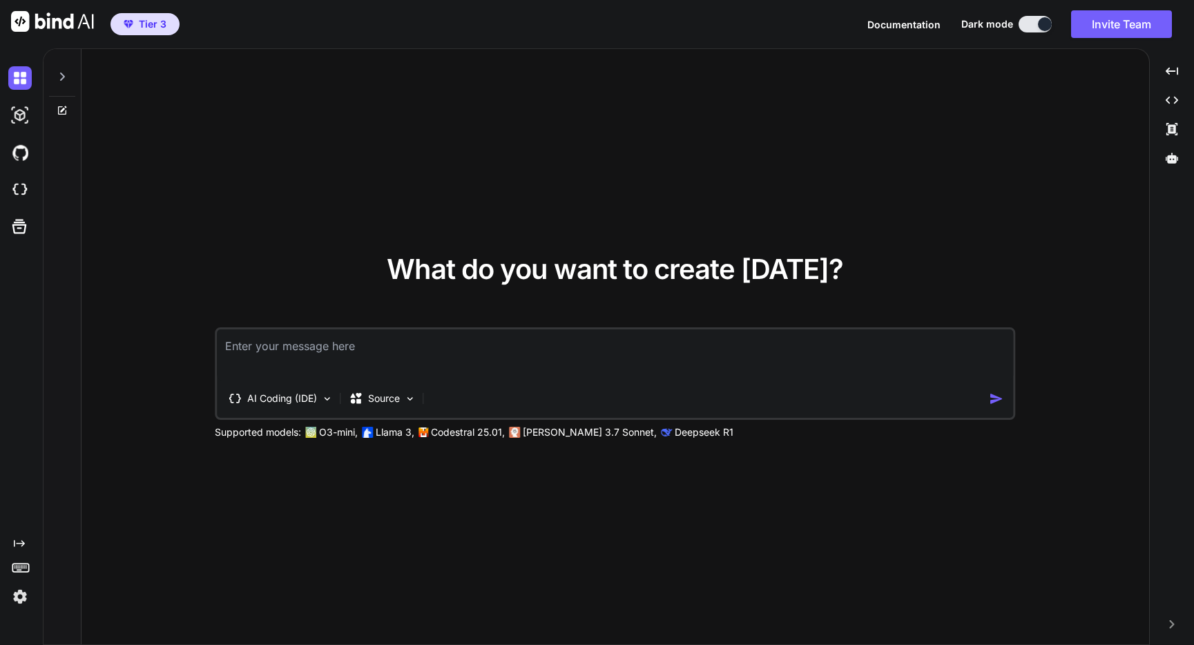
type textarea "I"
type textarea "x"
type textarea "I"
type textarea "x"
type textarea "I w"
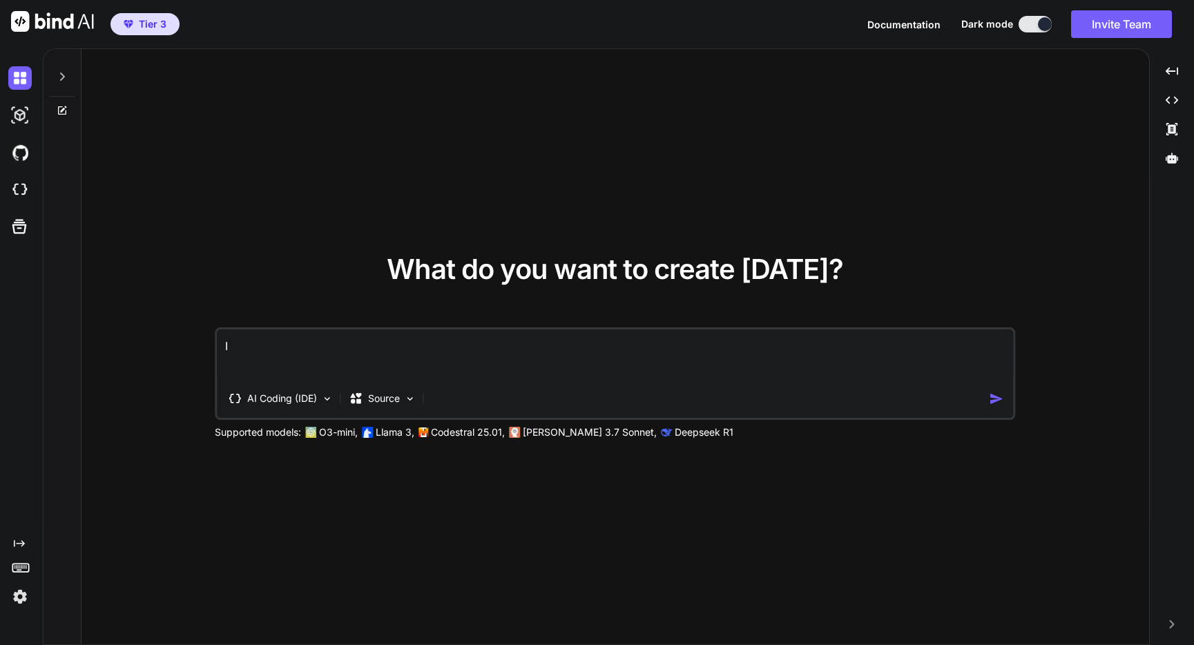
type textarea "x"
type textarea "I wa"
type textarea "x"
type textarea "I wan"
type textarea "x"
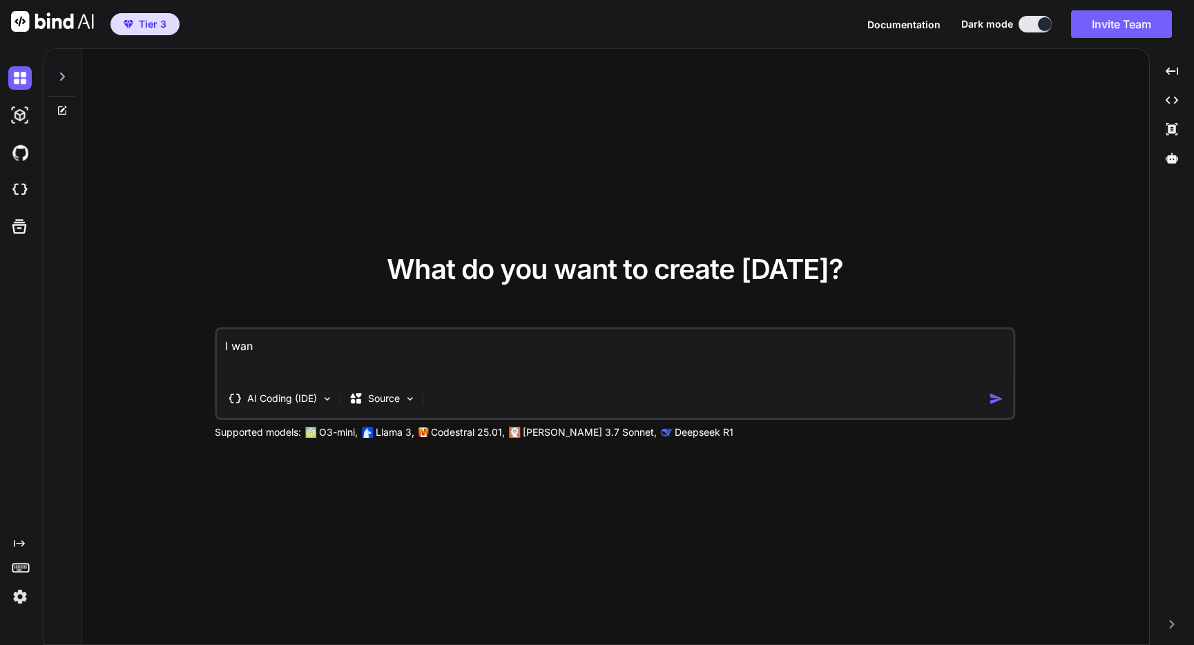
type textarea "I want"
type textarea "x"
type textarea "I want"
type textarea "x"
type textarea "I want t"
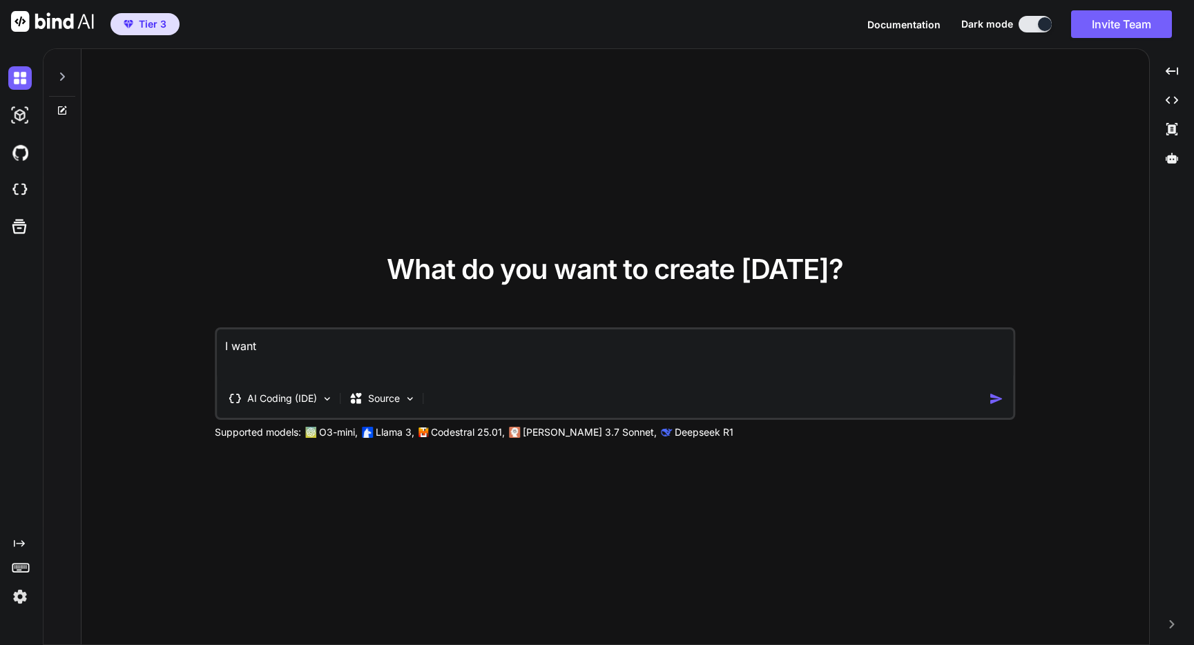
type textarea "x"
type textarea "I want to"
type textarea "x"
type textarea "I want to"
type textarea "x"
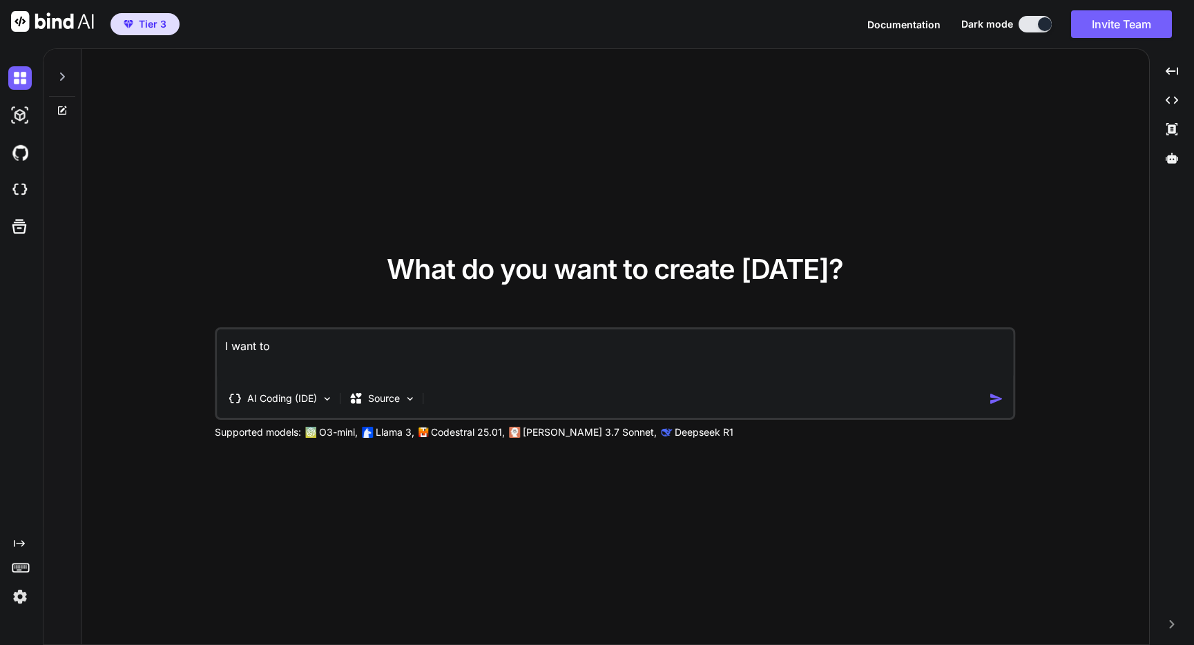
type textarea "I want to c"
type textarea "x"
type textarea "I want to cr"
type textarea "x"
type textarea "I want to cre"
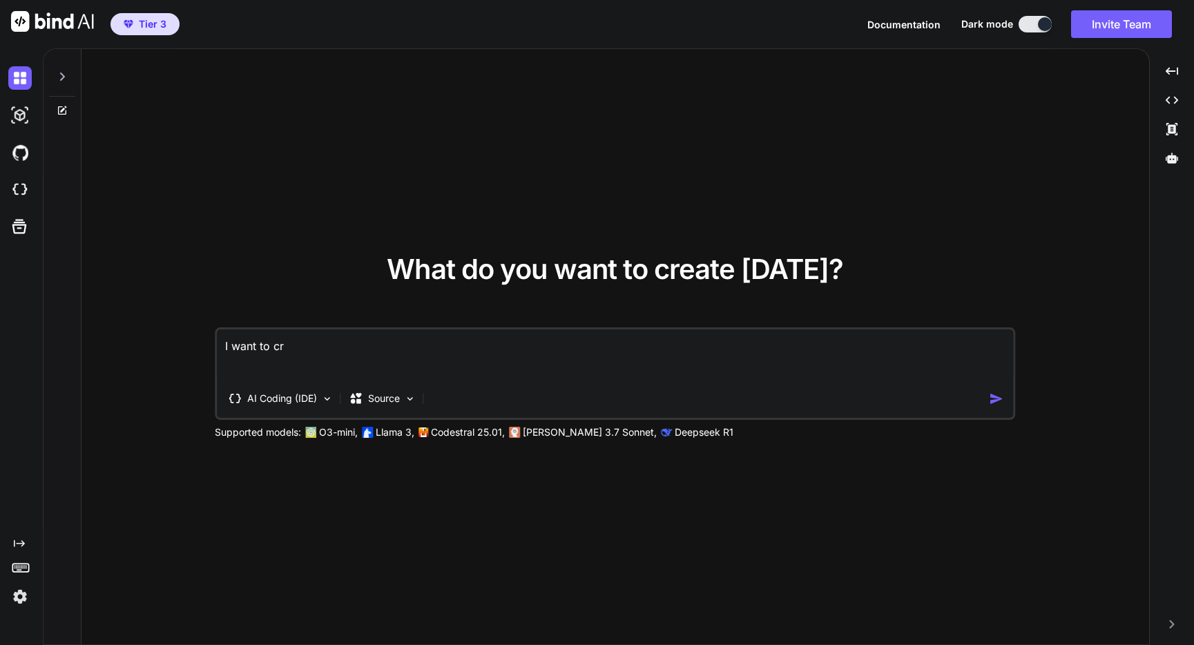
type textarea "x"
type textarea "I want to crea"
type textarea "x"
type textarea "I want to creat"
type textarea "x"
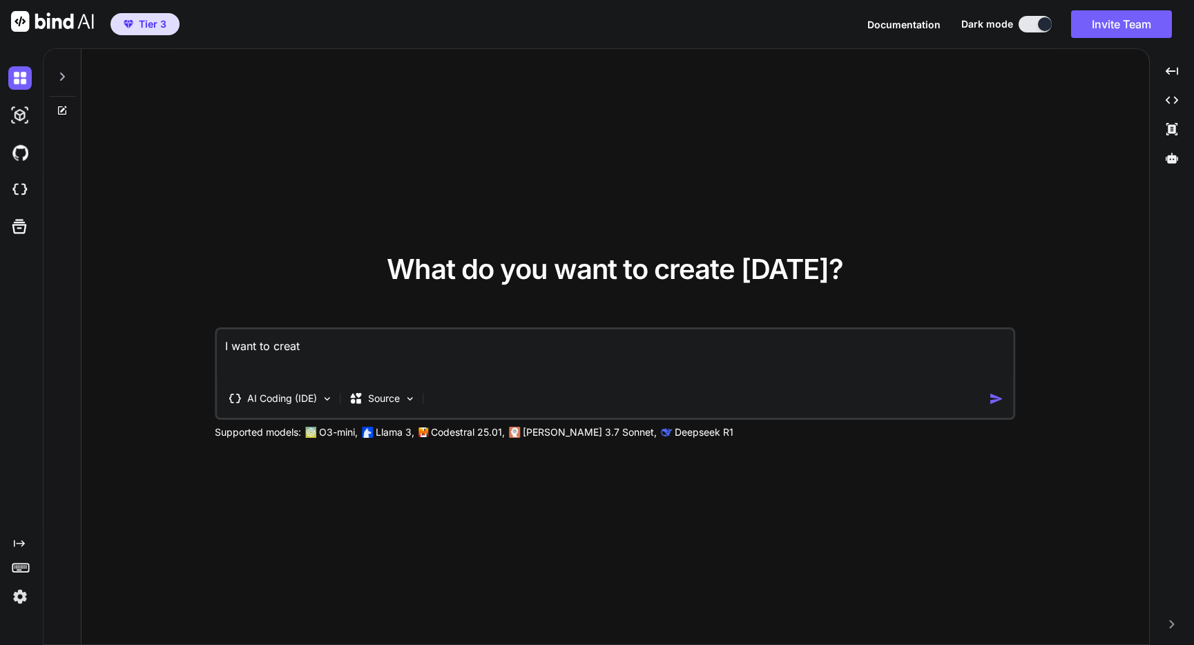
type textarea "I want to create"
type textarea "x"
type textarea "I want to create"
type textarea "x"
type textarea "I want to create a"
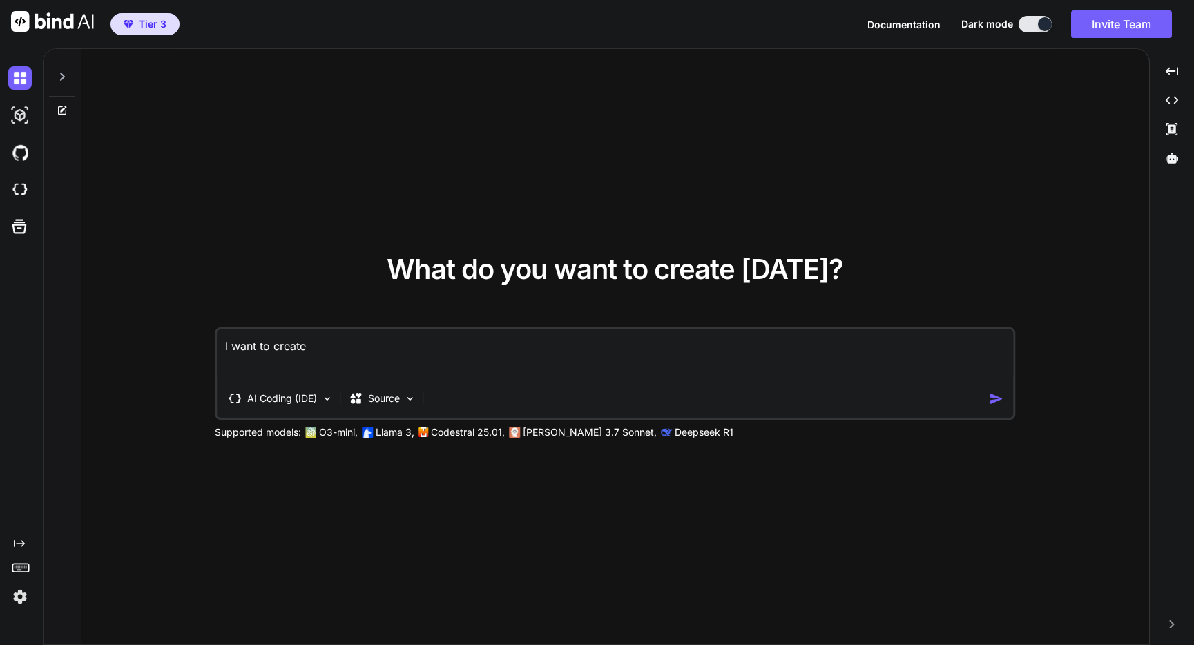
type textarea "x"
type textarea "I want to create a"
type textarea "x"
type textarea "I want to create a w"
type textarea "x"
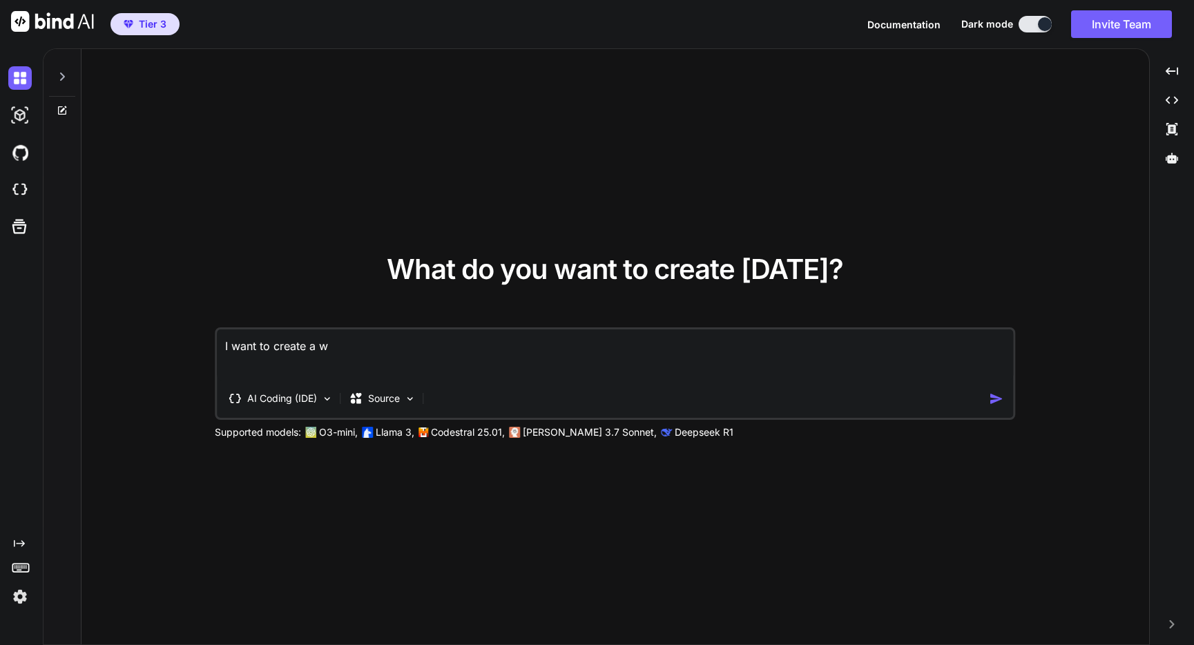
type textarea "I want to create a we"
type textarea "x"
type textarea "I want to create a web"
type textarea "x"
type textarea "I want to create a web"
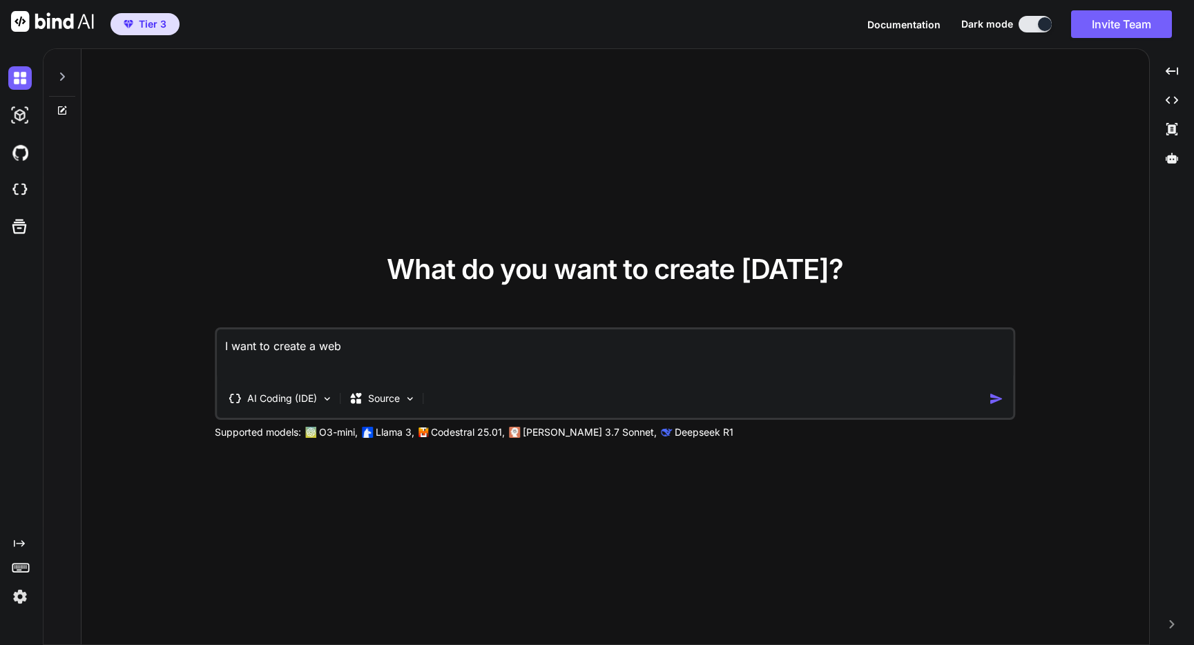
type textarea "x"
type textarea "I want to create a web a"
type textarea "x"
type textarea "I want to create a web ap"
type textarea "x"
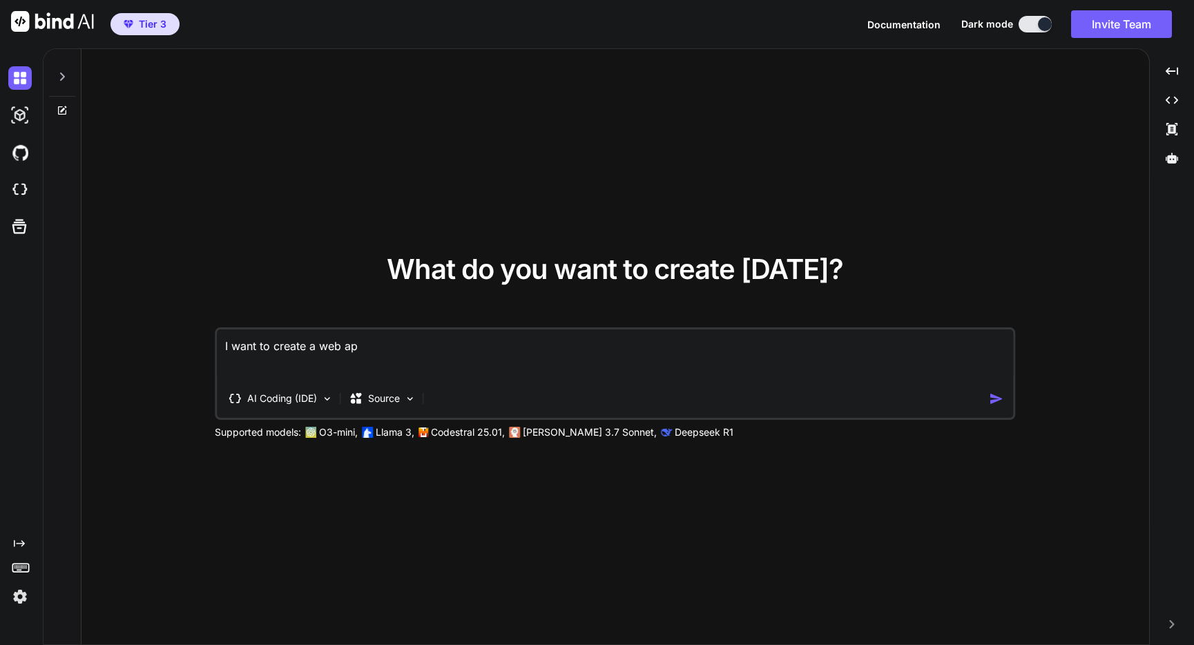
type textarea "I want to create a web app"
type textarea "x"
type textarea "I want to create a web appl"
type textarea "x"
type textarea "I want to create a web appli"
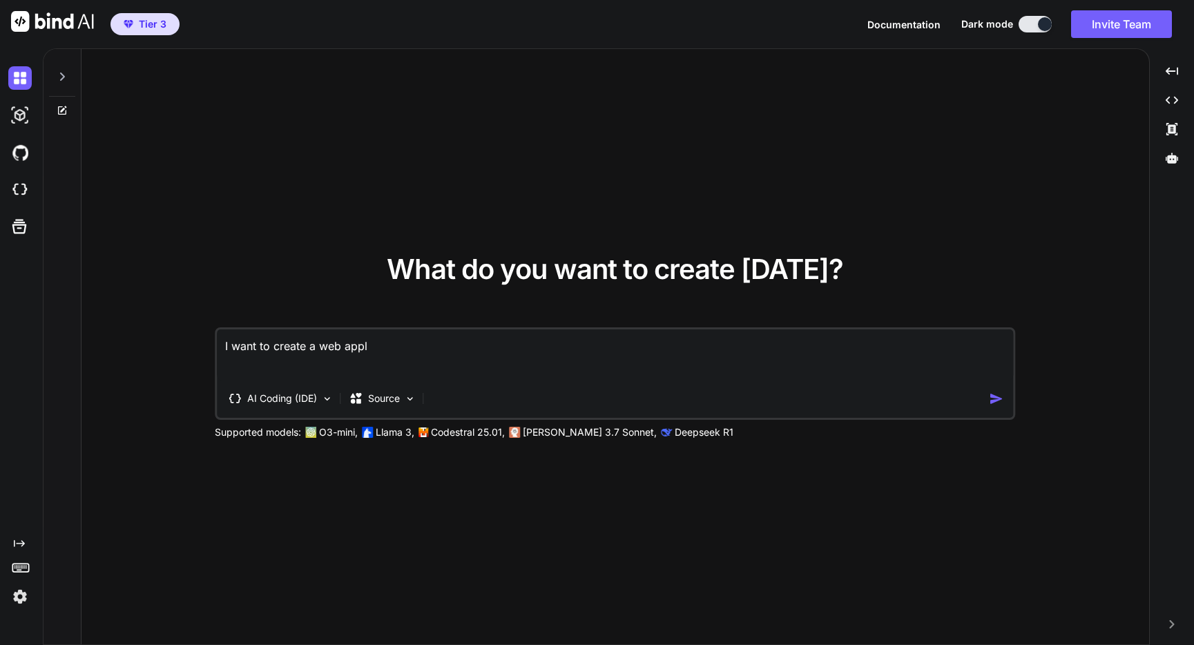
type textarea "x"
type textarea "I want to create a web applic"
type textarea "x"
type textarea "I want to create a web applica"
type textarea "x"
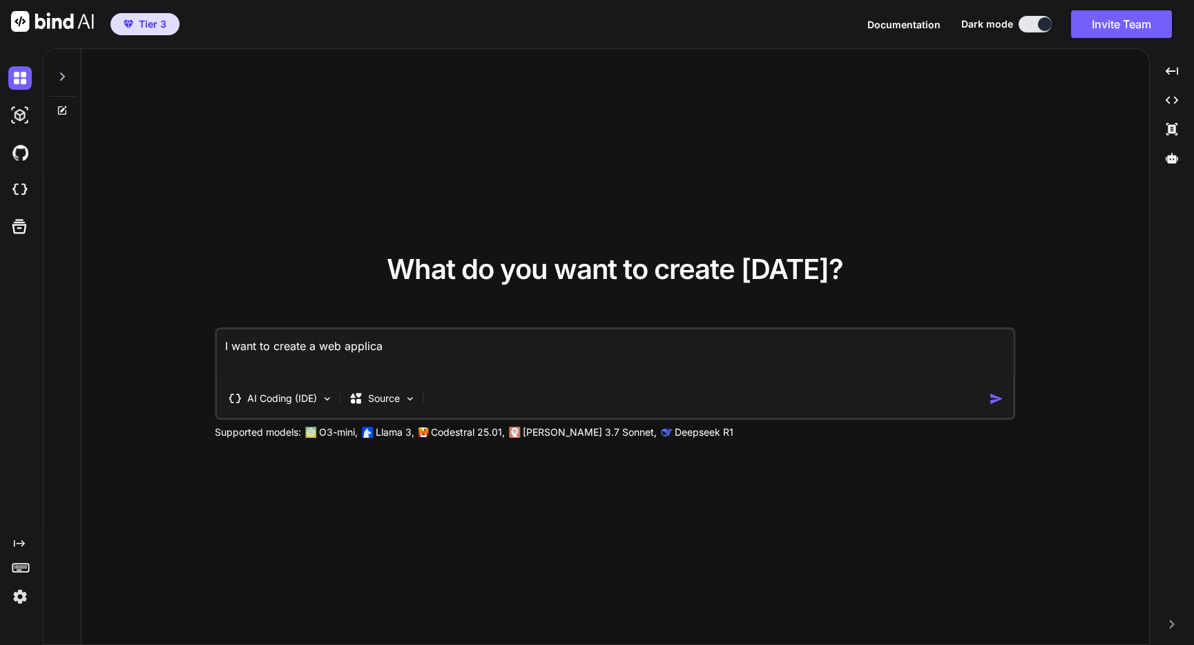
type textarea "I want to create a web applicat"
type textarea "x"
type textarea "I want to create a web applicati"
type textarea "x"
type textarea "I want to create a web applicatio"
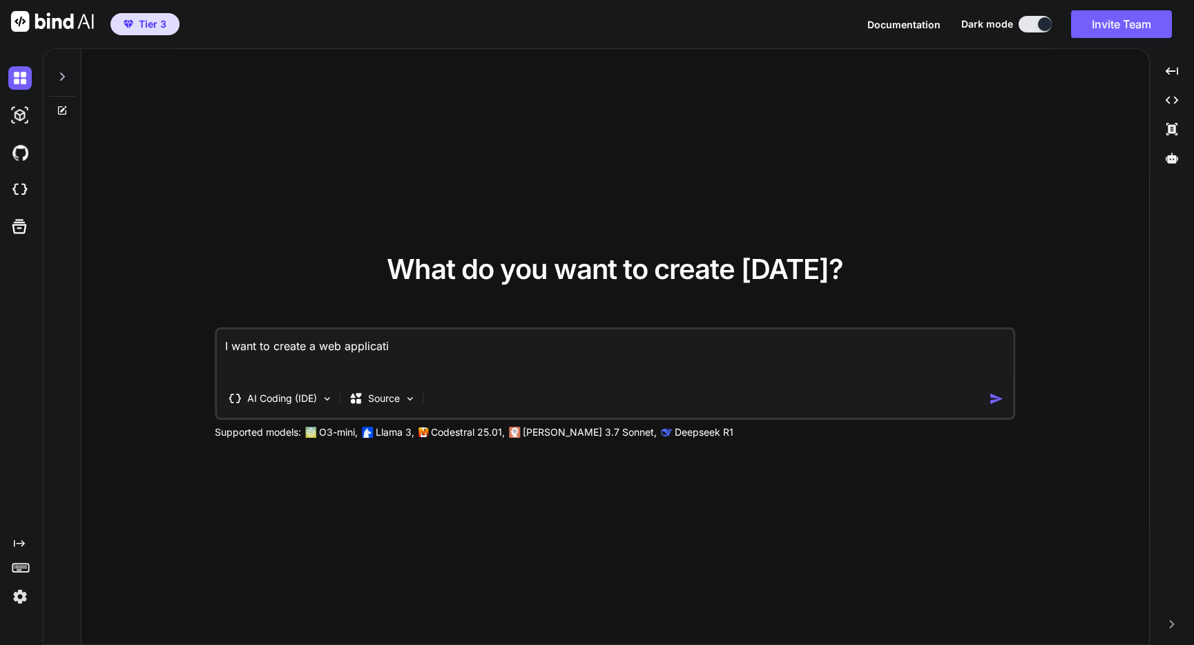
type textarea "x"
type textarea "I want to create a web application"
type textarea "x"
type textarea "I want to create a web application"
type textarea "x"
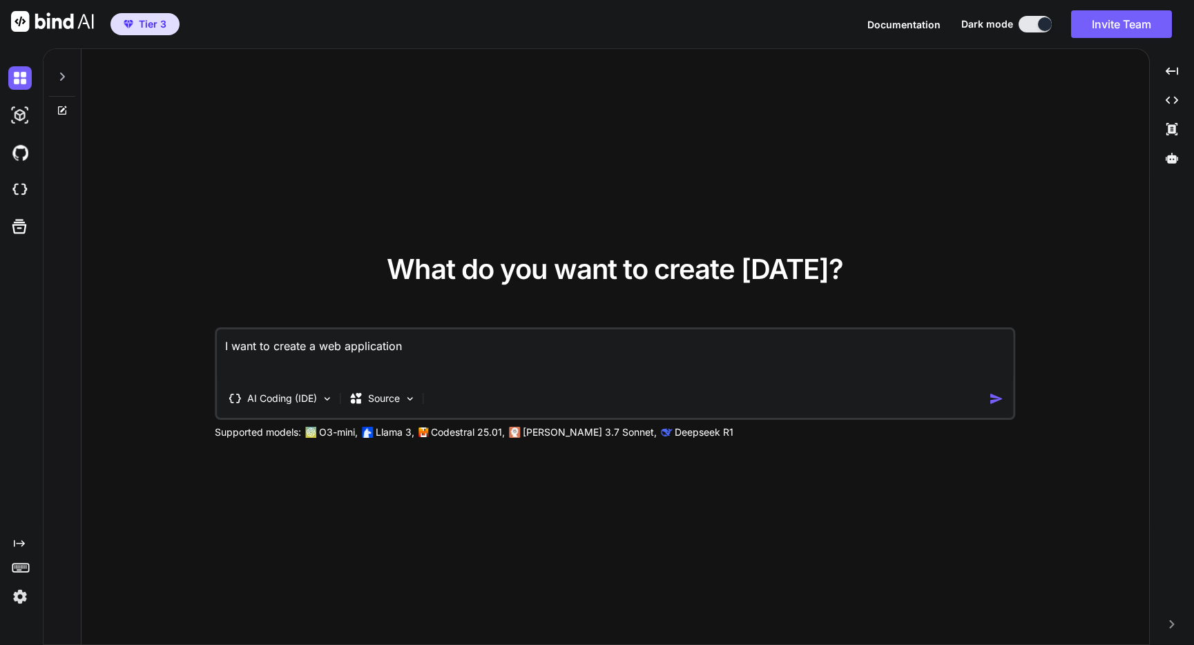
type textarea "I want to create a web application t"
type textarea "x"
type textarea "I want to create a web application th"
type textarea "x"
type textarea "I want to create a web application tha"
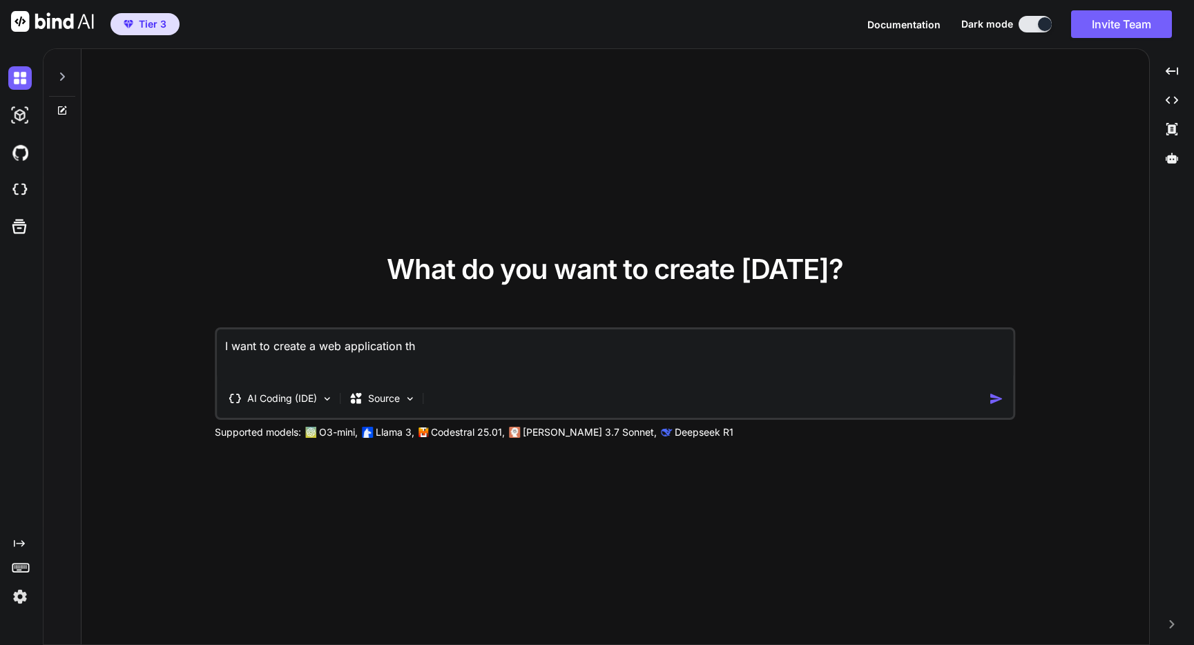
type textarea "x"
type textarea "I want to create a web application that"
type textarea "x"
type textarea "I want to create a web application that"
type textarea "x"
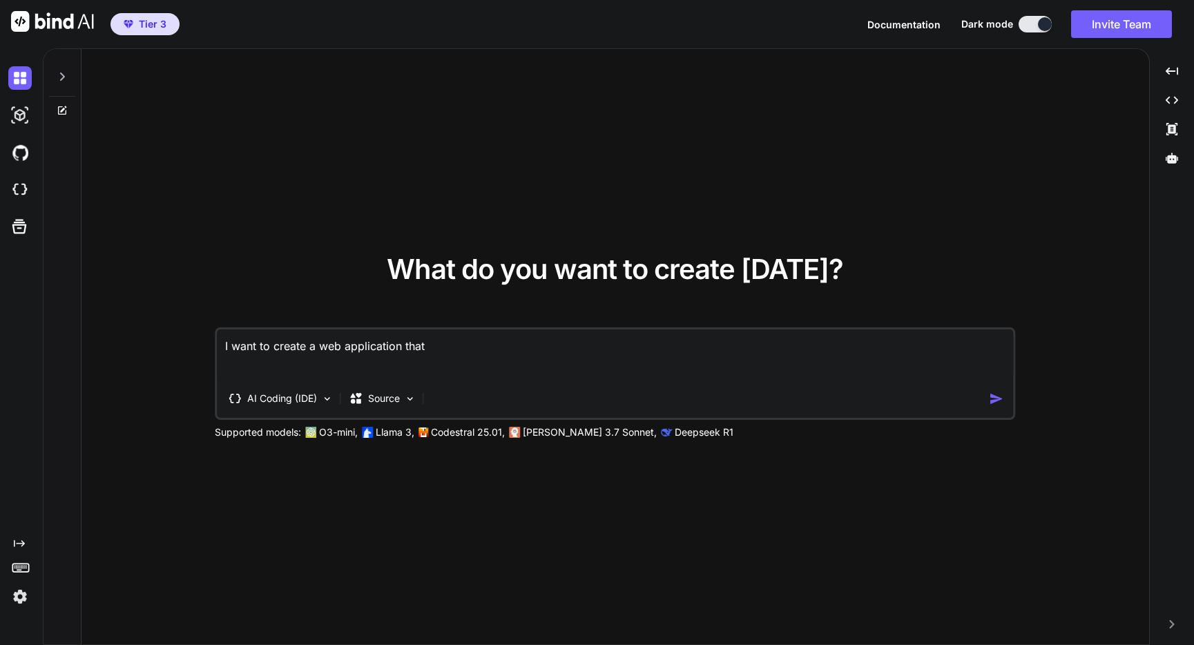
type textarea "I want to create a web application that a"
type textarea "x"
type textarea "I want to create a web application that au"
type textarea "x"
type textarea "I want to create a web application that aut"
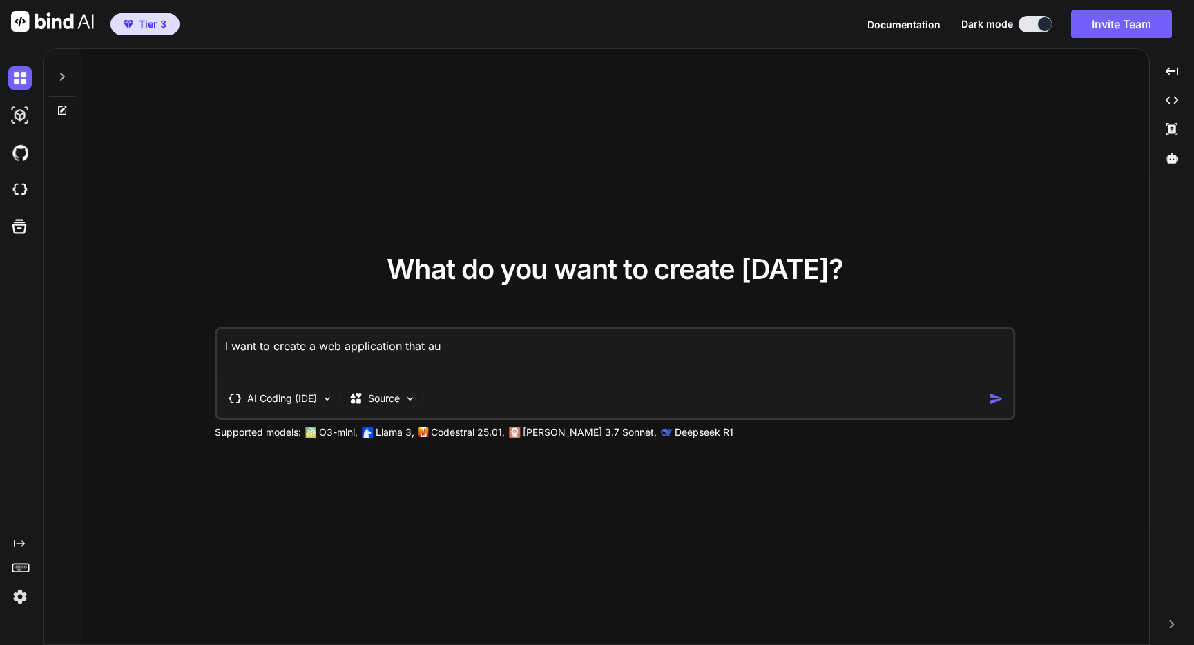
type textarea "x"
type textarea "I want to create a web application that auto"
type textarea "x"
type textarea "I want to create a web application that auto-"
type textarea "x"
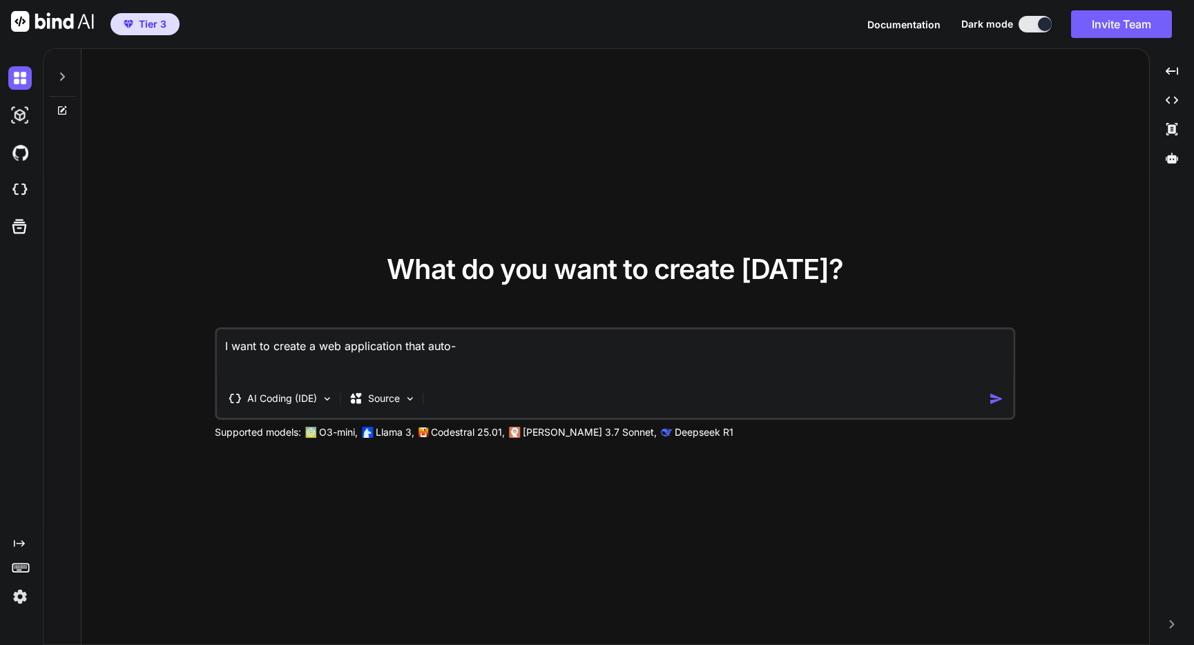
type textarea "I want to create a web application that auto-i"
type textarea "x"
type textarea "I want to create a web application that auto-im"
type textarea "x"
type textarea "I want to create a web application that auto-imp"
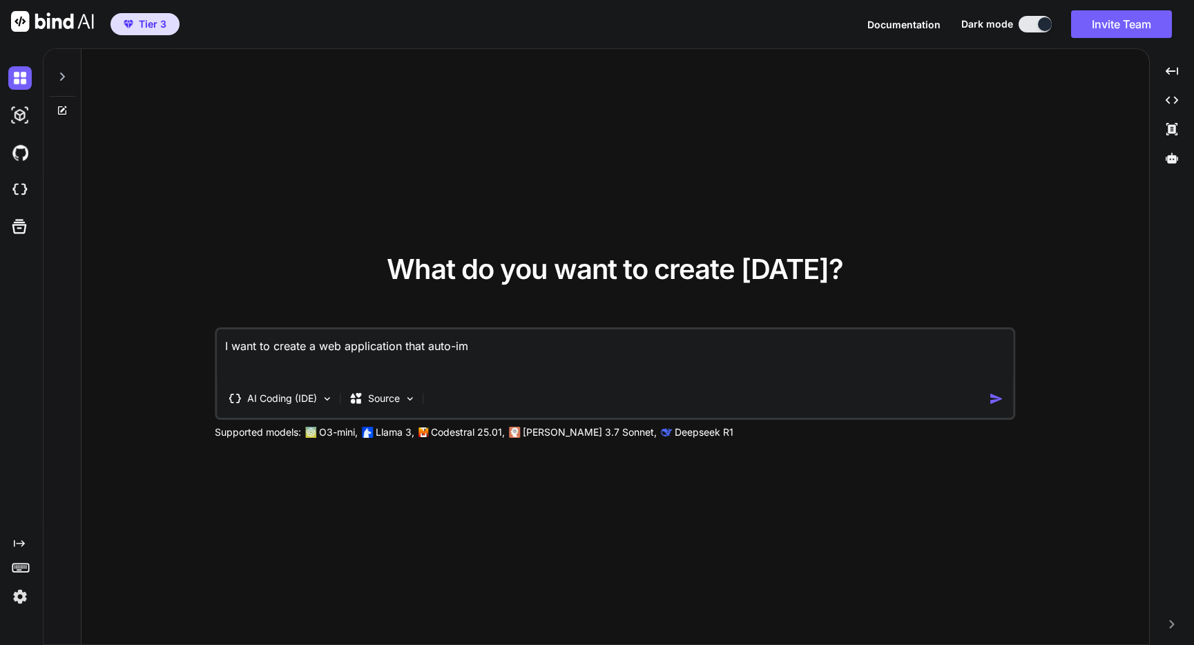
type textarea "x"
type textarea "I want to create a web application that auto-impo"
type textarea "x"
type textarea "I want to create a web application that auto-impor"
type textarea "x"
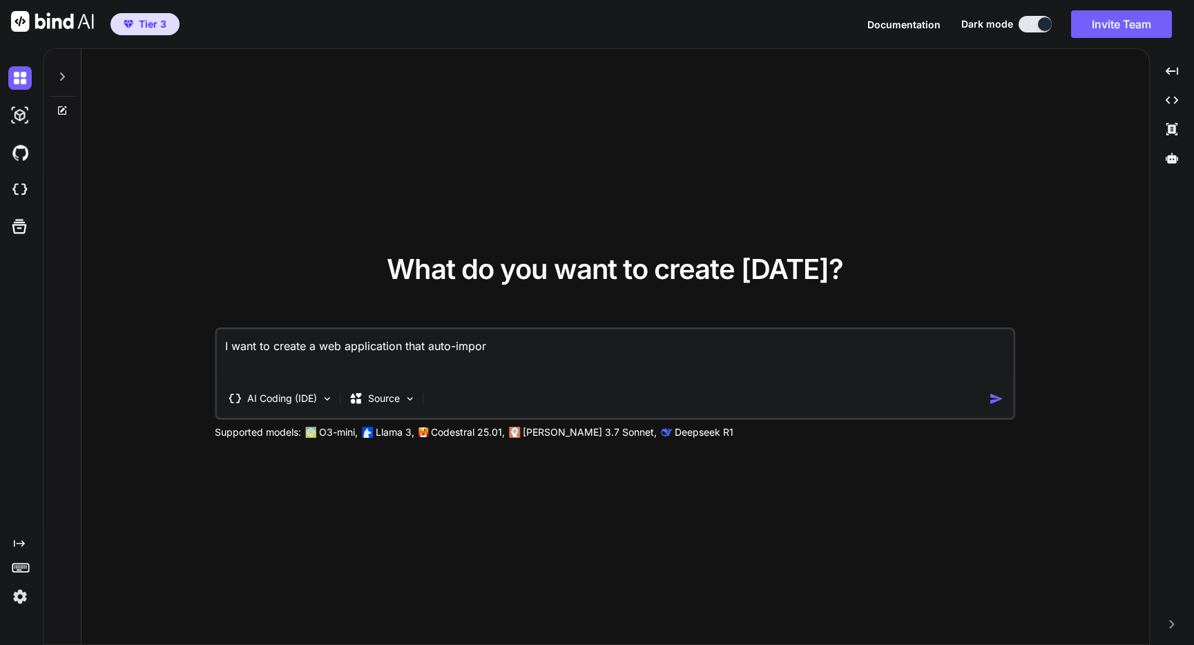
type textarea "I want to create a web application that auto-import"
type textarea "x"
type textarea "I want to create a web application that auto-imports"
type textarea "x"
type textarea "I want to create a web application that auto-imports"
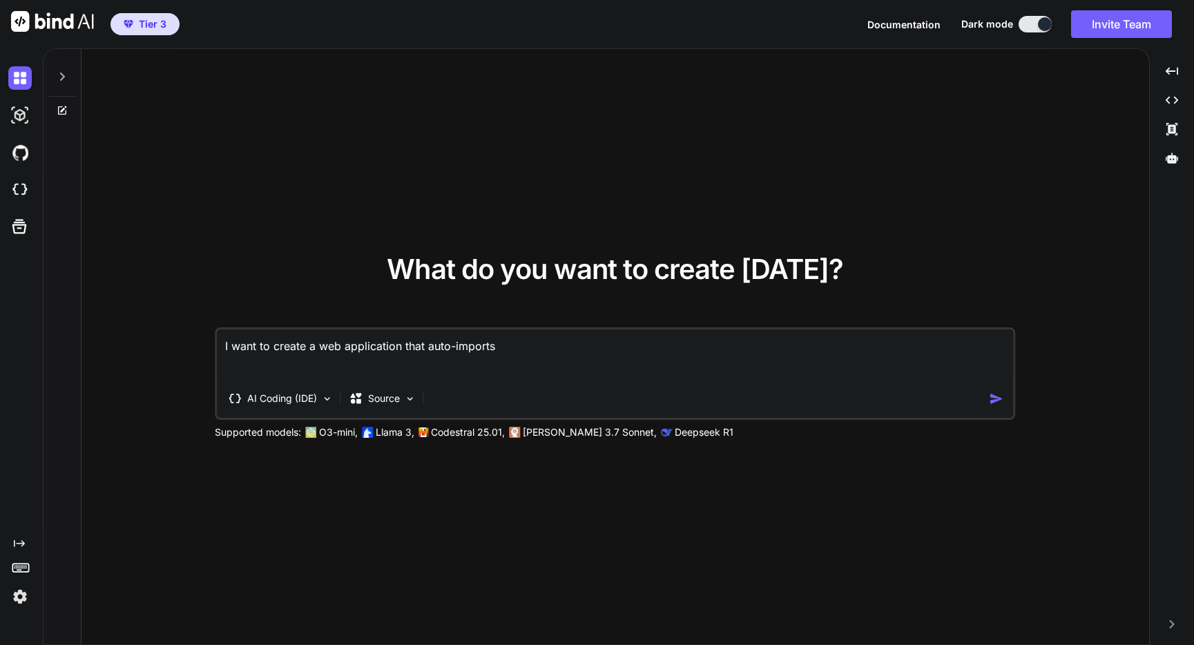
type textarea "x"
type textarea "I want to create a web application that auto-imports a"
type textarea "x"
type textarea "I want to create a web application that auto-imports ad"
type textarea "x"
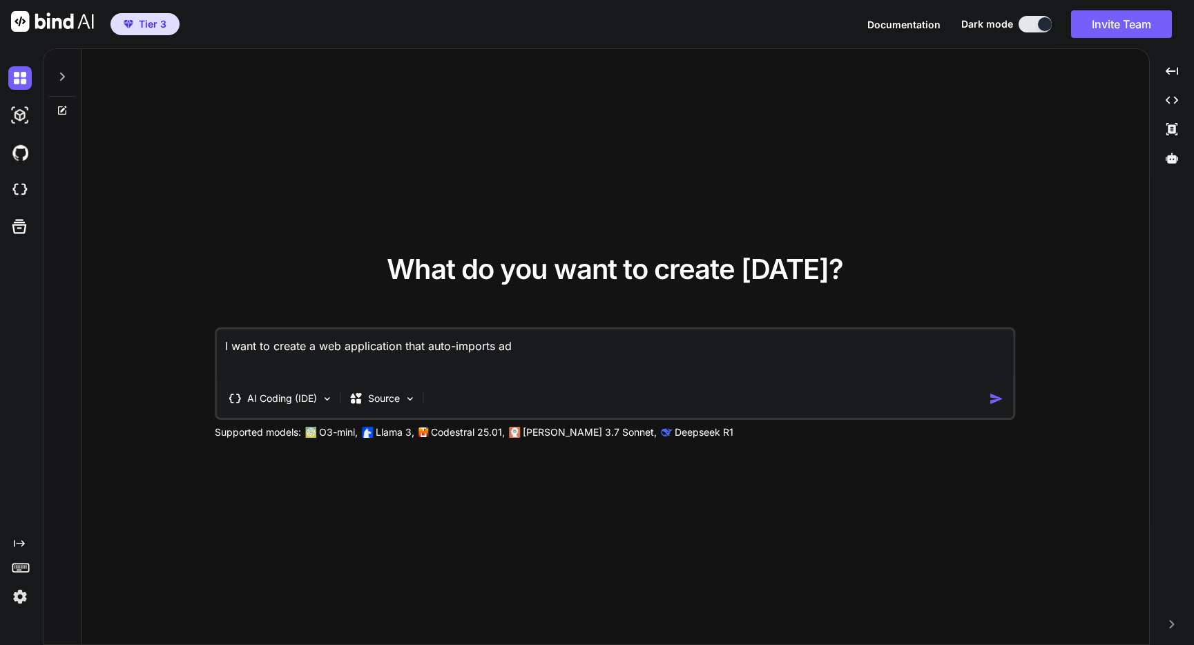
type textarea "I want to create a web application that auto-imports ad"
type textarea "x"
type textarea "I want to create a web application that auto-imports ad p"
type textarea "x"
type textarea "I want to create a web application that auto-imports ad pe"
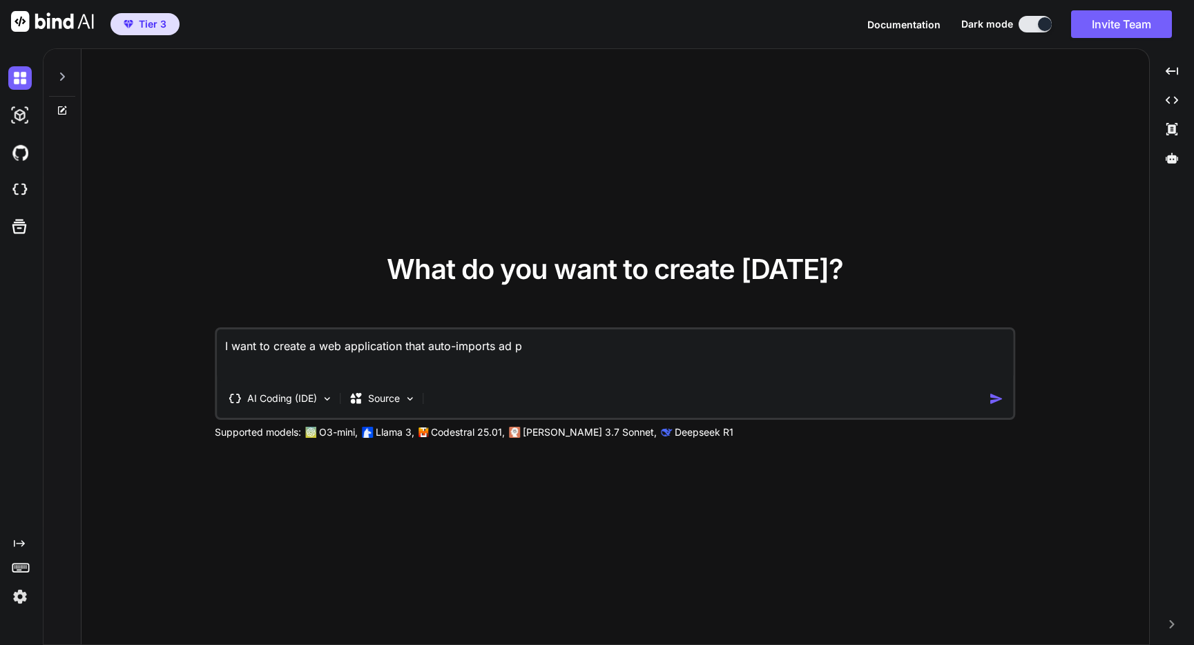
type textarea "x"
type textarea "I want to create a web application that auto-imports ad per"
type textarea "x"
type textarea "I want to create a web application that auto-imports ad perf"
type textarea "x"
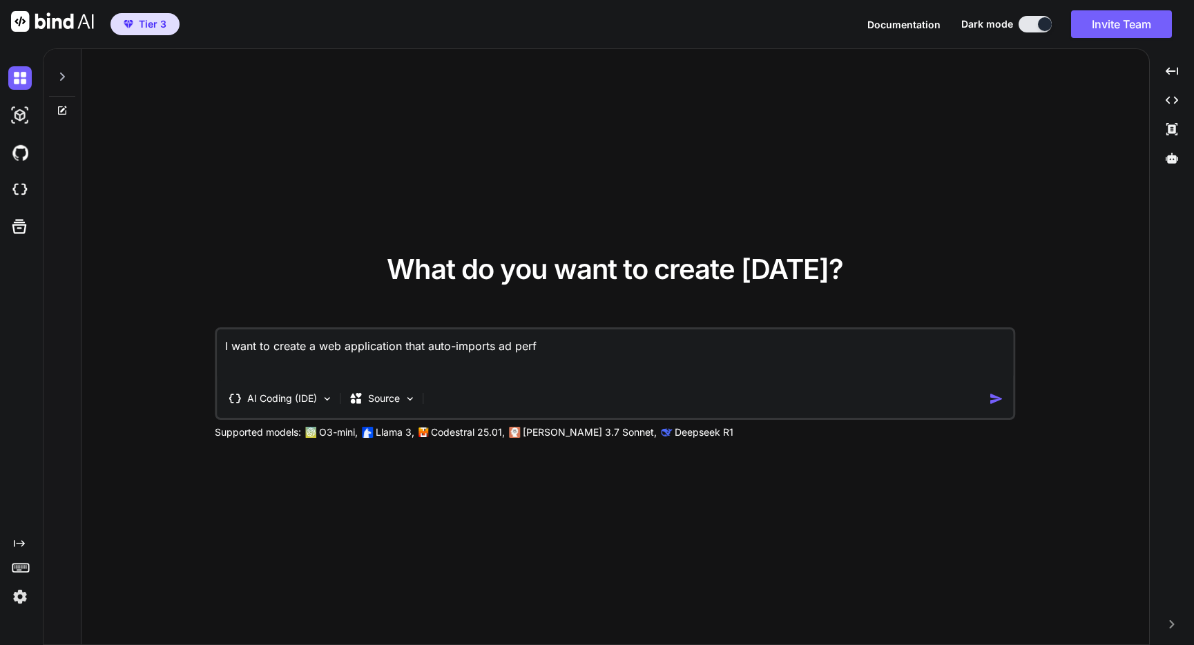
type textarea "I want to create a web application that auto-imports ad perfo"
type textarea "x"
type textarea "I want to create a web application that auto-imports ad perfor"
type textarea "x"
type textarea "I want to create a web application that auto-imports ad perform"
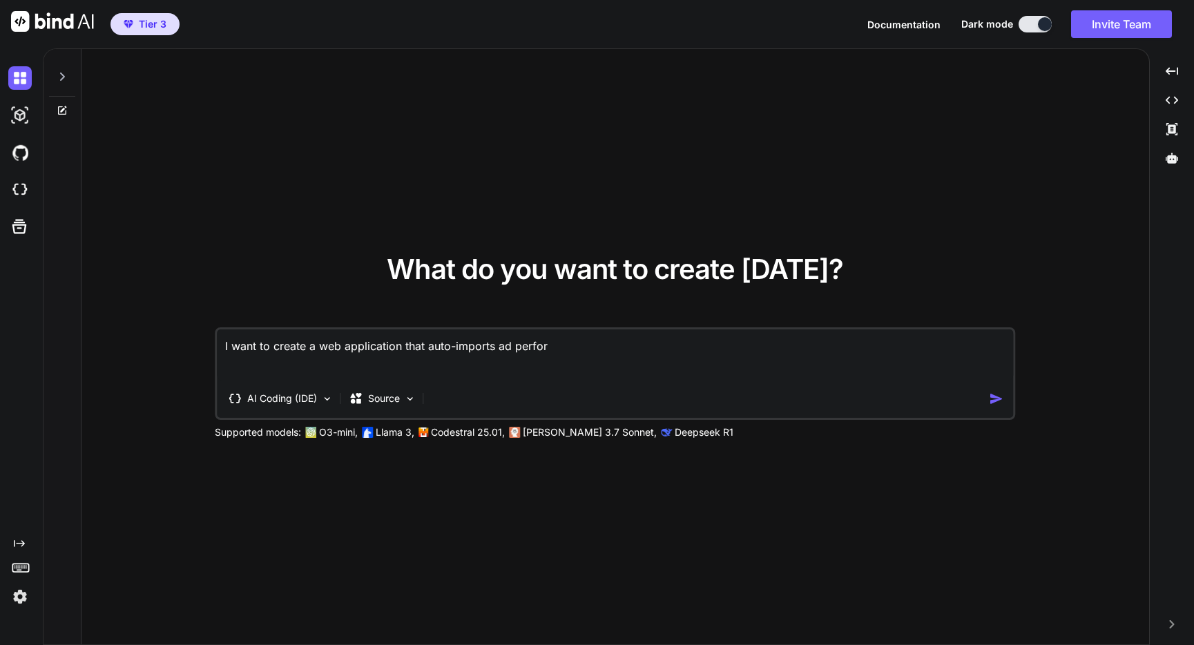
type textarea "x"
type textarea "I want to create a web application that auto-imports ad performa"
type textarea "x"
type textarea "I want to create a web application that auto-imports ad performan"
type textarea "x"
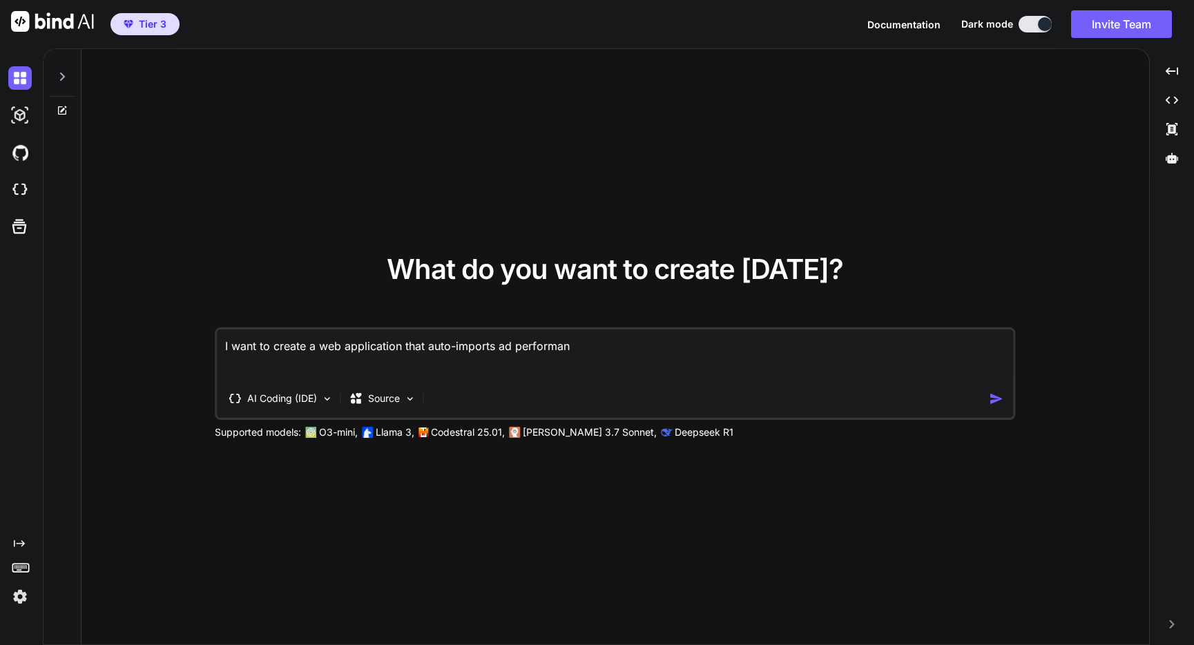
type textarea "I want to create a web application that auto-imports ad performanc"
type textarea "x"
type textarea "I want to create a web application that auto-imports ad performance"
type textarea "x"
type textarea "I want to create a web application that auto-imports ad performance"
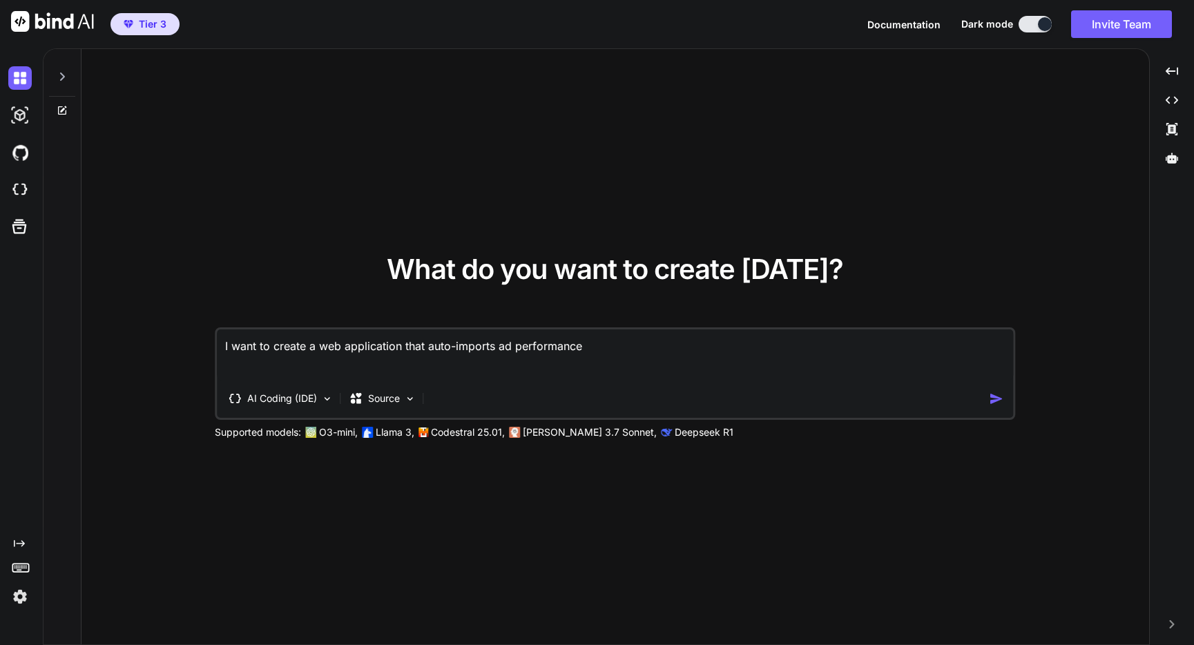
type textarea "x"
type textarea "I want to create a web application that auto-imports ad performance m"
type textarea "x"
type textarea "I want to create a web application that auto-imports ad performance me"
type textarea "x"
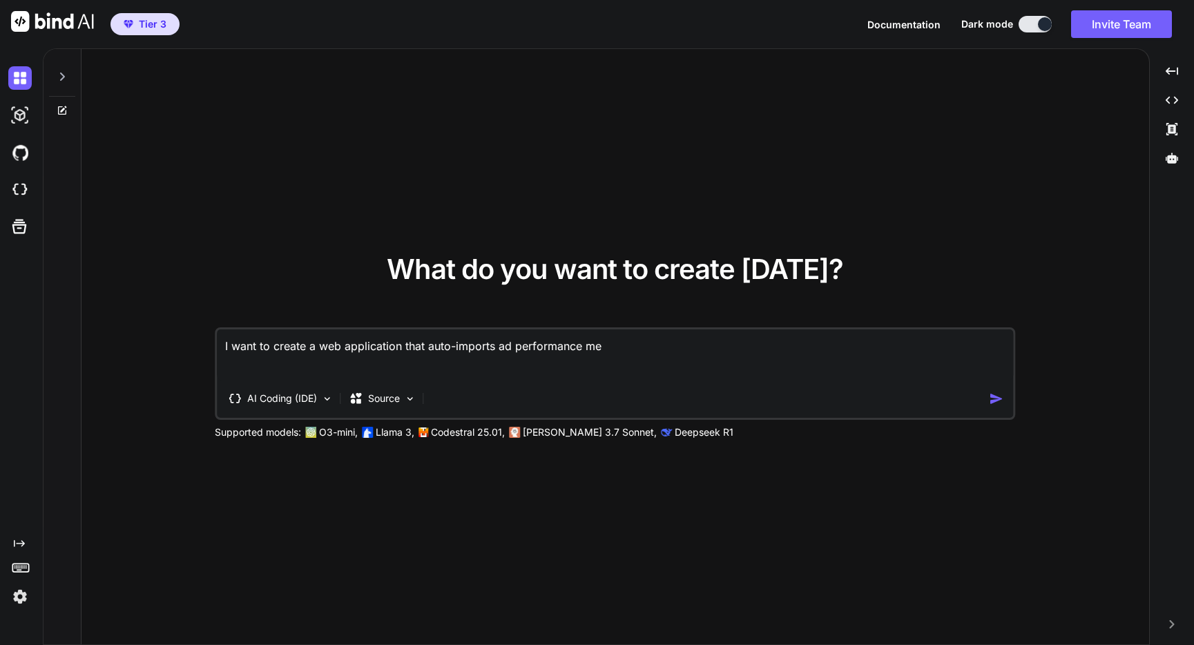
type textarea "I want to create a web application that auto-imports ad performance met"
type textarea "x"
type textarea "I want to create a web application that auto-imports ad performance metr"
type textarea "x"
type textarea "I want to create a web application that auto-imports ad performance metri"
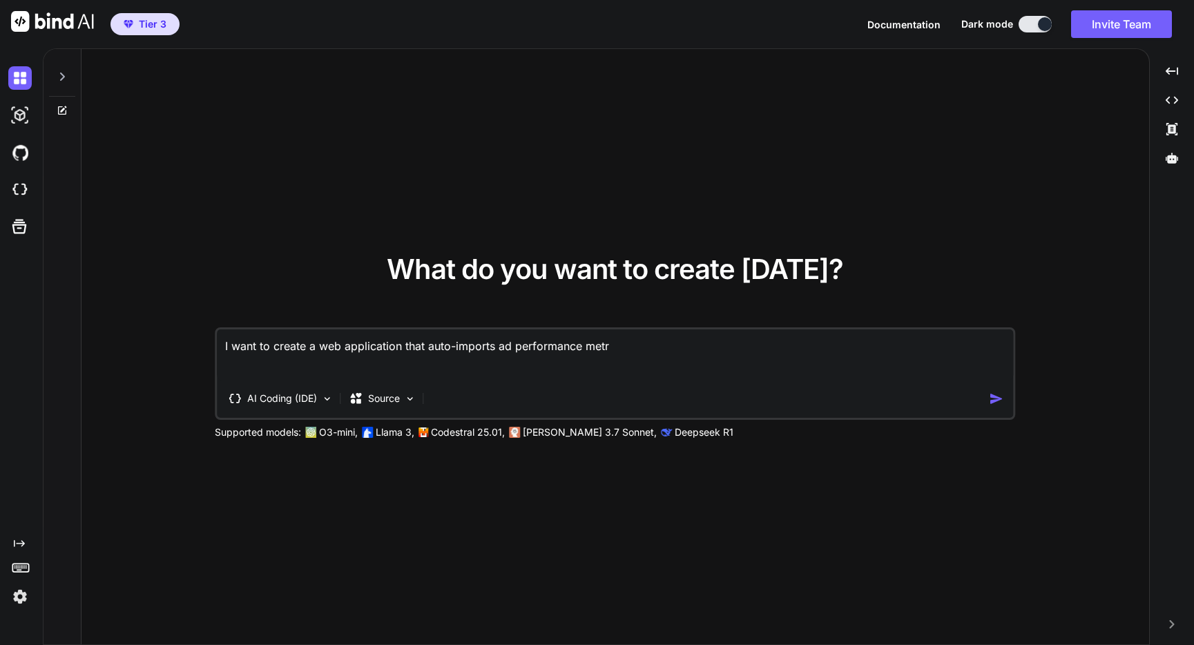
type textarea "x"
type textarea "I want to create a web application that auto-imports ad performance metric"
type textarea "x"
type textarea "I want to create a web application that auto-imports ad performance metrics"
type textarea "x"
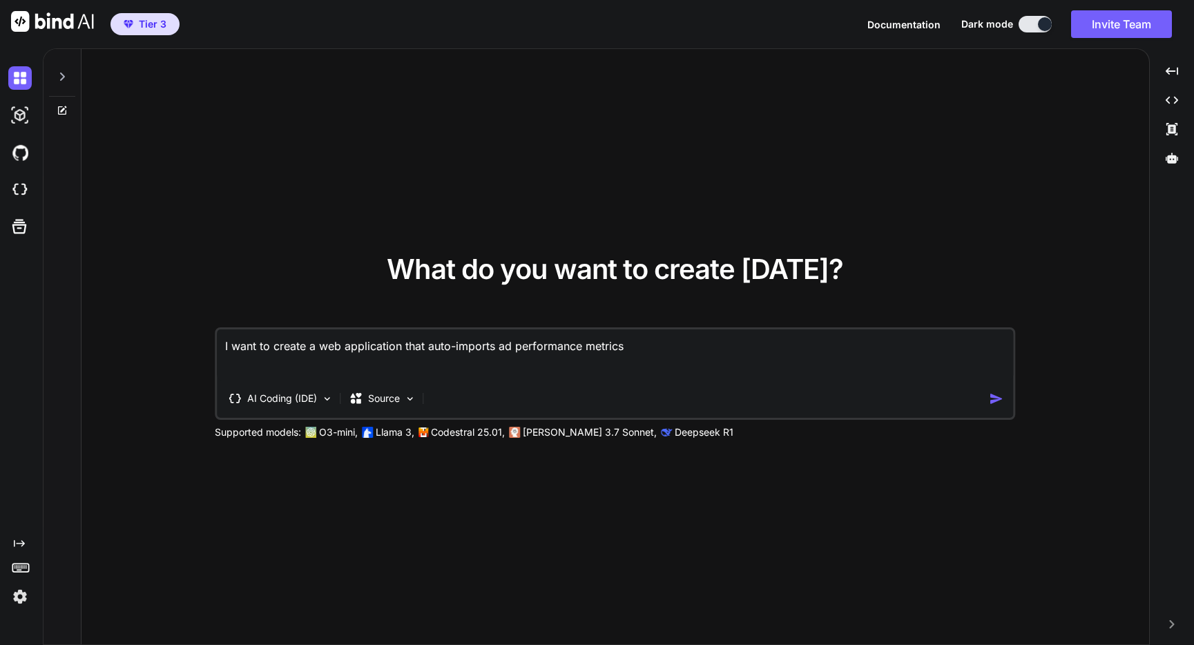
type textarea "I want to create a web application that auto-imports ad performance metrics"
type textarea "x"
type textarea "I want to create a web application that auto-imports ad performance metrics f"
type textarea "x"
type textarea "I want to create a web application that auto-imports ad performance metrics fr"
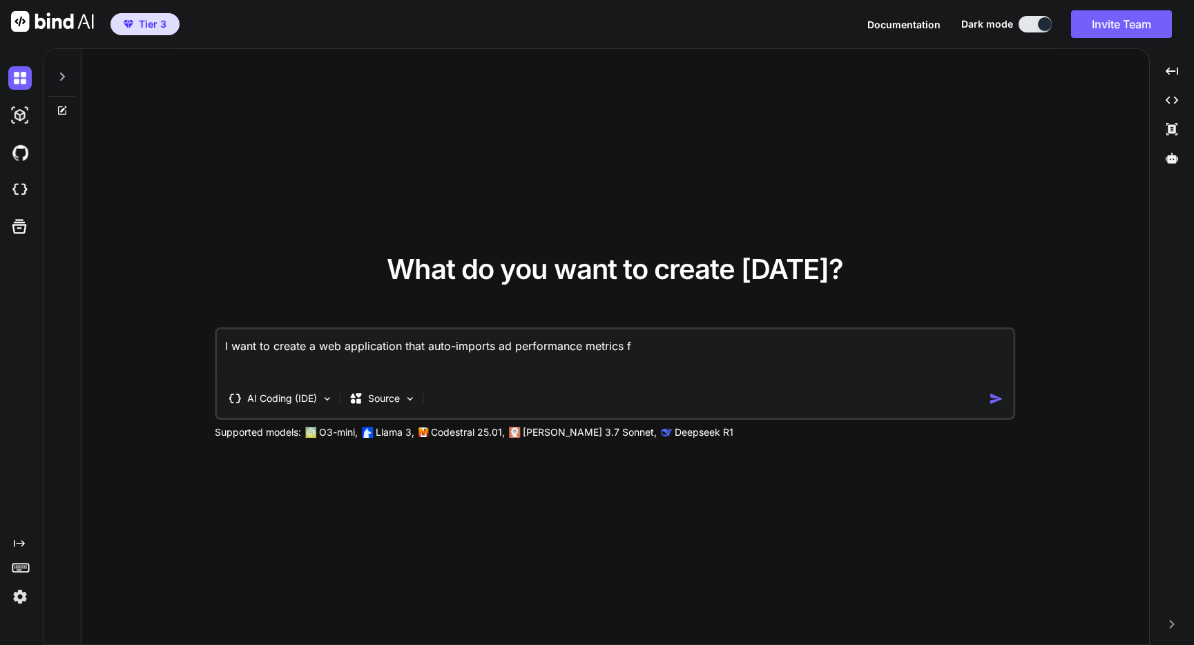
type textarea "x"
type textarea "I want to create a web application that auto-imports ad performance metrics fro"
type textarea "x"
type textarea "I want to create a web application that auto-imports ad performance metrics from"
type textarea "x"
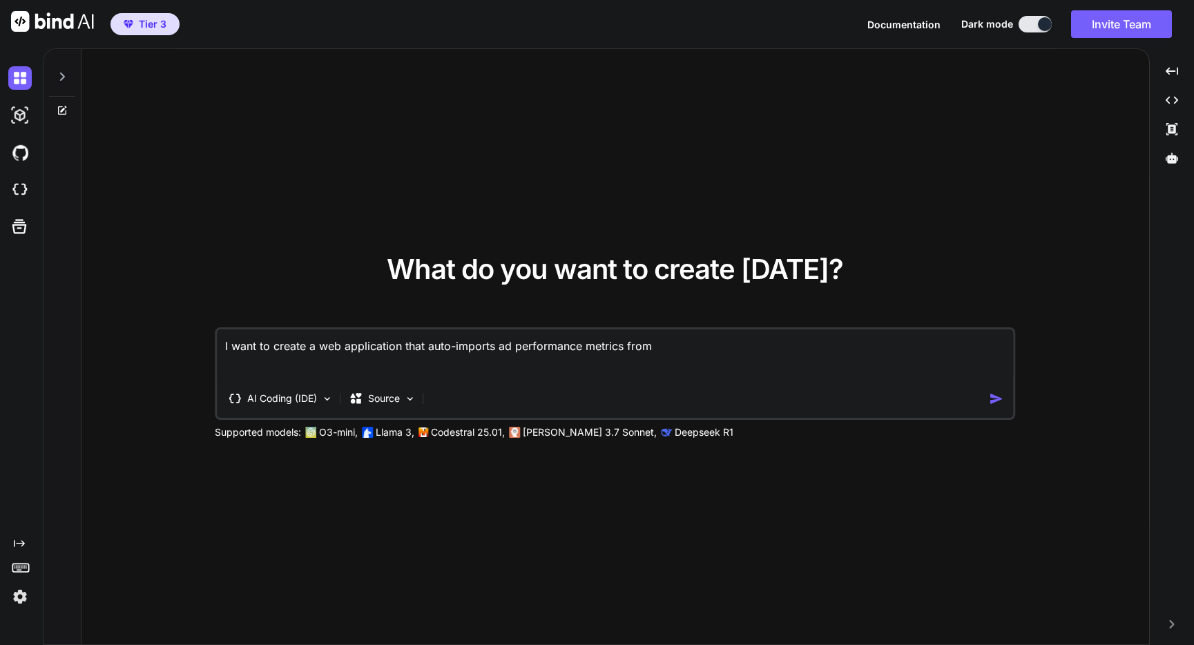
type textarea "I want to create a web application that auto-imports ad performance metrics from"
type textarea "x"
type textarea "I want to create a web application that auto-imports ad performance metrics fro…"
type textarea "x"
type textarea "I want to create a web application that auto-imports ad performance metrics fro…"
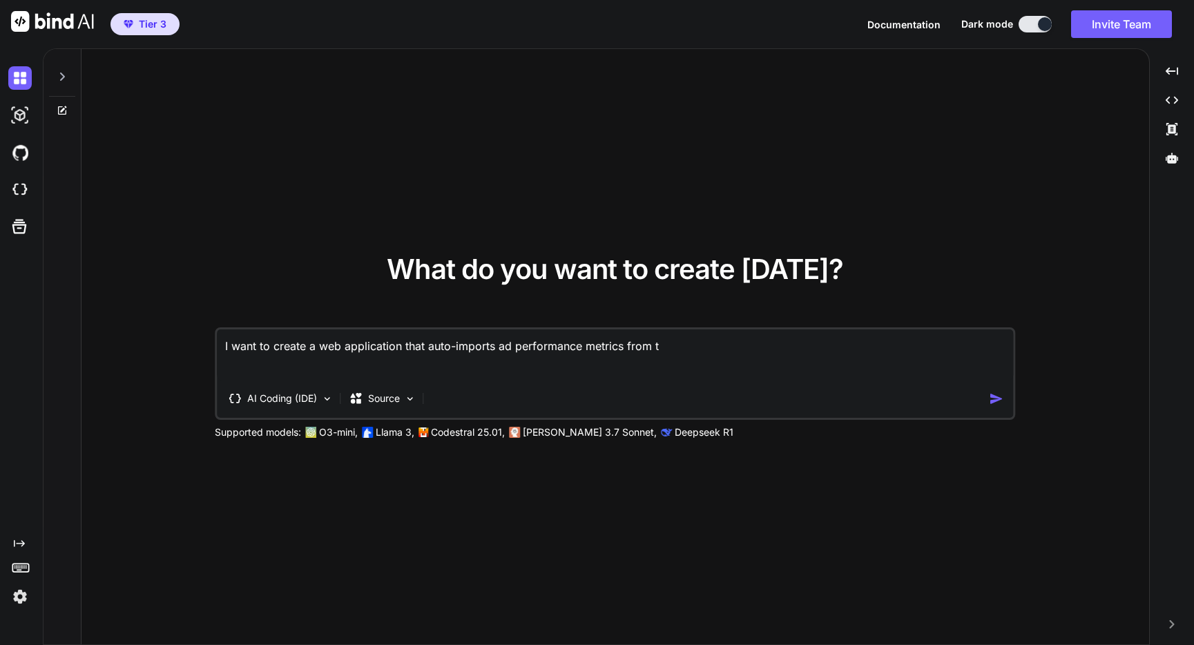
type textarea "x"
type textarea "I want to create a web application that auto-imports ad performance metrics fro…"
type textarea "x"
type textarea "I want to create a web application that auto-imports ad performance metrics fro…"
type textarea "x"
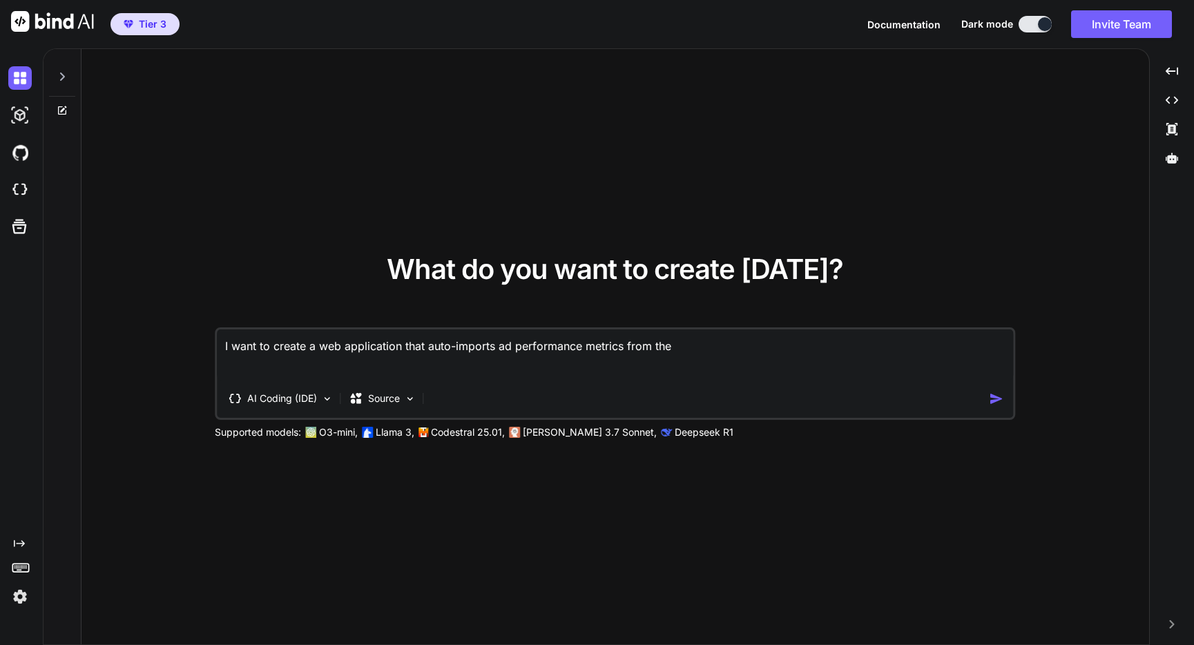
type textarea "I want to create a web application that auto-imports ad performance metrics fro…"
type textarea "x"
type textarea "I want to create a web application that auto-imports ad performance metrics fro…"
type textarea "x"
type textarea "I want to create a web application that auto-imports ad performance metrics fro…"
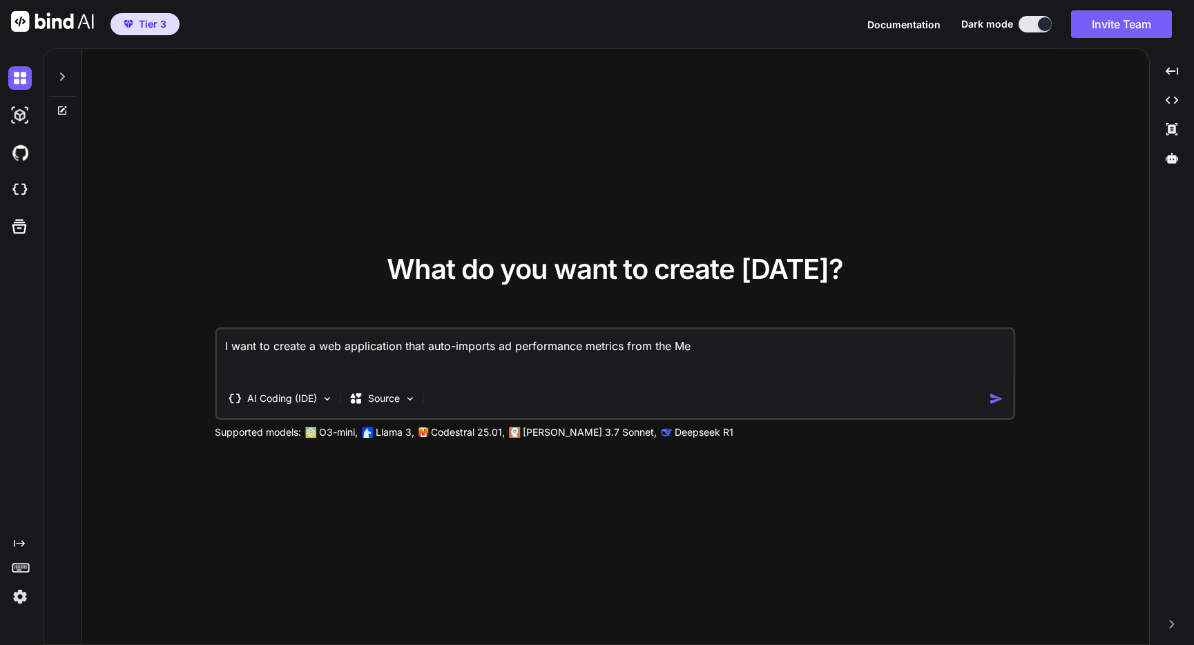
type textarea "x"
type textarea "I want to create a web application that auto-imports ad performance metrics fro…"
type textarea "x"
type textarea "I want to create a web application that auto-imports ad performance metrics fro…"
type textarea "x"
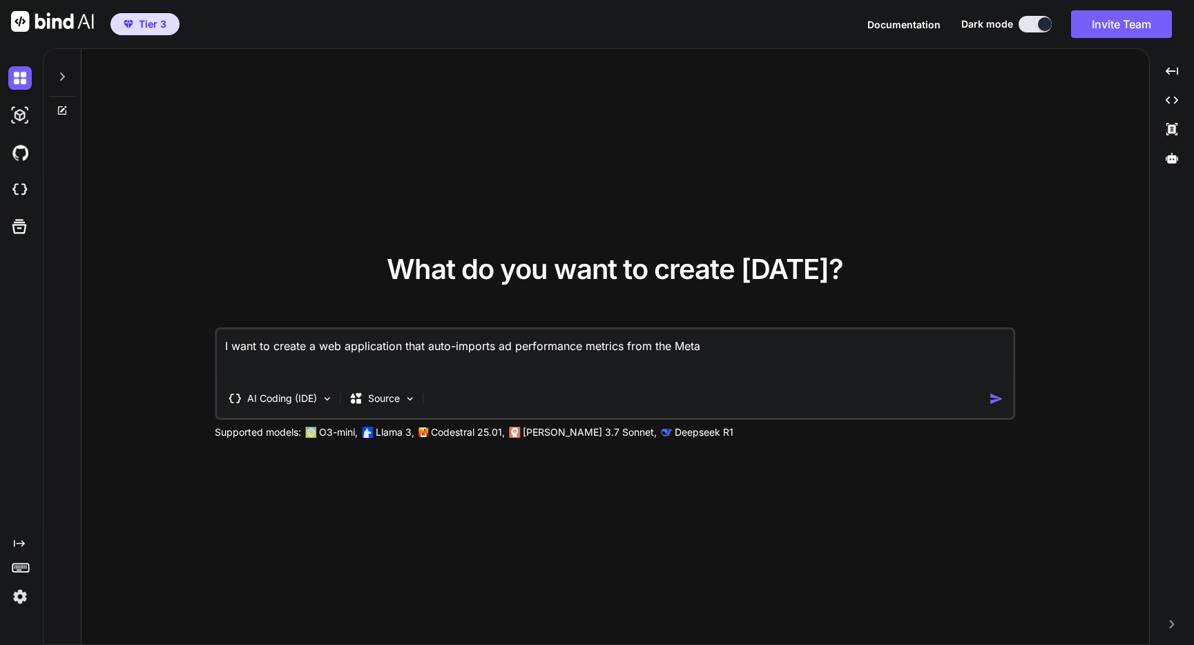
type textarea "I want to create a web application that auto-imports ad performance metrics fro…"
type textarea "x"
type textarea "I want to create a web application that auto-imports ad performance metrics fro…"
type textarea "x"
type textarea "I want to create a web application that auto-imports ad performance metrics fro…"
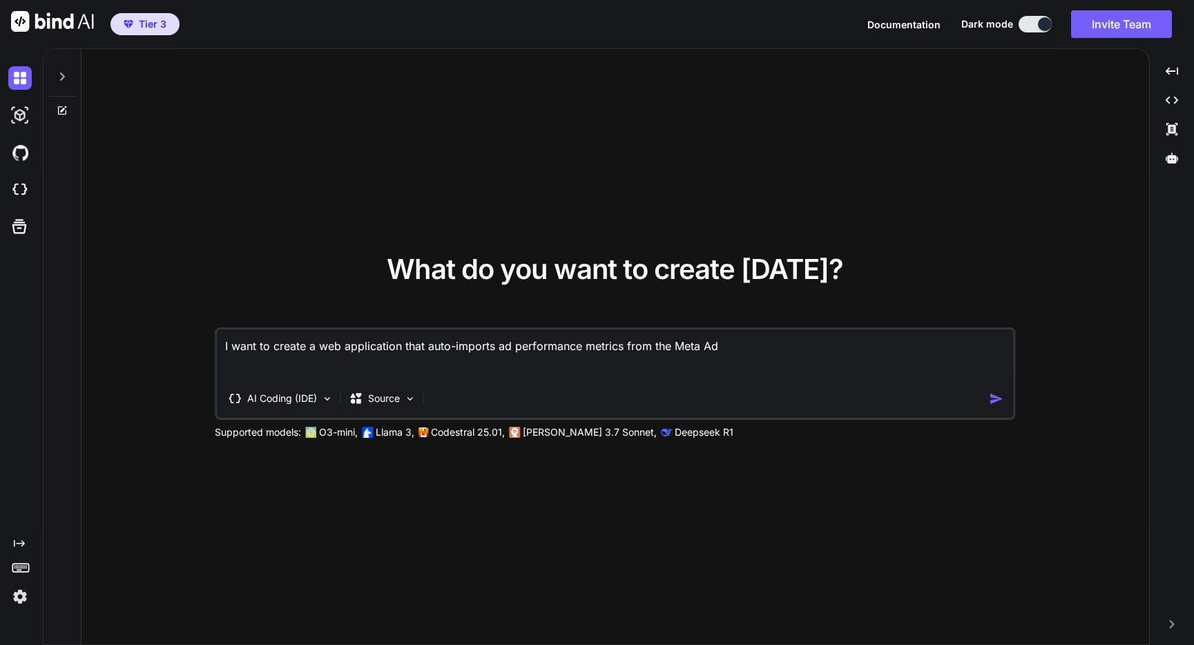
type textarea "x"
type textarea "I want to create a web application that auto-imports ad performance metrics fro…"
type textarea "x"
type textarea "I want to create a web application that auto-imports ad performance metrics fro…"
type textarea "x"
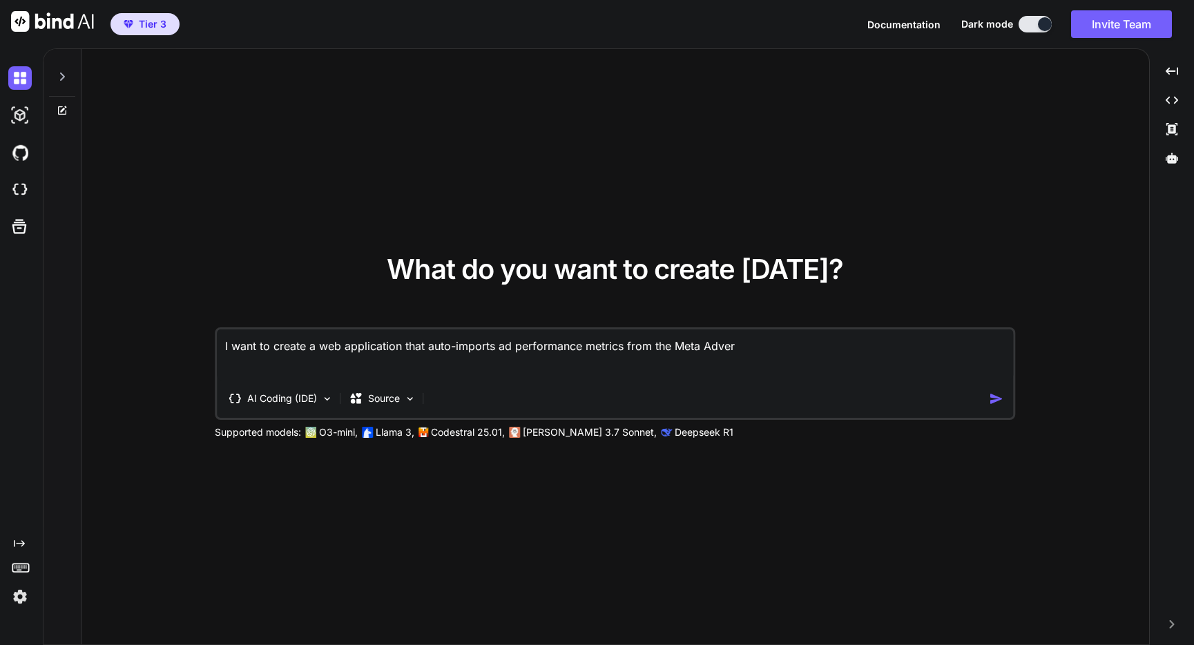
type textarea "I want to create a web application that auto-imports ad performance metrics fro…"
type textarea "x"
type textarea "I want to create a web application that auto-imports ad performance metrics fro…"
type textarea "x"
type textarea "I want to create a web application that auto-imports ad performance metrics fro…"
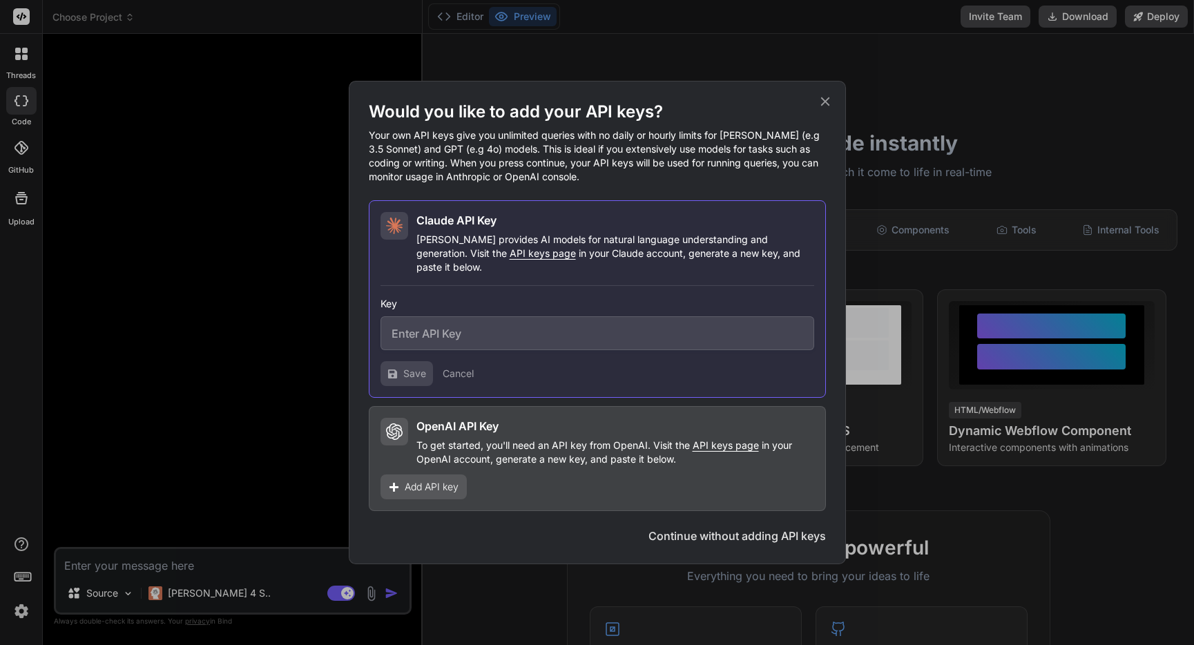
click at [497, 456] on p "To get started, you'll need an API key from OpenAI. Visit the API keys page in …" at bounding box center [615, 452] width 398 height 28
click at [738, 527] on button "Continue without adding API keys" at bounding box center [736, 535] width 177 height 17
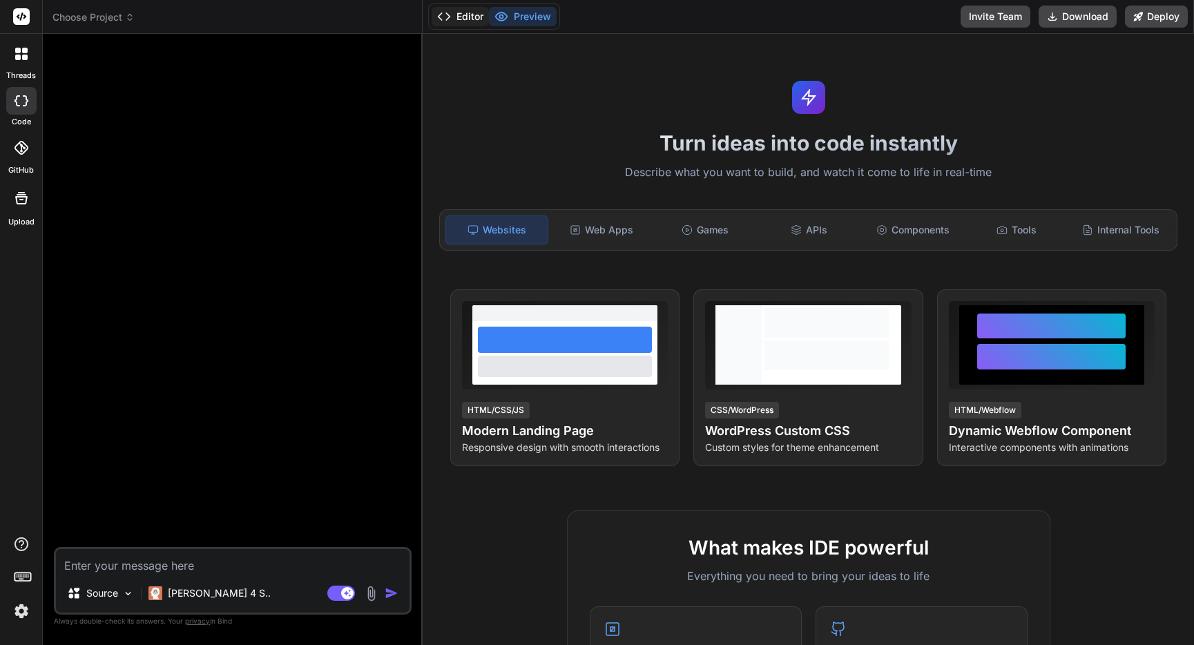
click at [454, 11] on button "Editor" at bounding box center [459, 16] width 57 height 19
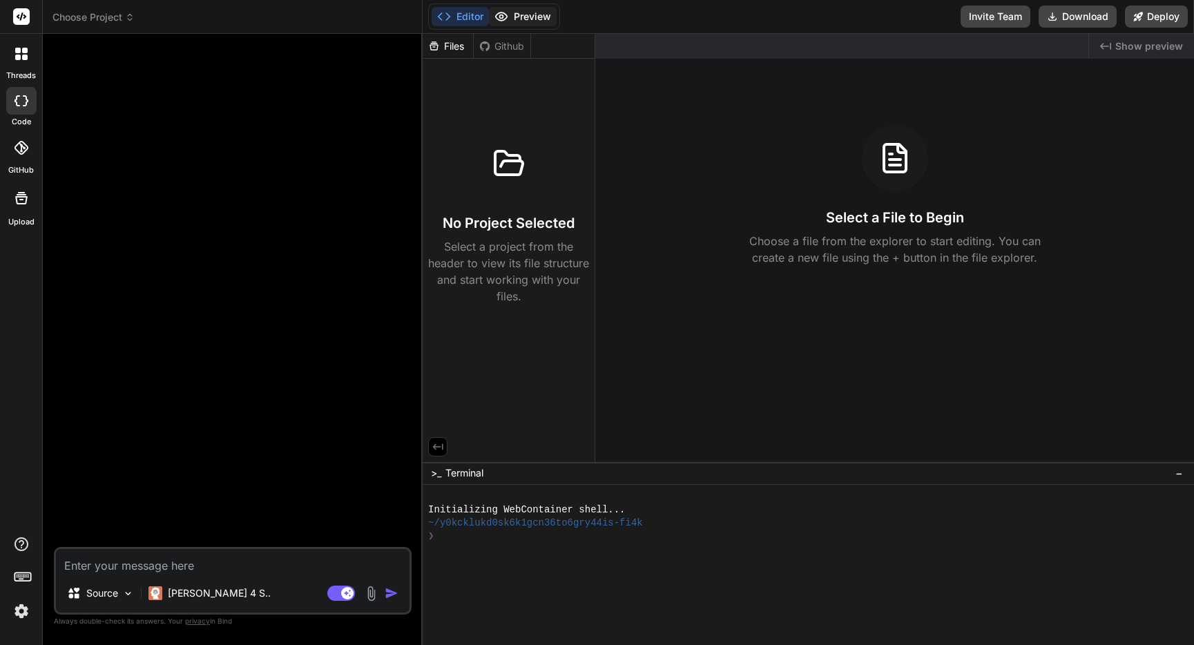
click at [513, 15] on button "Preview" at bounding box center [523, 16] width 68 height 19
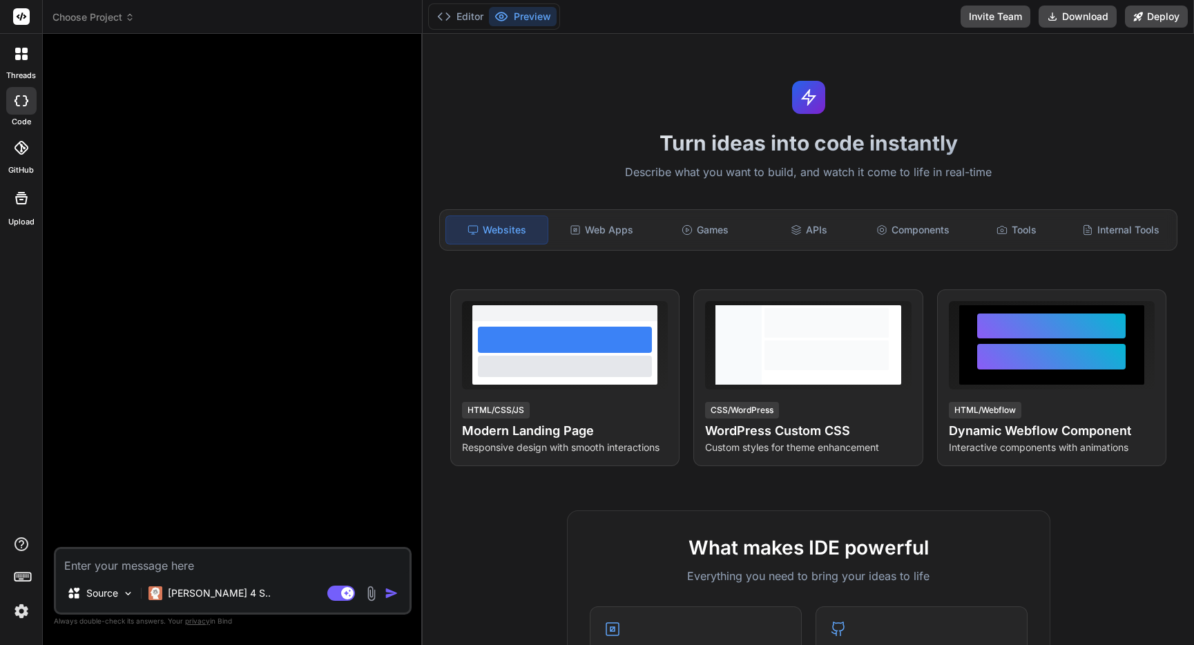
click at [498, 223] on div "Websites" at bounding box center [496, 229] width 102 height 29
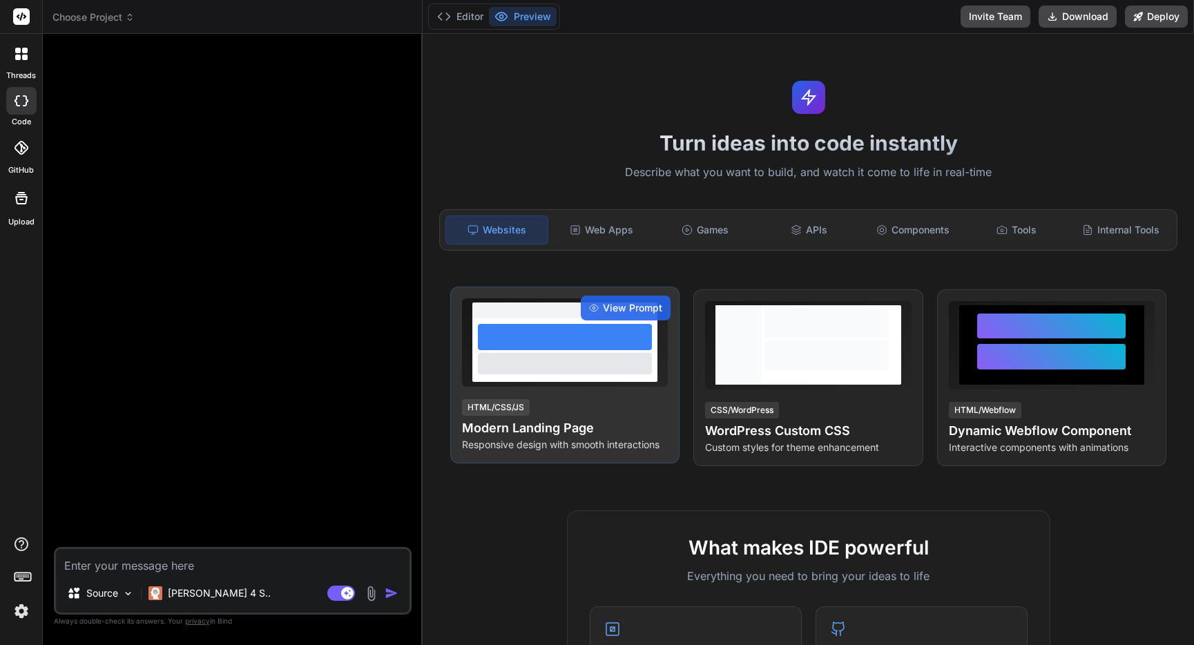
click at [565, 373] on div at bounding box center [565, 363] width 174 height 21
click at [599, 351] on div at bounding box center [564, 350] width 185 height 64
click at [604, 306] on span "View Prompt" at bounding box center [632, 308] width 59 height 14
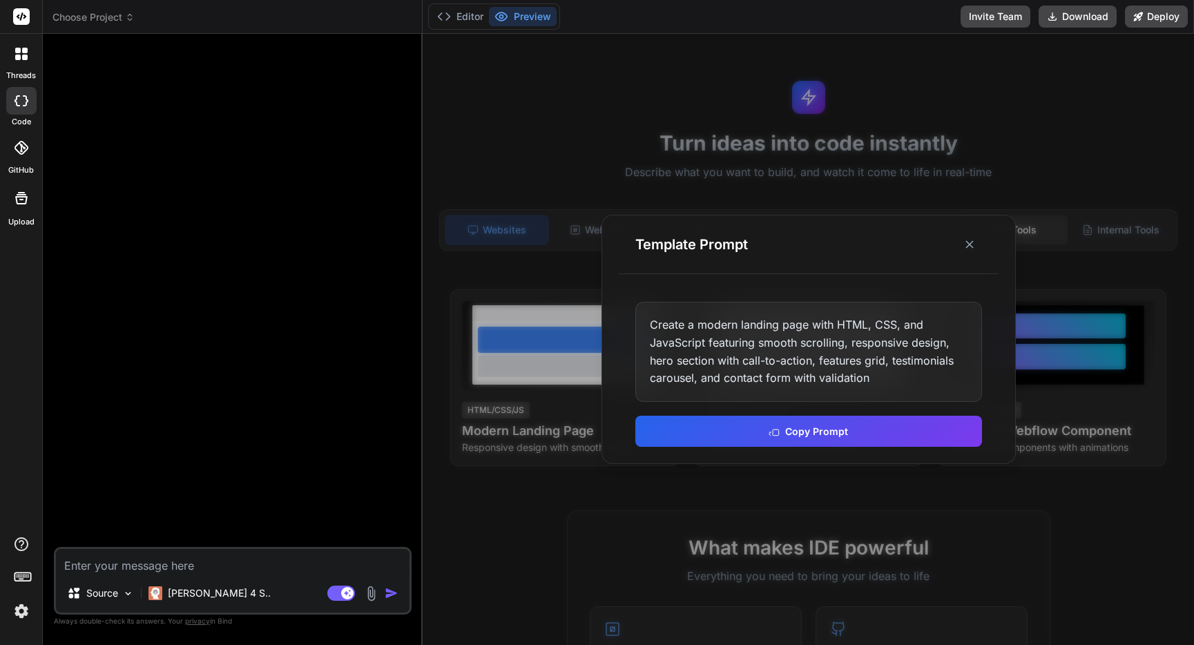
click at [969, 244] on line at bounding box center [969, 244] width 7 height 7
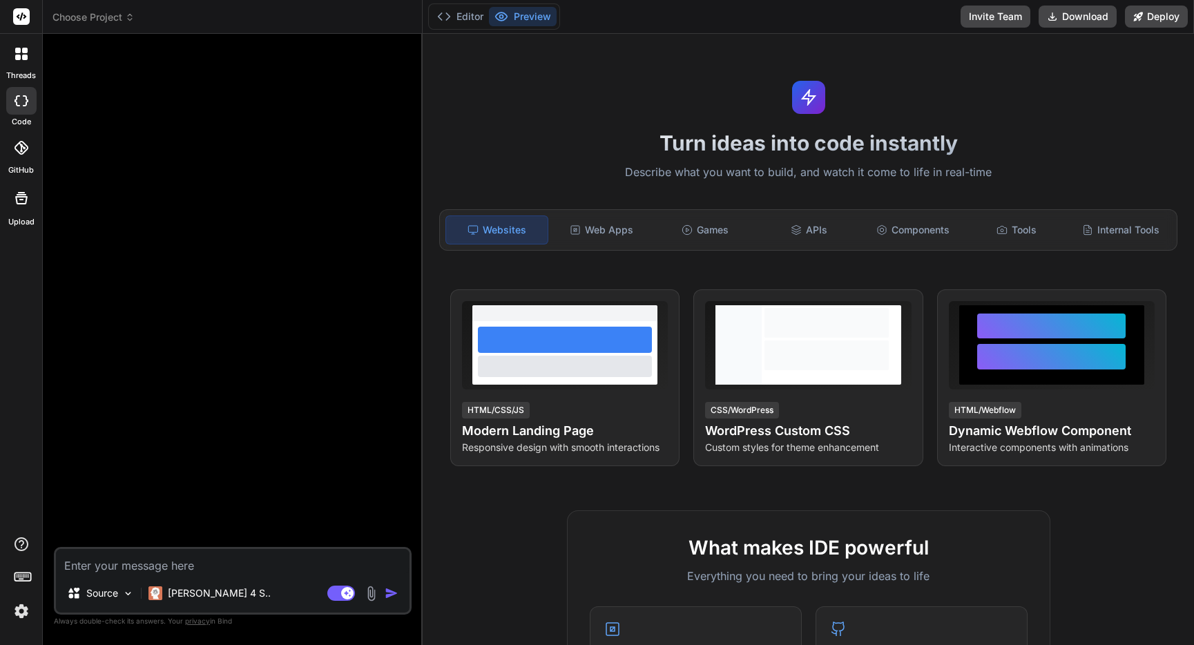
drag, startPoint x: 358, startPoint y: 75, endPoint x: 396, endPoint y: 46, distance: 47.9
click at [358, 75] on div at bounding box center [234, 296] width 355 height 502
click at [251, 140] on div at bounding box center [234, 296] width 355 height 502
click at [23, 97] on icon at bounding box center [21, 100] width 14 height 11
click at [130, 574] on div "Source Claude 4 S.. Agent Mode. When this toggle is activated, AI automatically…" at bounding box center [233, 581] width 358 height 68
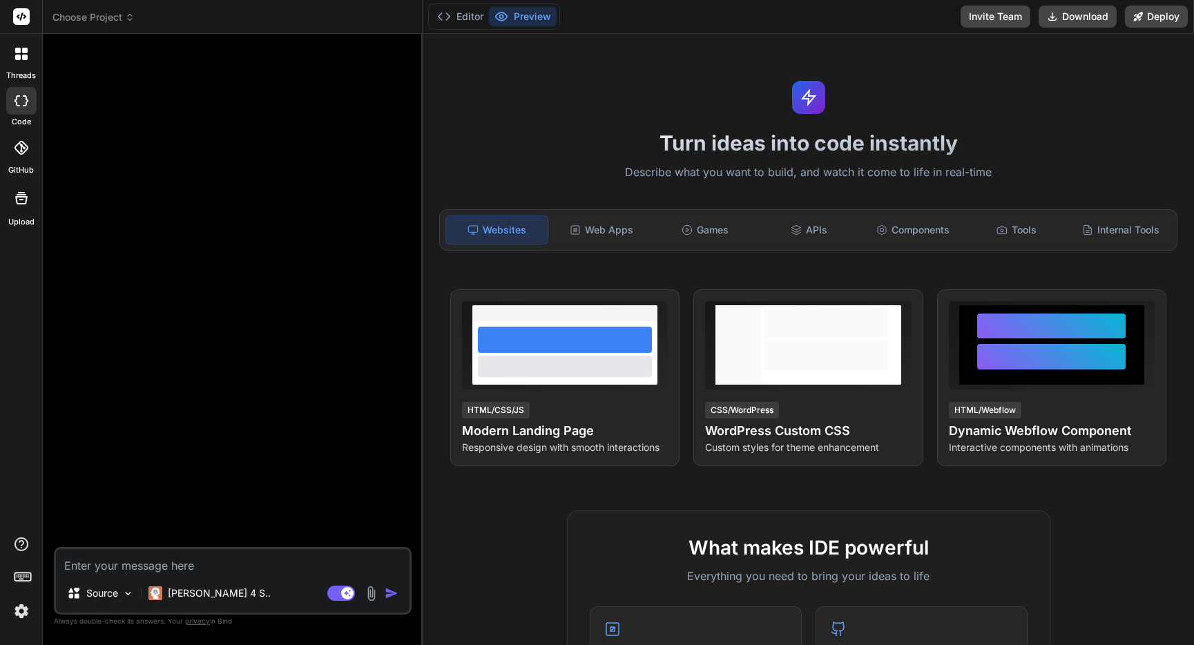
click at [23, 57] on icon at bounding box center [25, 58] width 6 height 6
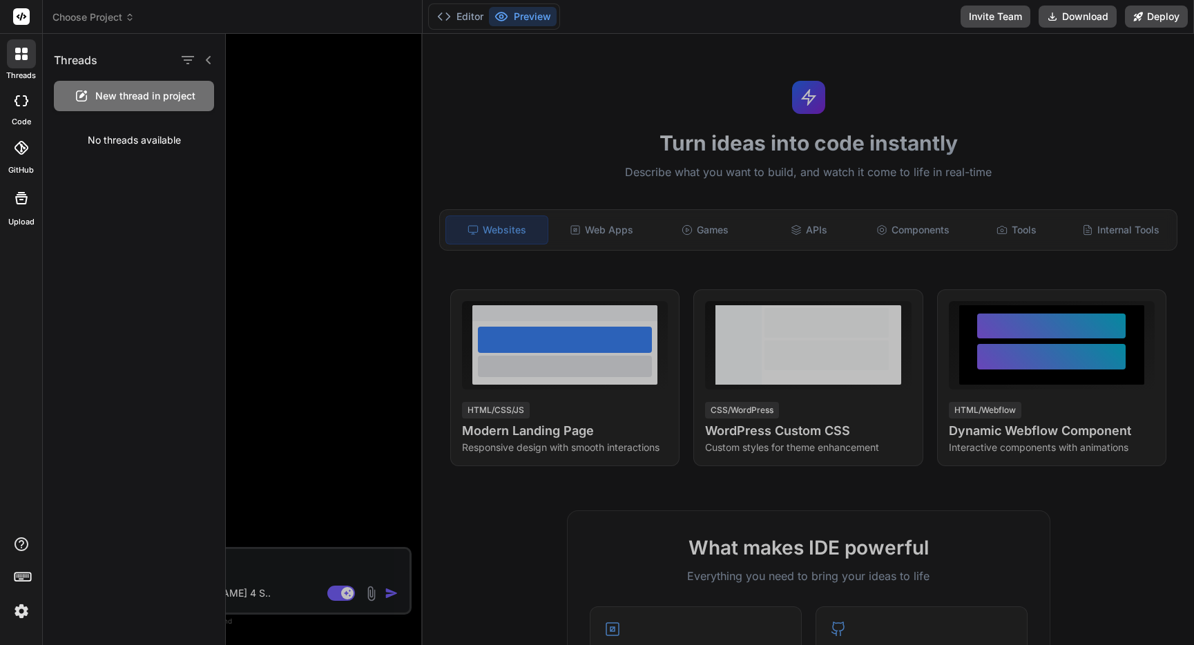
click at [129, 143] on div "No threads available" at bounding box center [134, 140] width 182 height 36
click at [27, 110] on div at bounding box center [21, 101] width 30 height 28
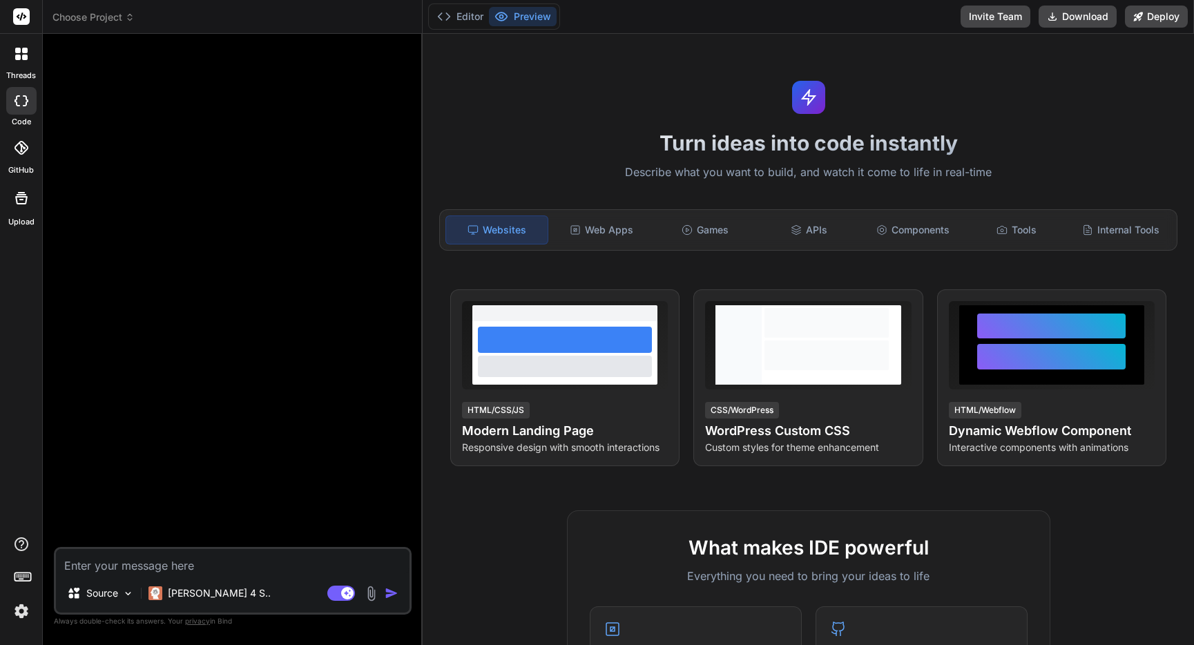
click at [32, 100] on div at bounding box center [21, 101] width 30 height 28
click at [22, 64] on div at bounding box center [21, 53] width 29 height 29
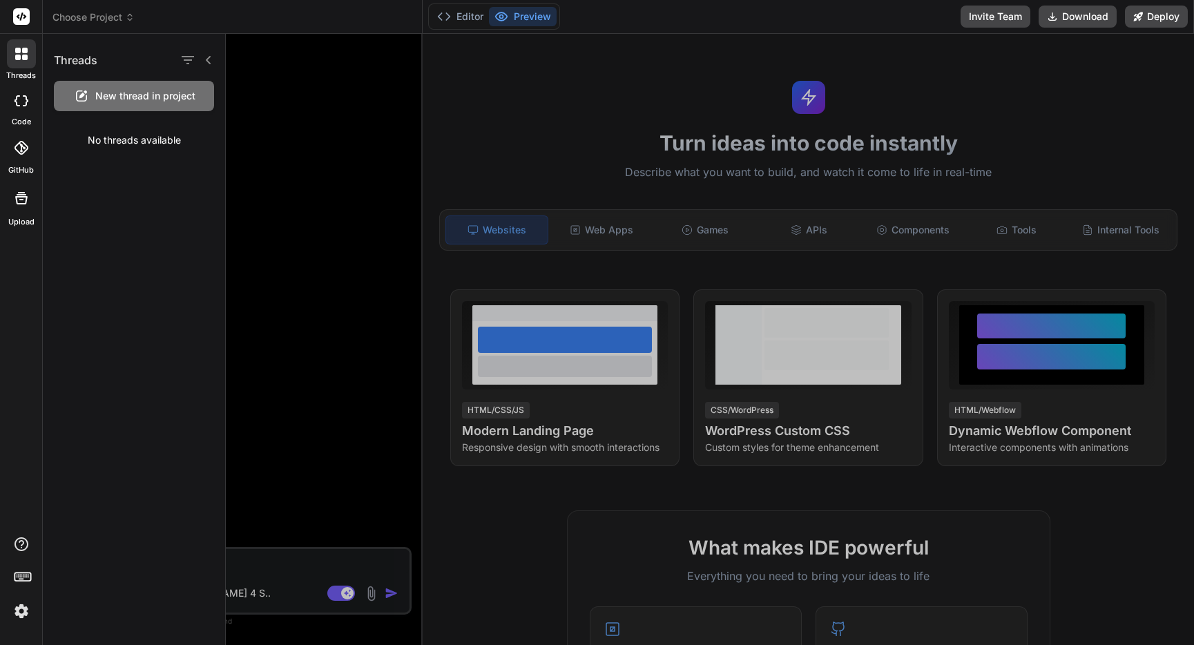
click at [121, 23] on span "Choose Project" at bounding box center [93, 17] width 82 height 14
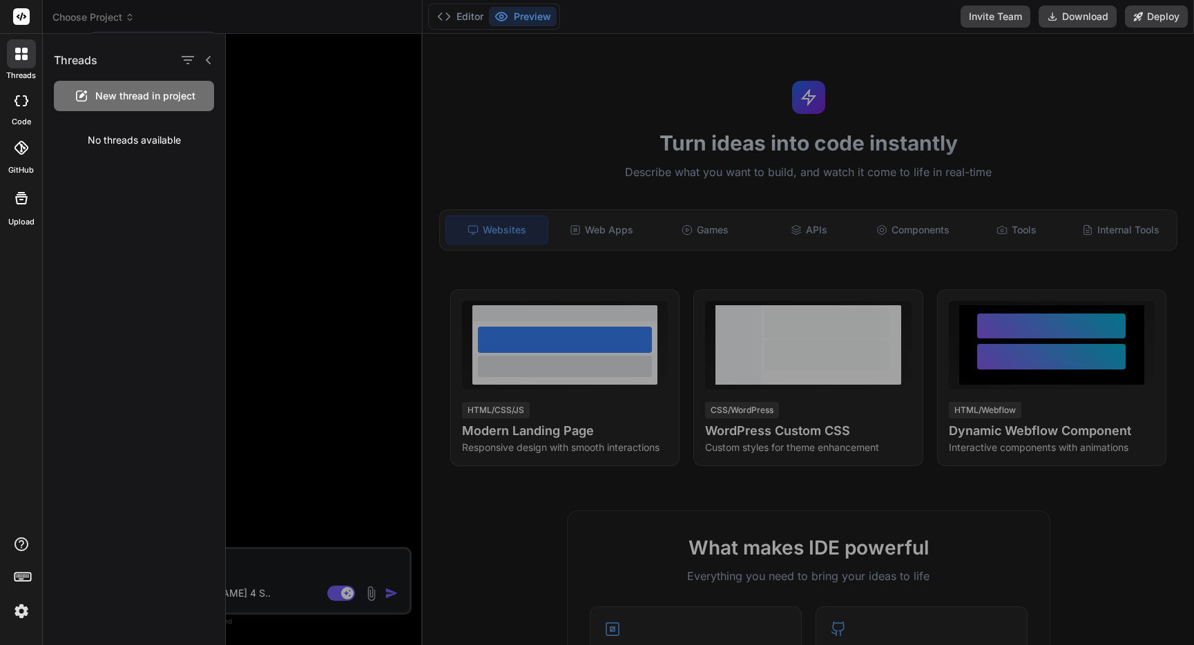
click at [122, 19] on div at bounding box center [597, 322] width 1194 height 645
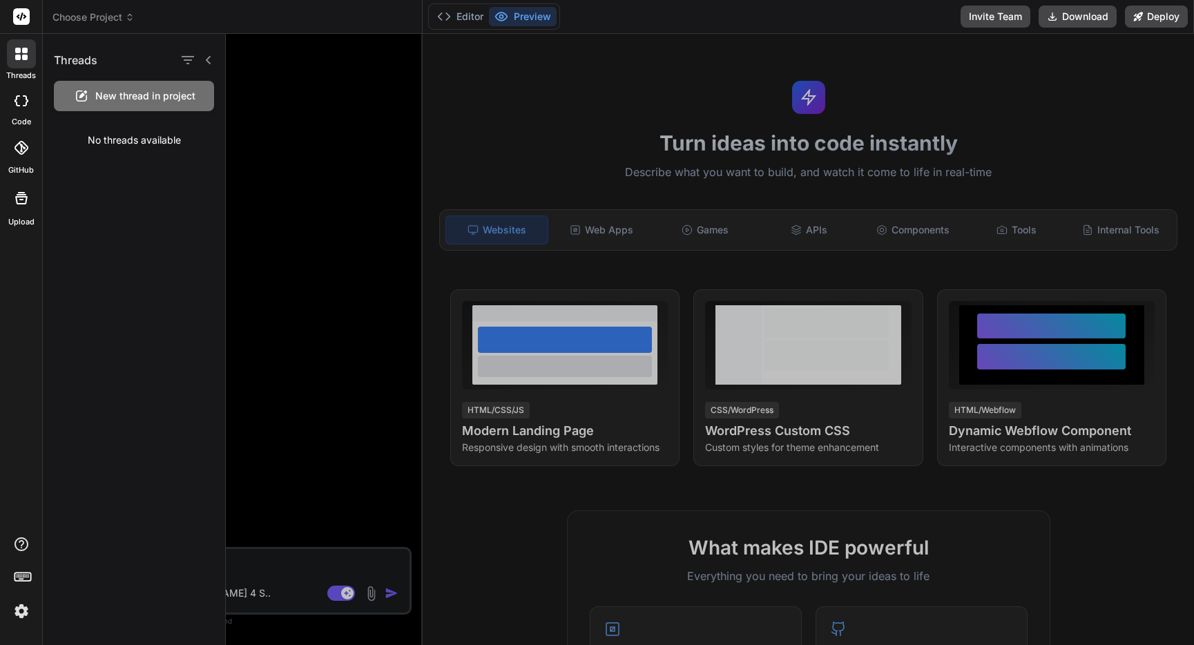
click at [127, 19] on icon at bounding box center [130, 17] width 10 height 10
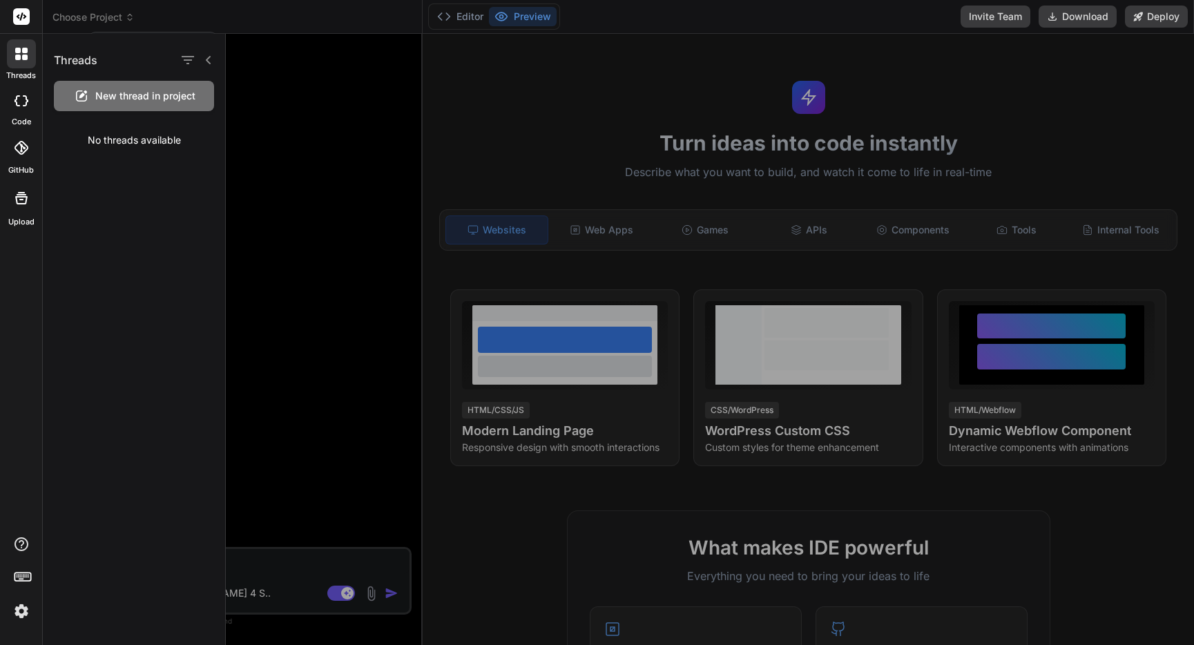
drag, startPoint x: 127, startPoint y: 19, endPoint x: 36, endPoint y: 46, distance: 95.0
click at [127, 19] on div at bounding box center [597, 322] width 1194 height 645
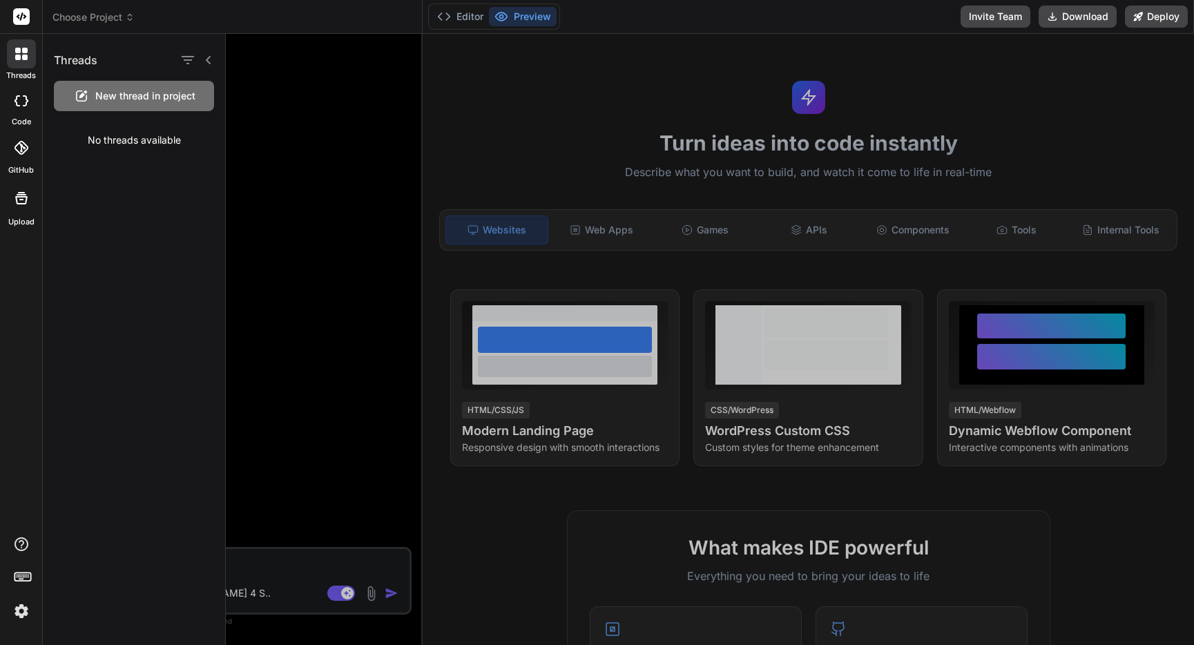
click at [23, 13] on rect at bounding box center [21, 16] width 17 height 17
click at [21, 157] on div at bounding box center [21, 148] width 30 height 30
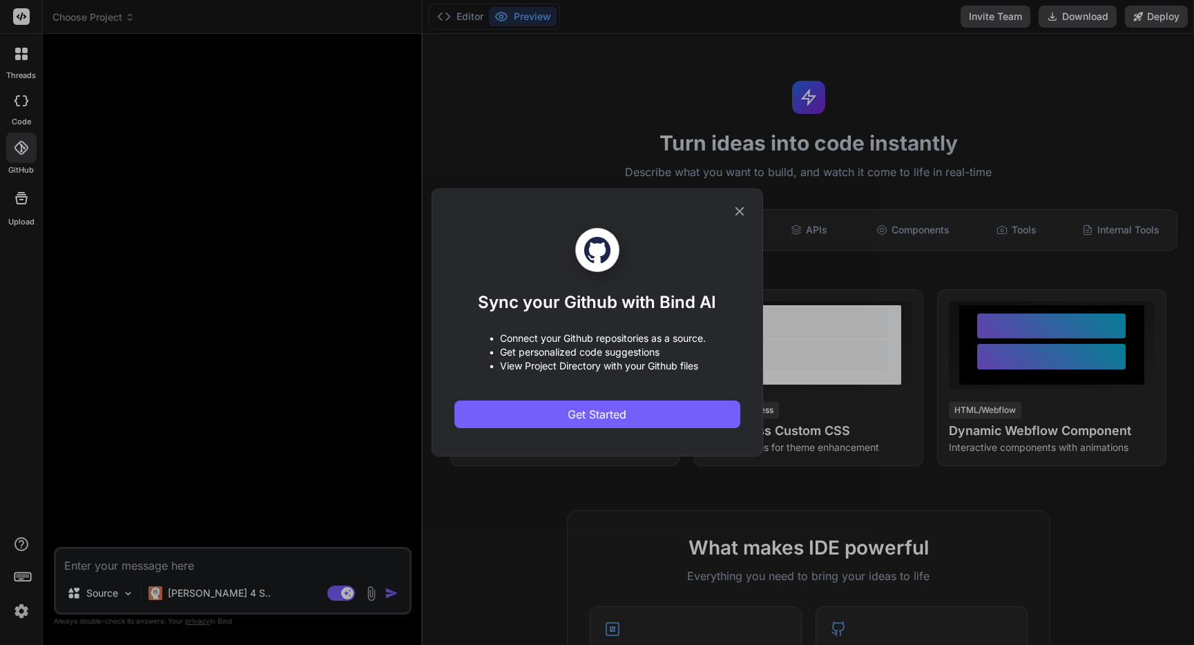
click at [446, 8] on div "Sync your Github with Bind AI • Connect your Github repositories as a source. •…" at bounding box center [597, 322] width 1194 height 645
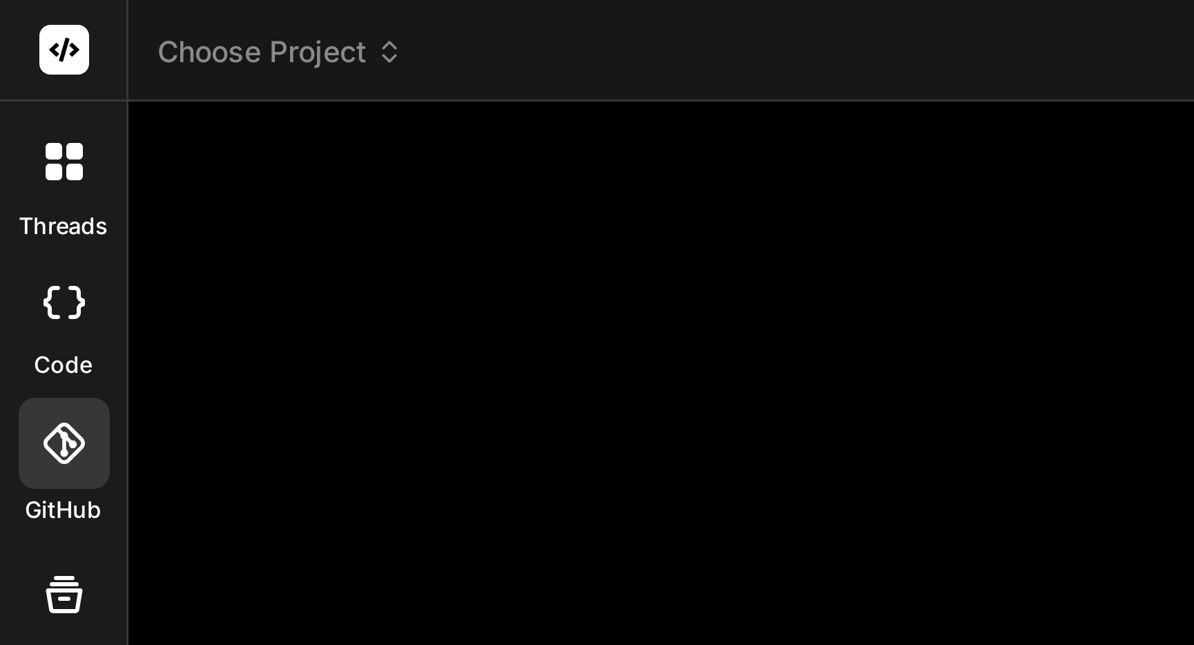
click at [11, 6] on div at bounding box center [21, 17] width 42 height 34
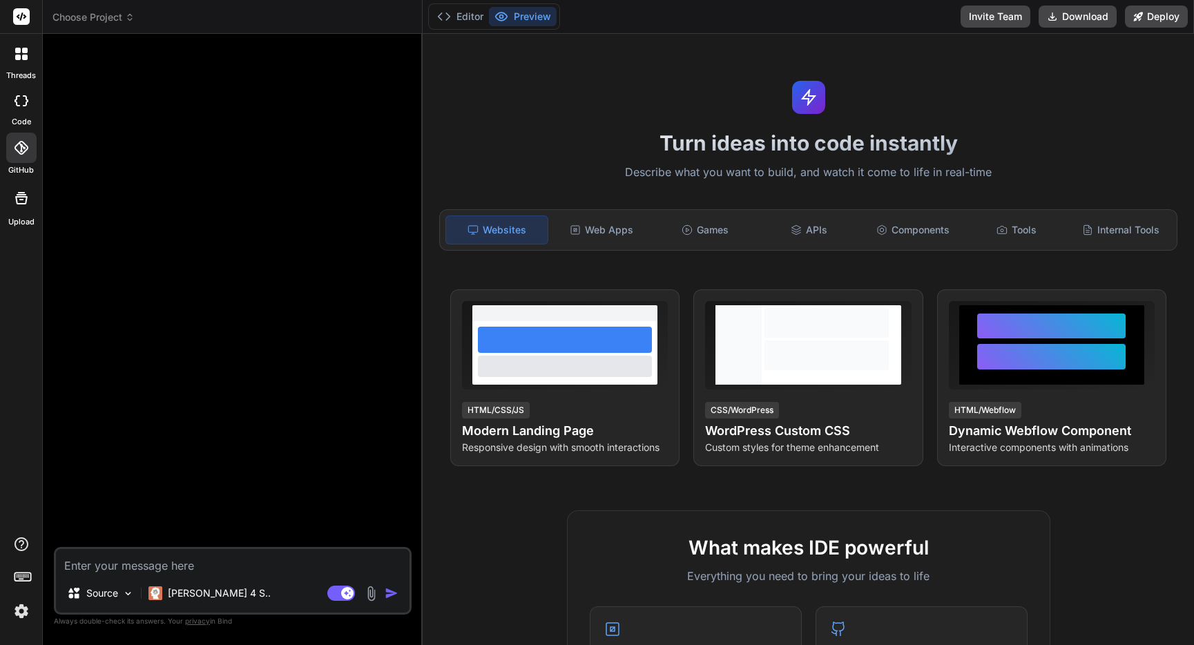
click at [24, 57] on icon at bounding box center [25, 58] width 6 height 6
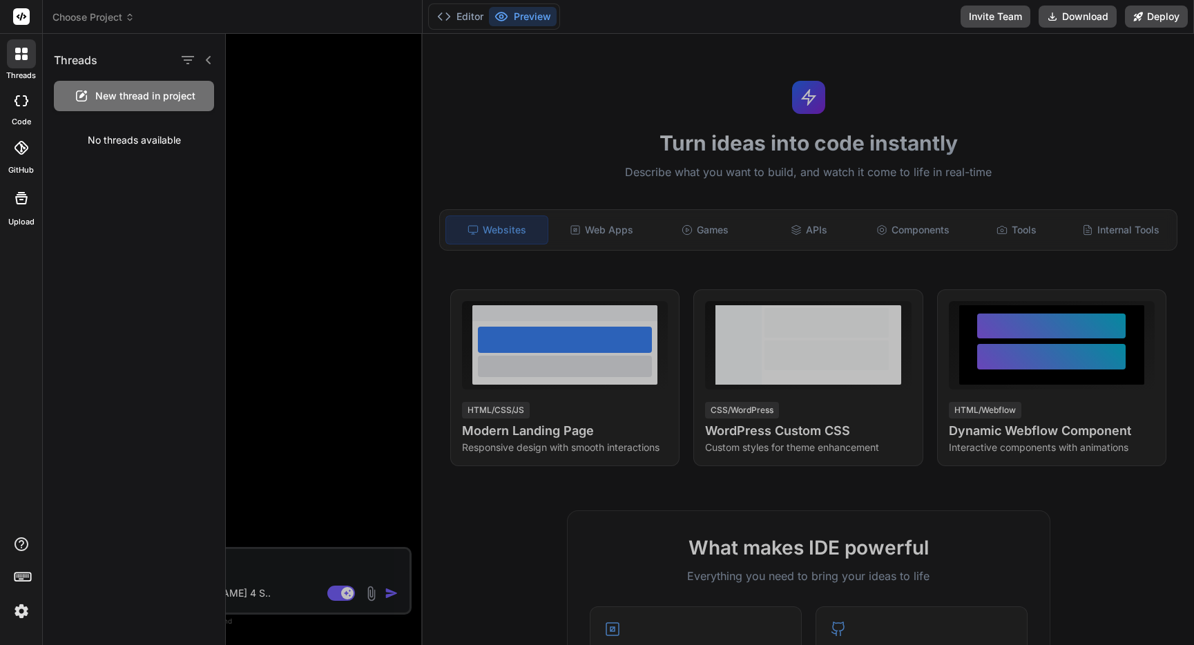
click at [159, 102] on span "New thread in project" at bounding box center [145, 96] width 100 height 14
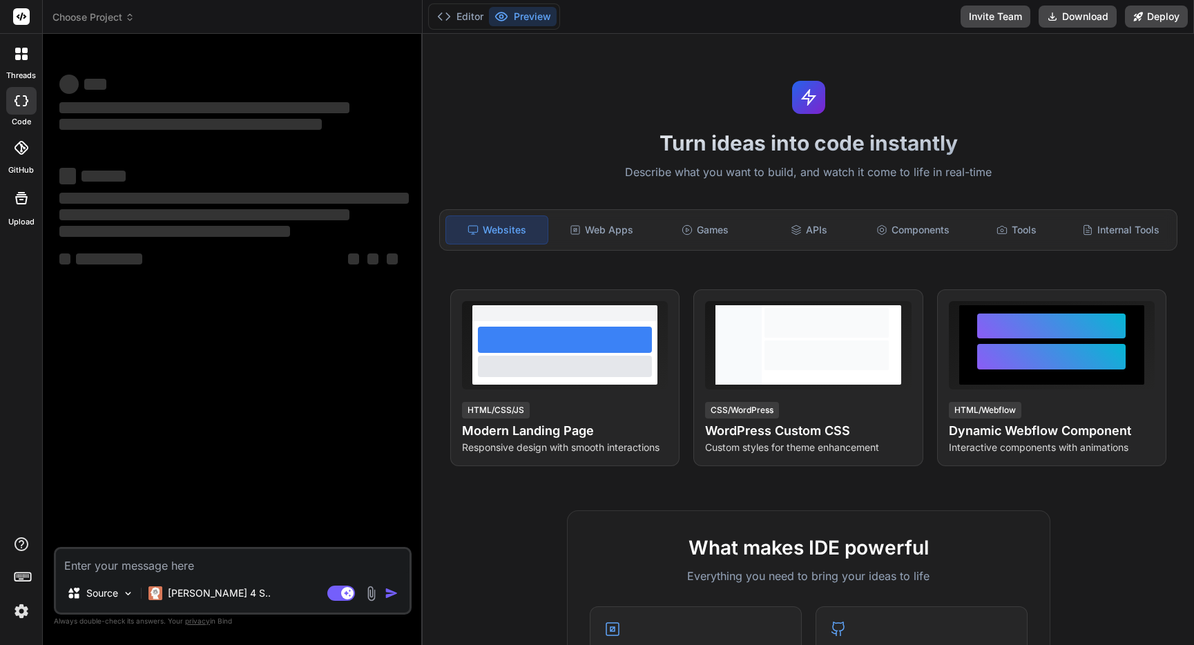
type textarea "x"
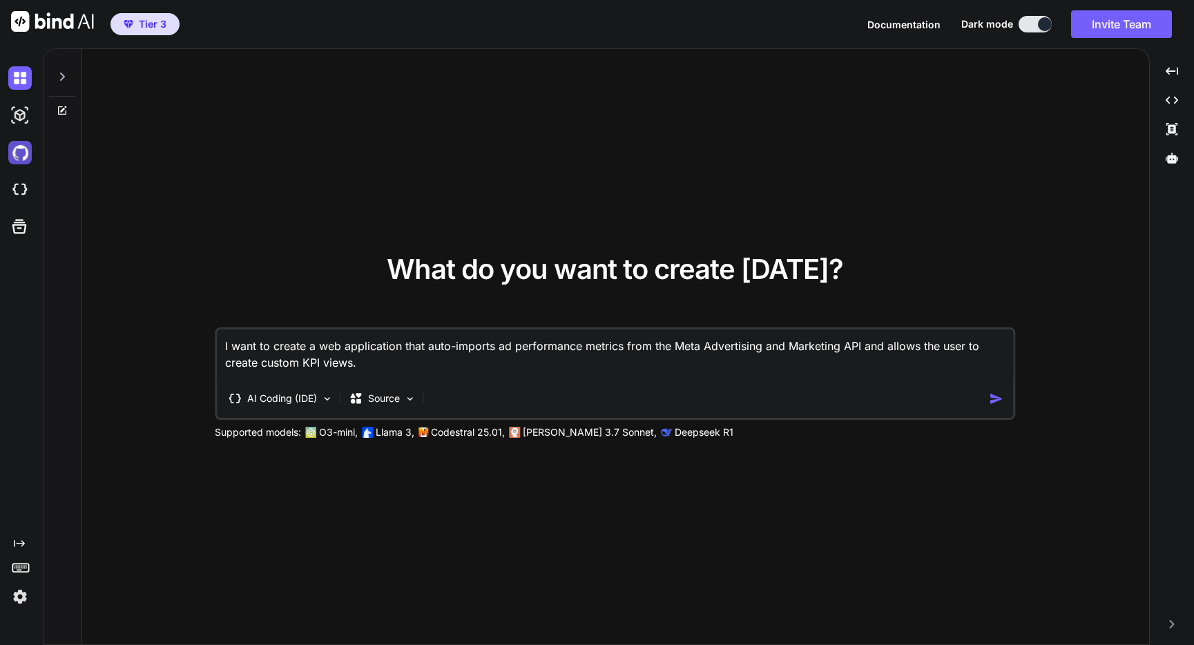
click at [21, 155] on img at bounding box center [19, 152] width 23 height 23
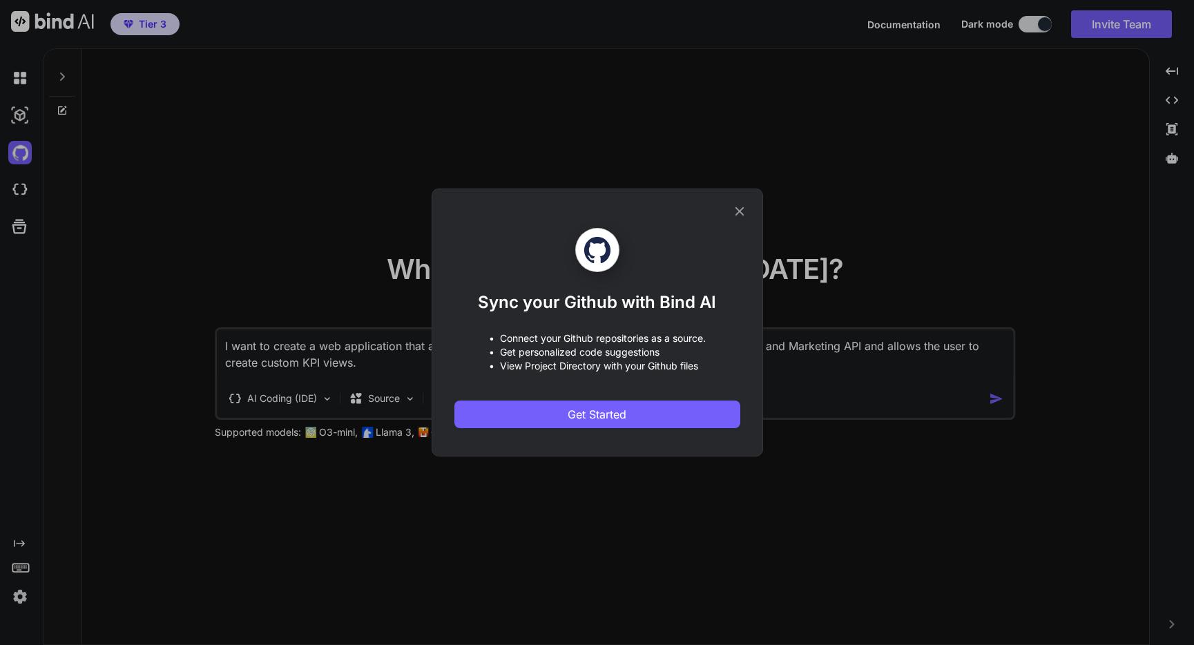
drag, startPoint x: 737, startPoint y: 209, endPoint x: 467, endPoint y: 213, distance: 270.0
click at [737, 209] on icon at bounding box center [739, 211] width 9 height 9
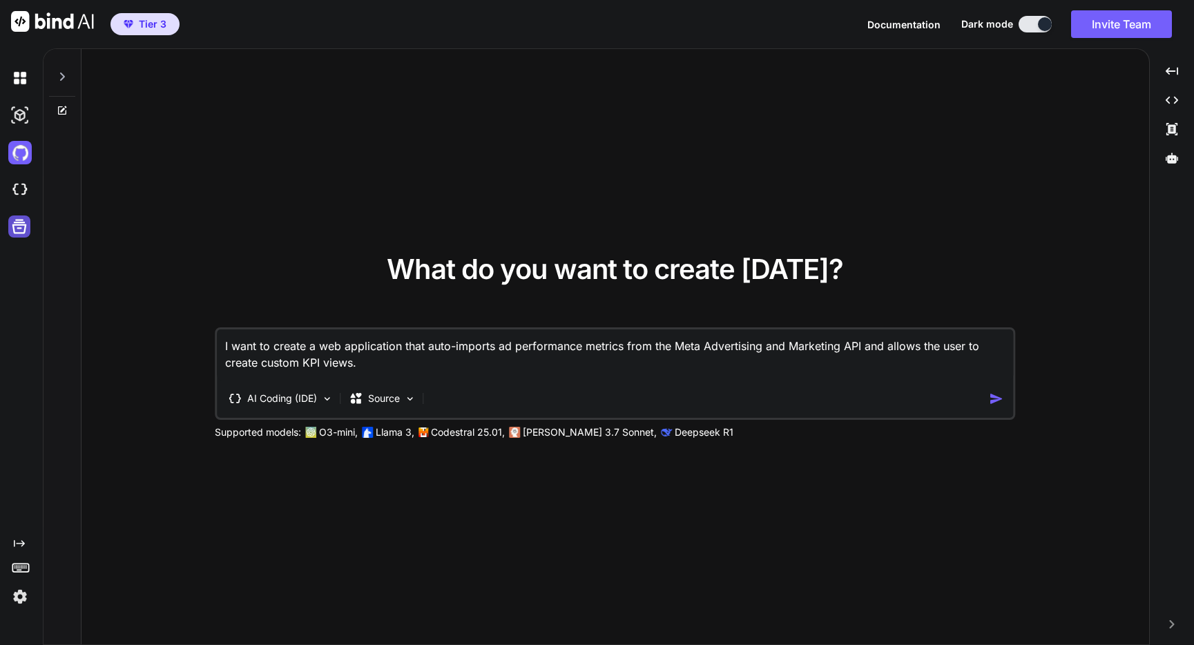
click at [19, 226] on icon at bounding box center [19, 226] width 19 height 19
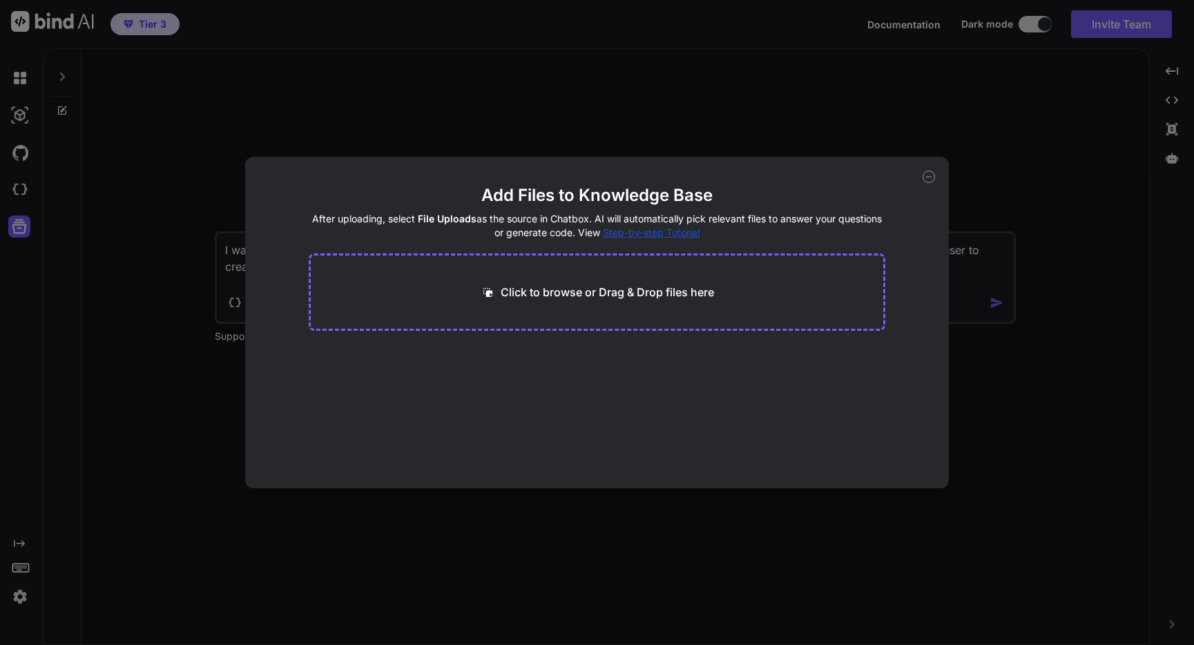
click at [930, 179] on icon at bounding box center [928, 177] width 12 height 12
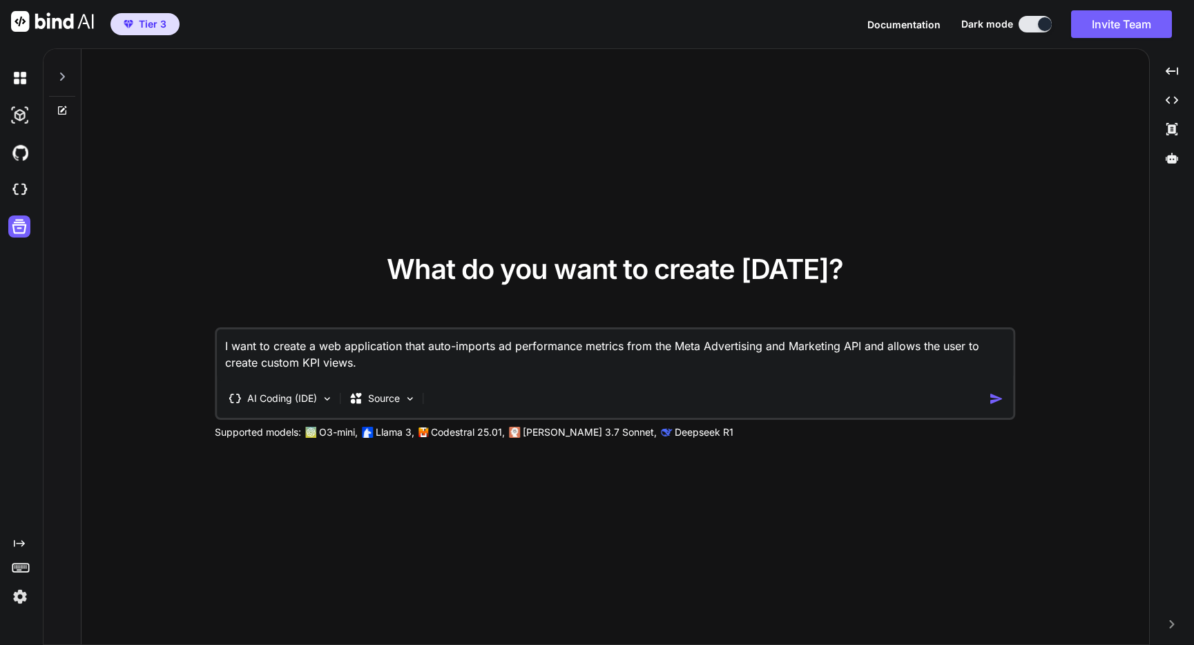
click at [166, 221] on div "What do you want to create [DATE]? I want to create a web application that auto…" at bounding box center [614, 347] width 1067 height 596
click at [60, 72] on icon at bounding box center [62, 76] width 5 height 8
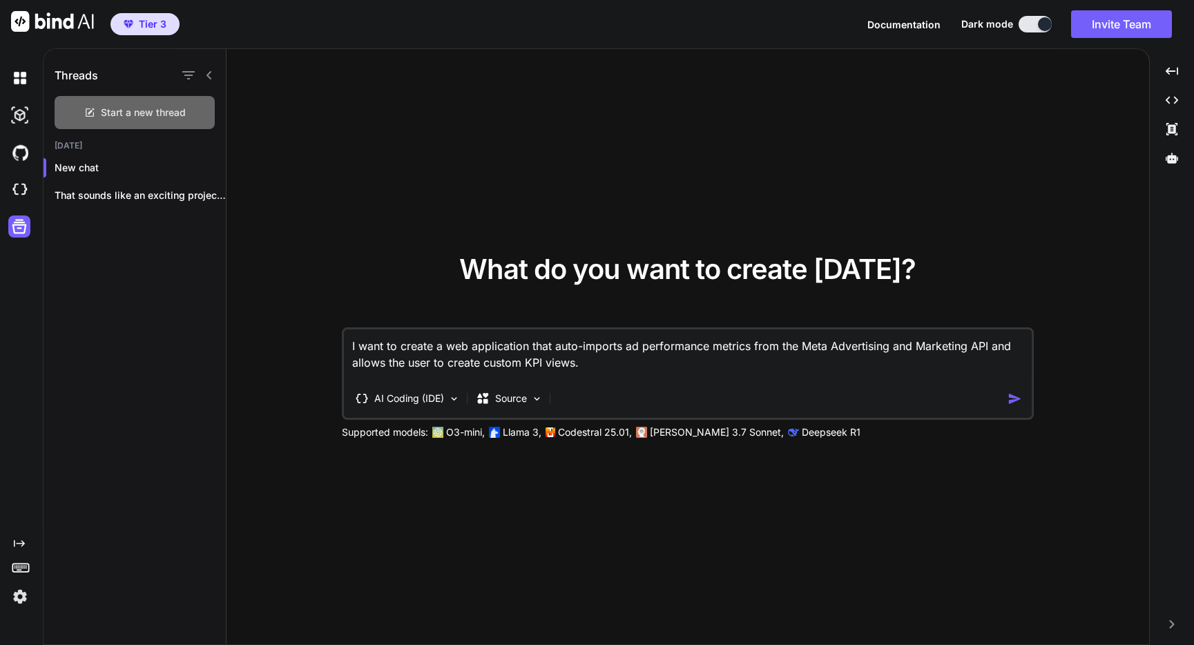
click at [162, 113] on span "Start a new thread" at bounding box center [143, 113] width 85 height 14
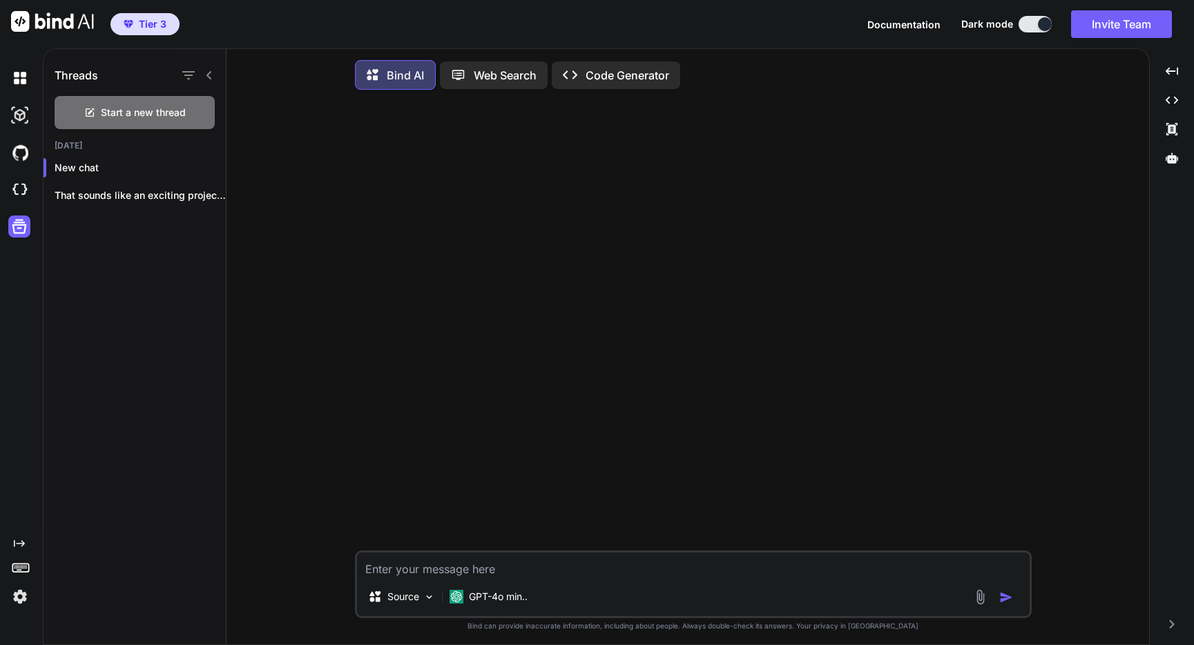
click at [487, 567] on textarea at bounding box center [693, 564] width 672 height 25
click at [492, 81] on p "Web Search" at bounding box center [505, 75] width 63 height 17
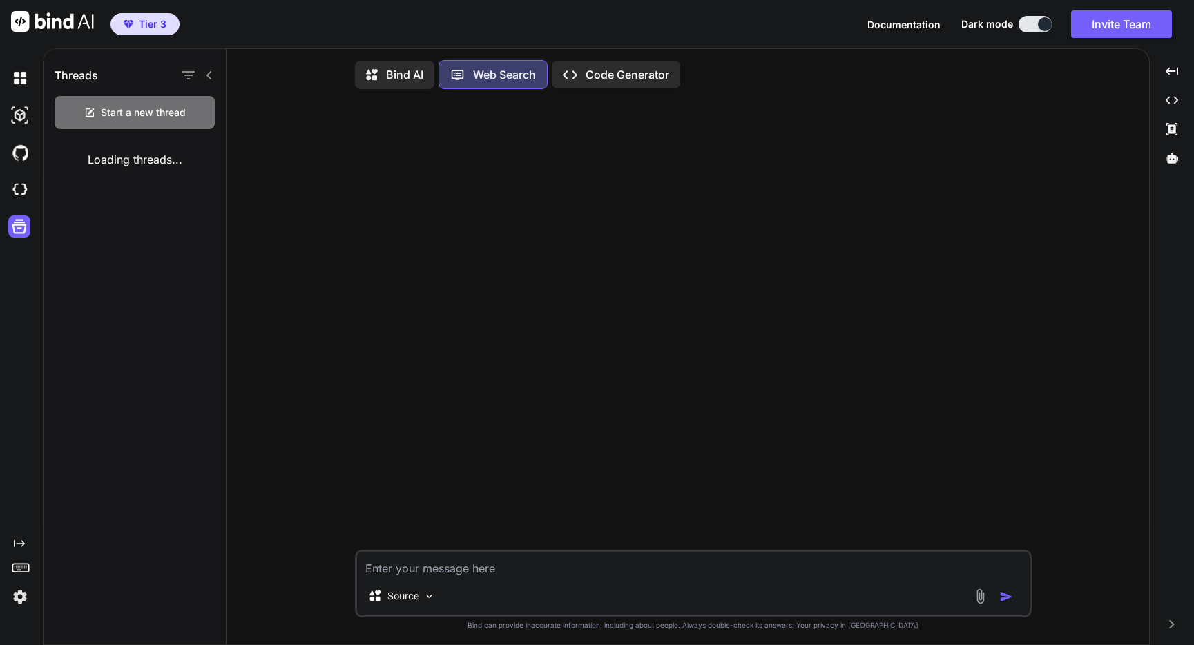
scroll to position [6, 0]
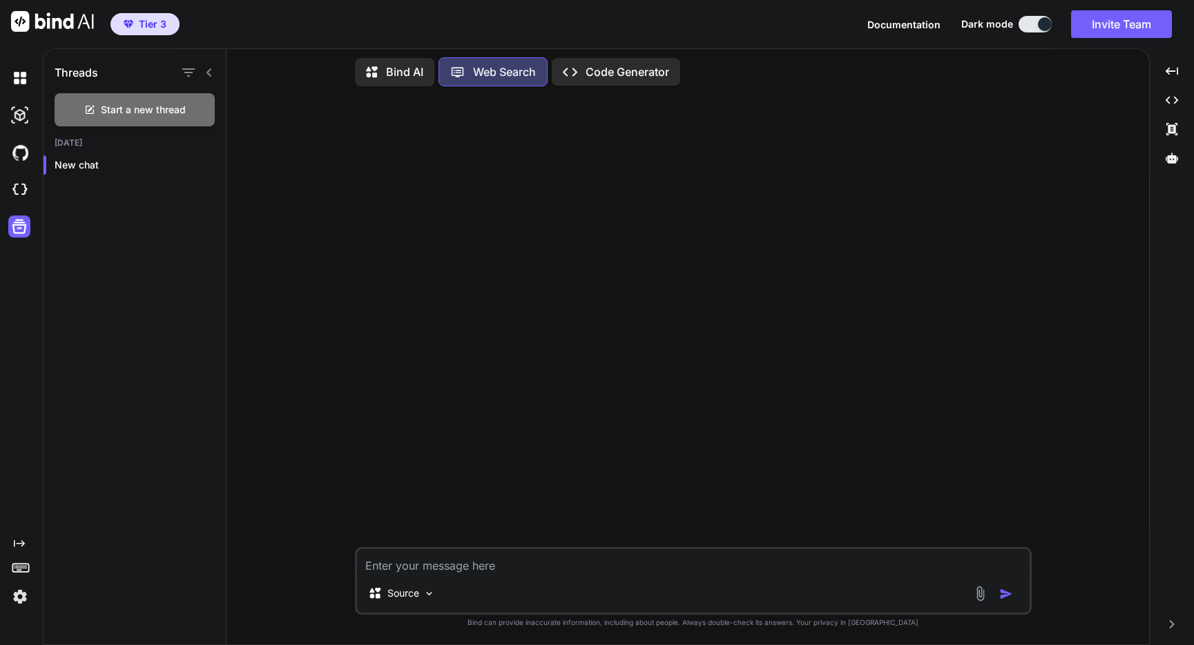
click at [402, 76] on p "Bind AI" at bounding box center [404, 72] width 37 height 17
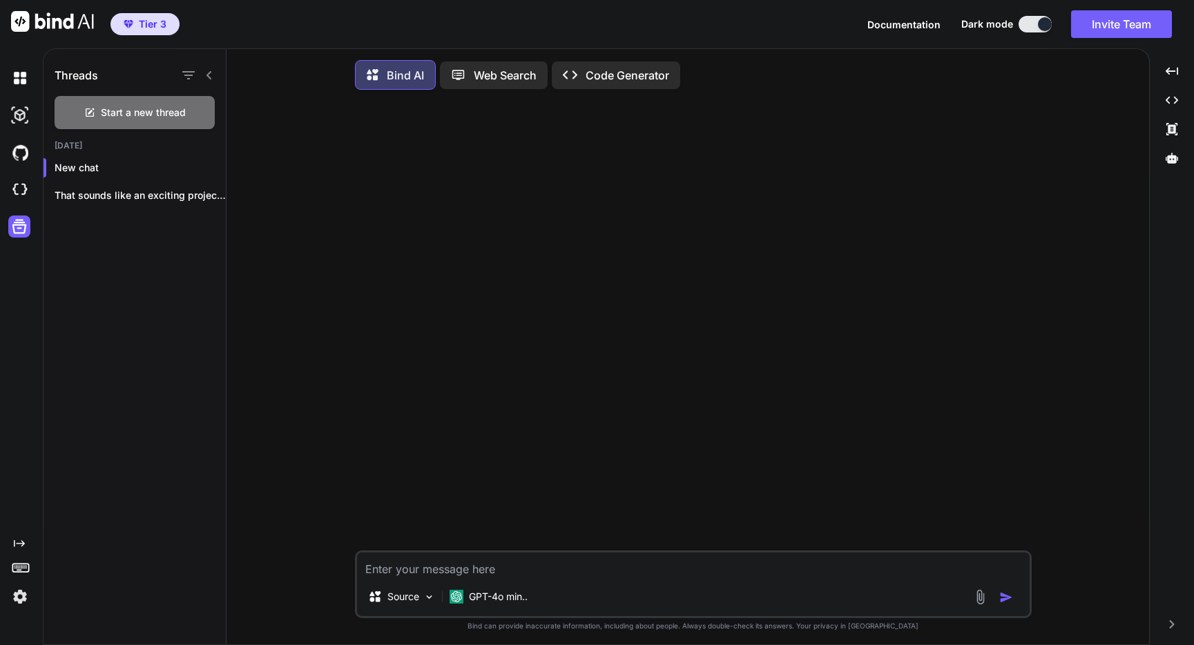
click at [543, 561] on textarea at bounding box center [693, 564] width 672 height 25
type textarea "x"
type textarea "w"
type textarea "x"
type textarea "wh"
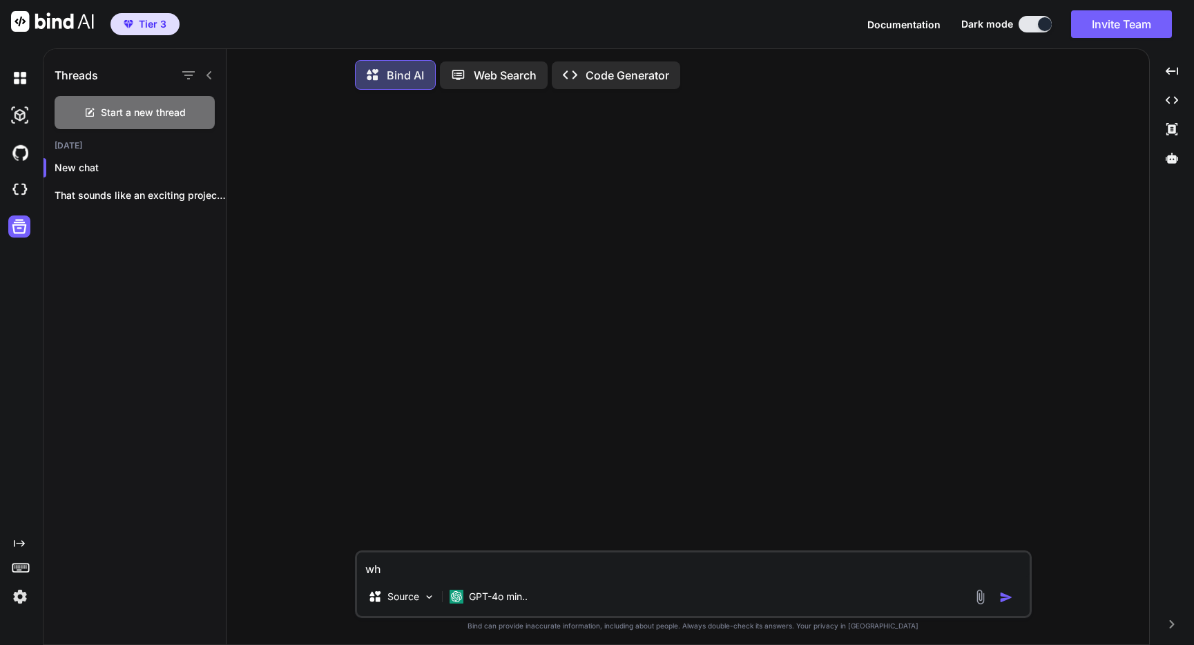
type textarea "x"
type textarea "wha"
type textarea "x"
type textarea "what"
type textarea "x"
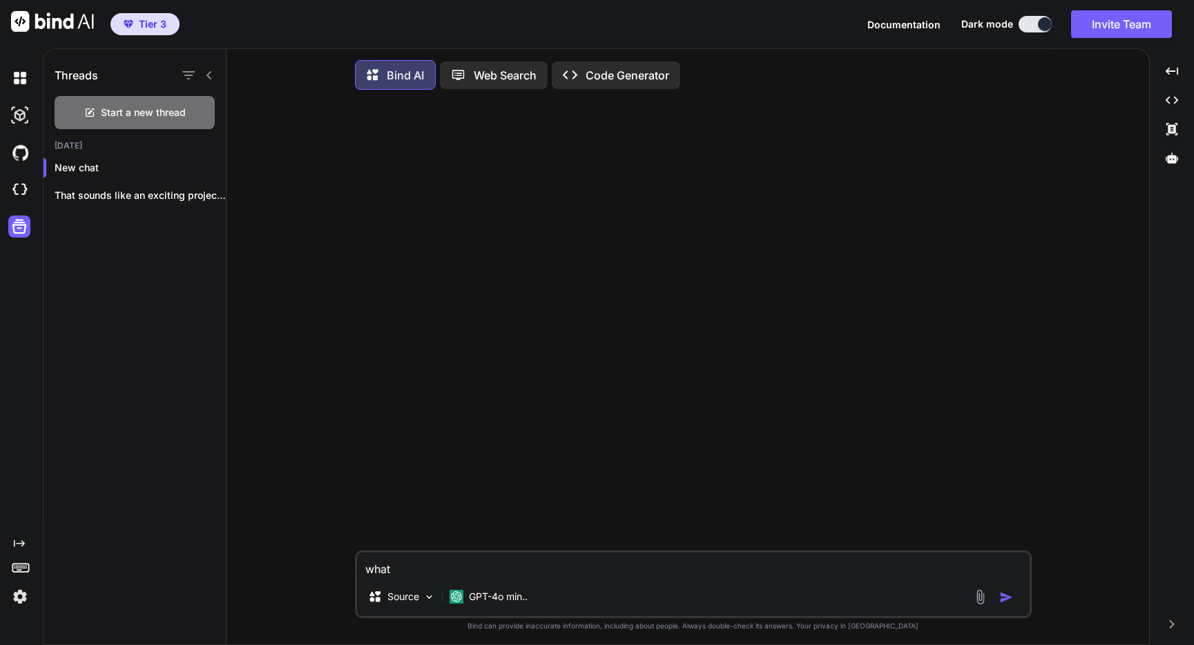
type textarea "what"
type textarea "x"
type textarea "what d"
type textarea "x"
type textarea "what do"
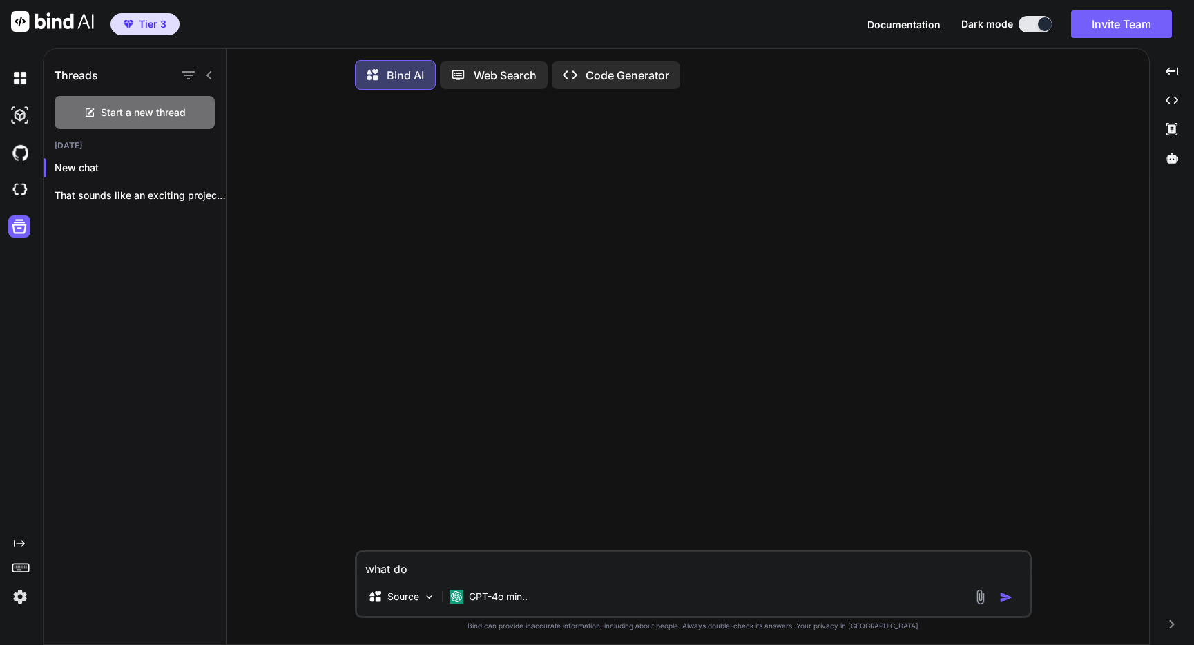
type textarea "x"
type textarea "what doe"
type textarea "x"
type textarea "what does"
type textarea "x"
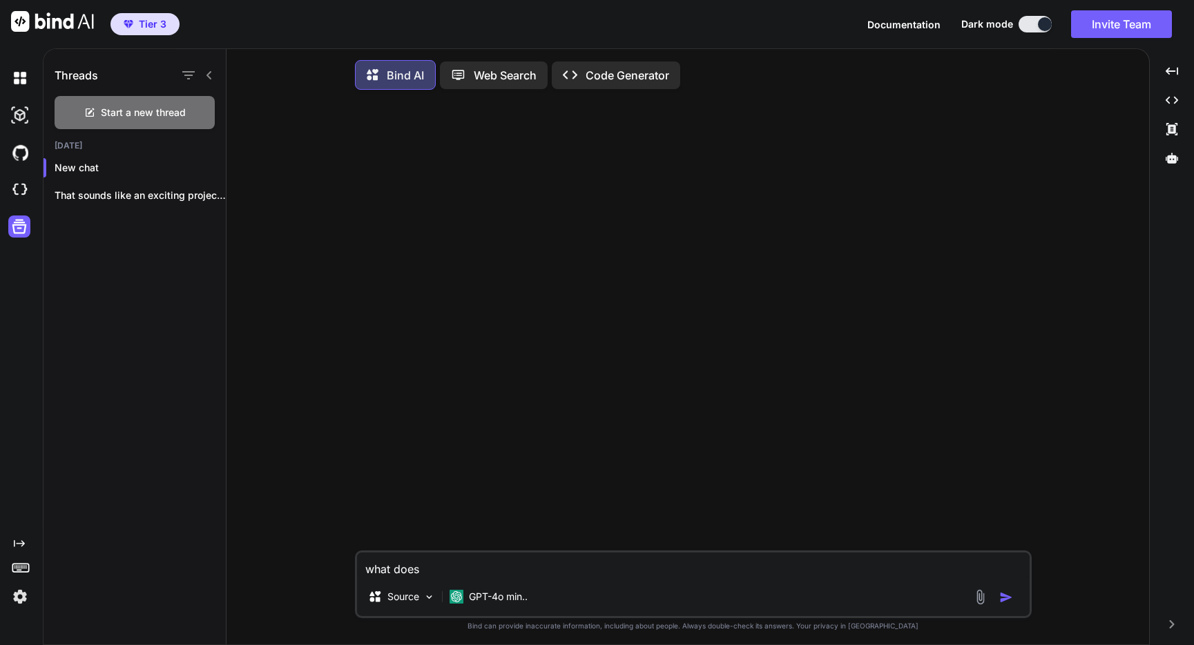
type textarea "what does"
type textarea "x"
type textarea "what does t"
type textarea "x"
type textarea "what does th"
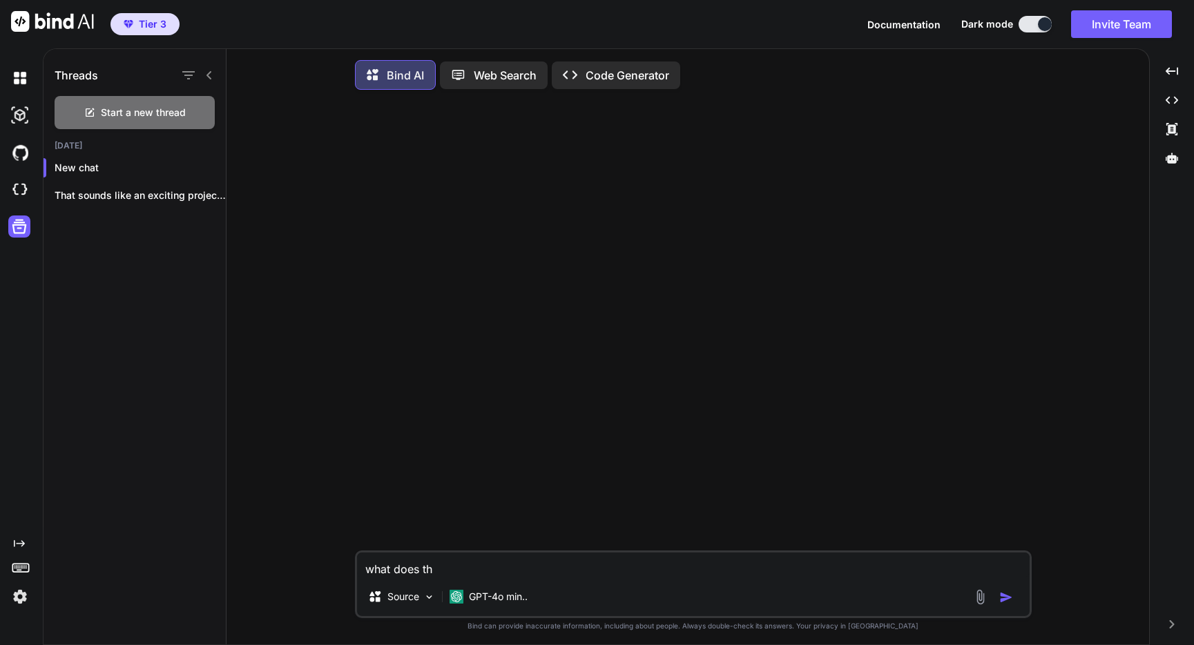
type textarea "x"
type textarea "what does thi"
type textarea "x"
type textarea "what does this"
type textarea "x"
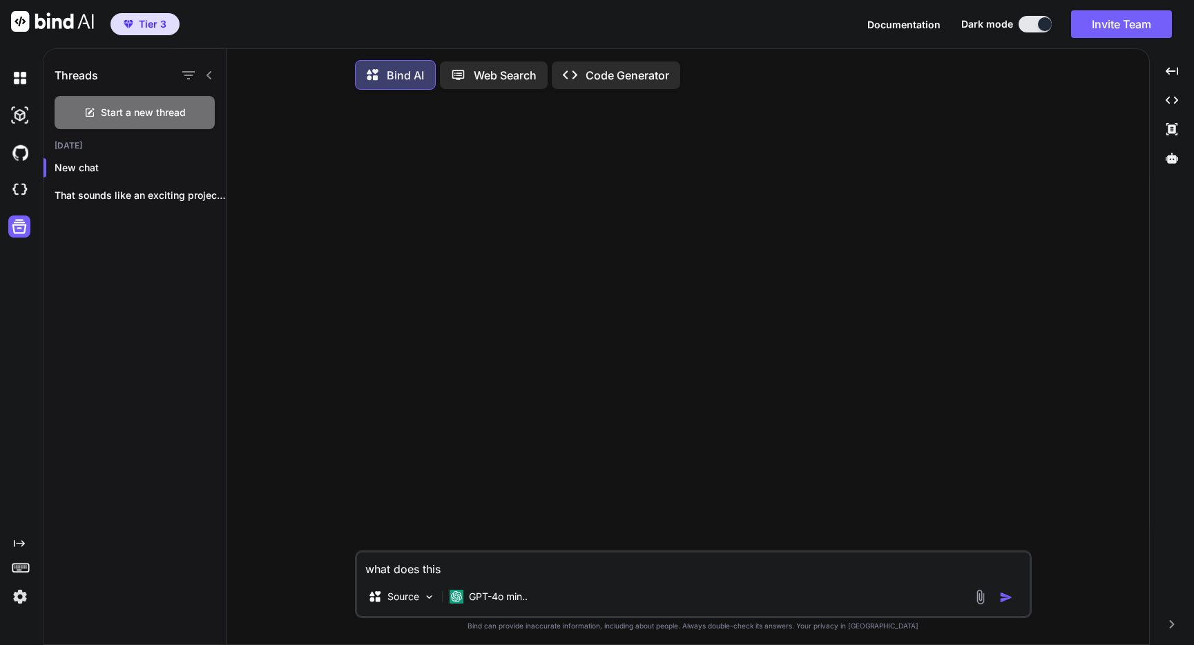
type textarea "what does this"
type textarea "x"
type textarea "what does this c"
type textarea "x"
type textarea "what does this con"
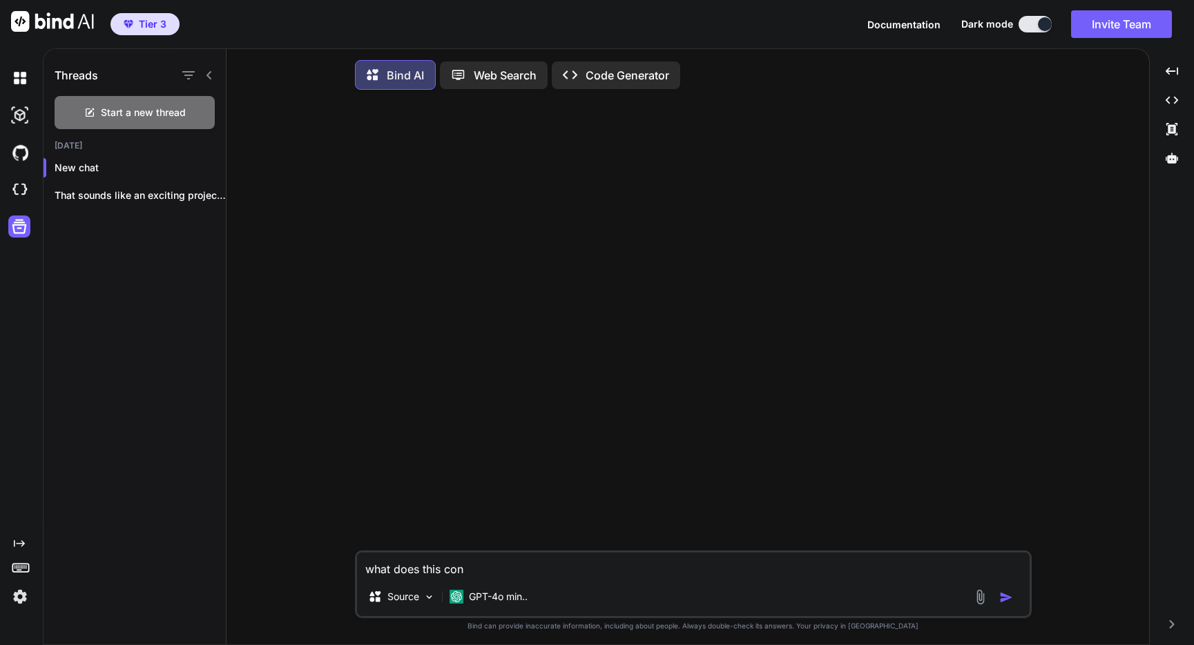
type textarea "x"
type textarea "what does this cons"
type textarea "x"
type textarea "what does this conso"
type textarea "x"
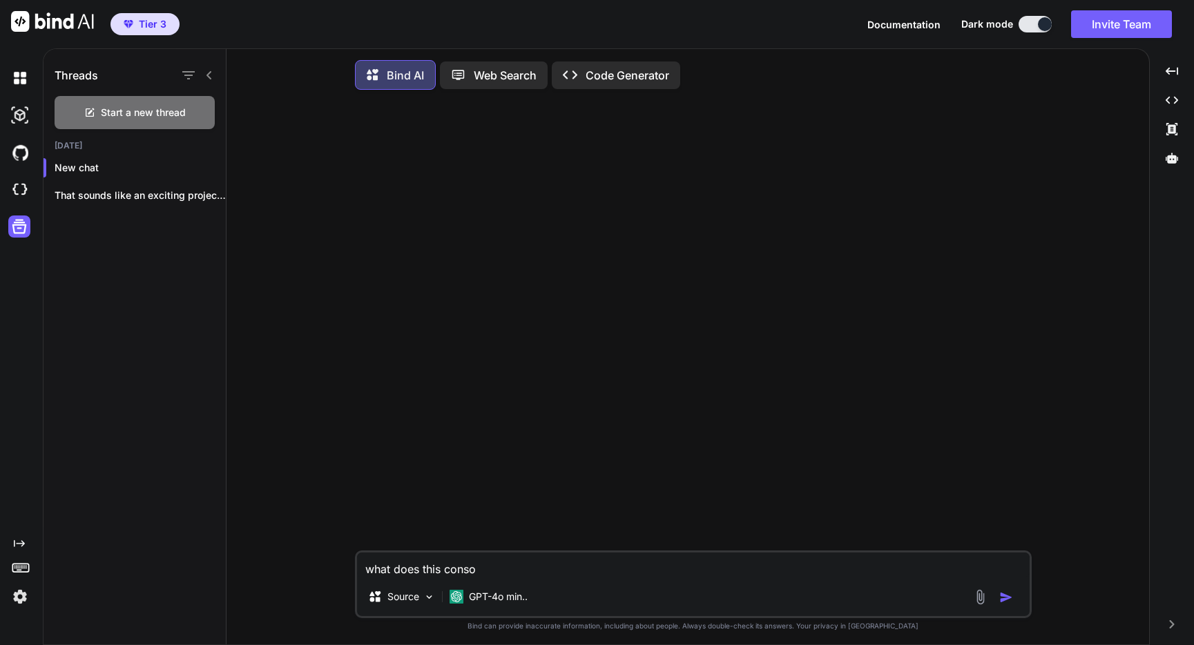
type textarea "what does this consol"
type textarea "x"
type textarea "what does this console"
type textarea "x"
type textarea "what does this console"
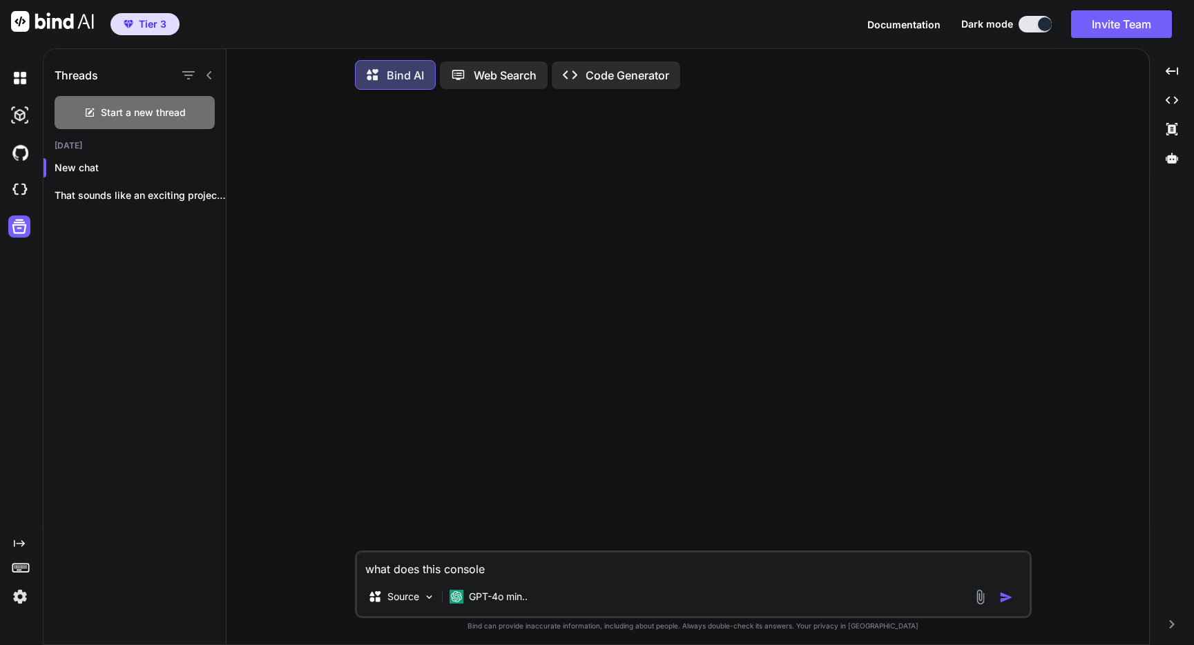
type textarea "x"
type textarea "what does this console in"
type textarea "x"
type textarea "what does this console inf"
type textarea "x"
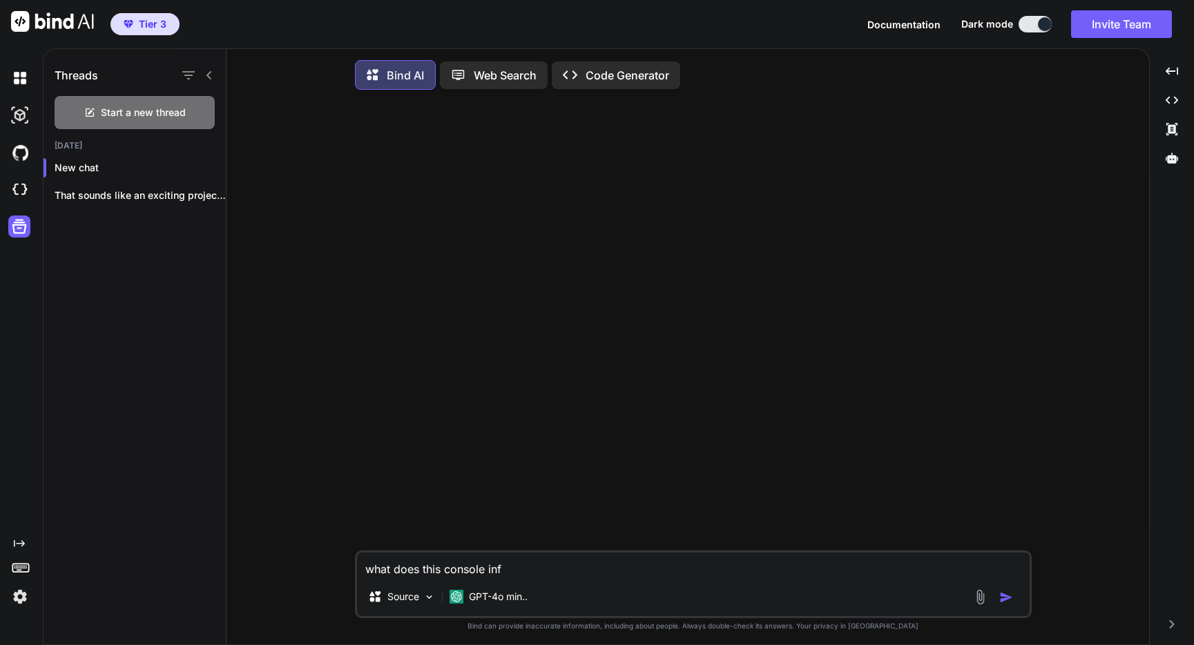
type textarea "what does this console info"
type textarea "x"
type textarea "what does this console infor"
type textarea "x"
type textarea "what does this console inform"
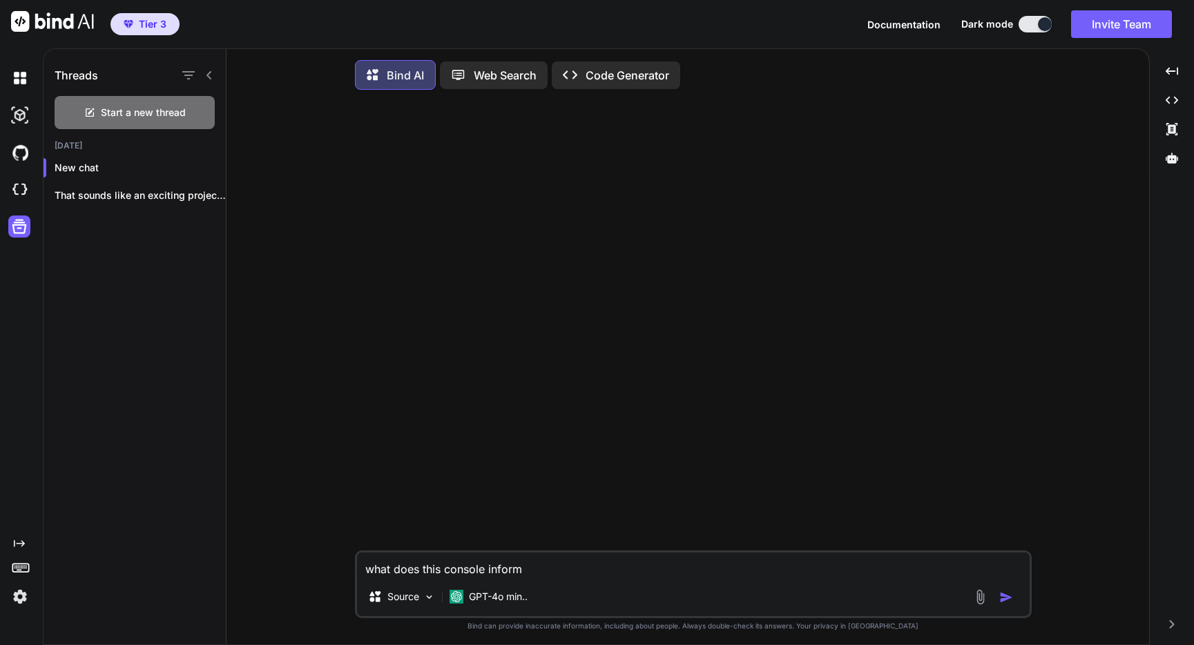
type textarea "x"
type textarea "what does this console informa"
type textarea "x"
type textarea "what does this console informat"
type textarea "x"
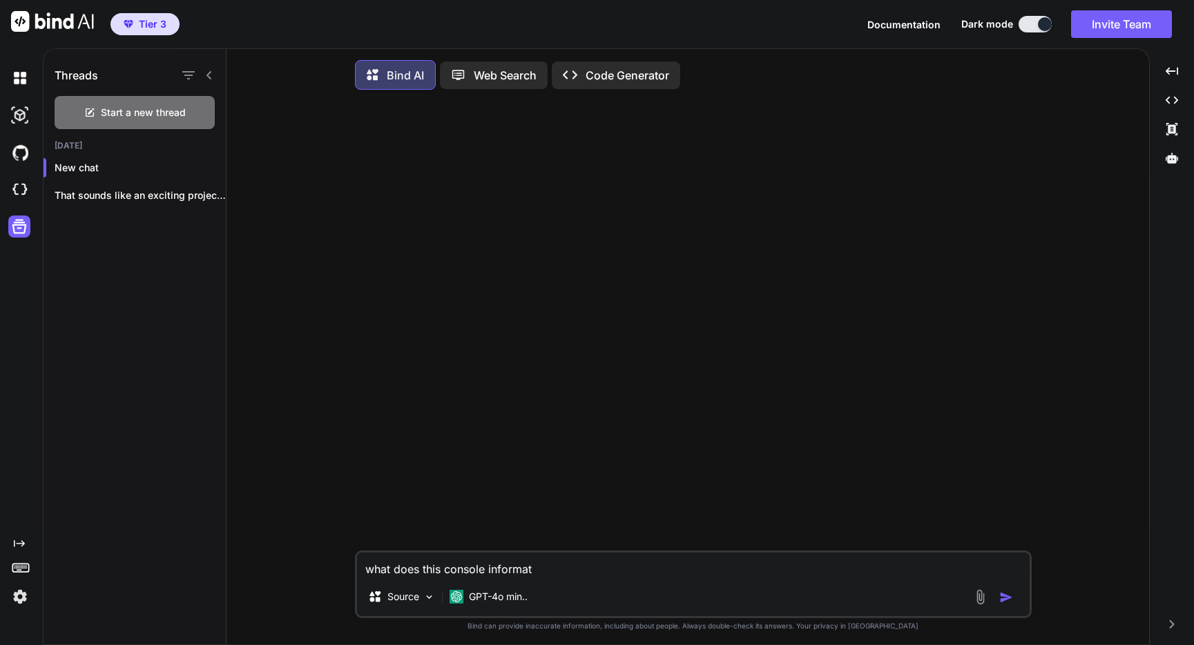
type textarea "what does this console informati"
type textarea "x"
type textarea "what does this console informatio"
type textarea "x"
type textarea "what does this console information"
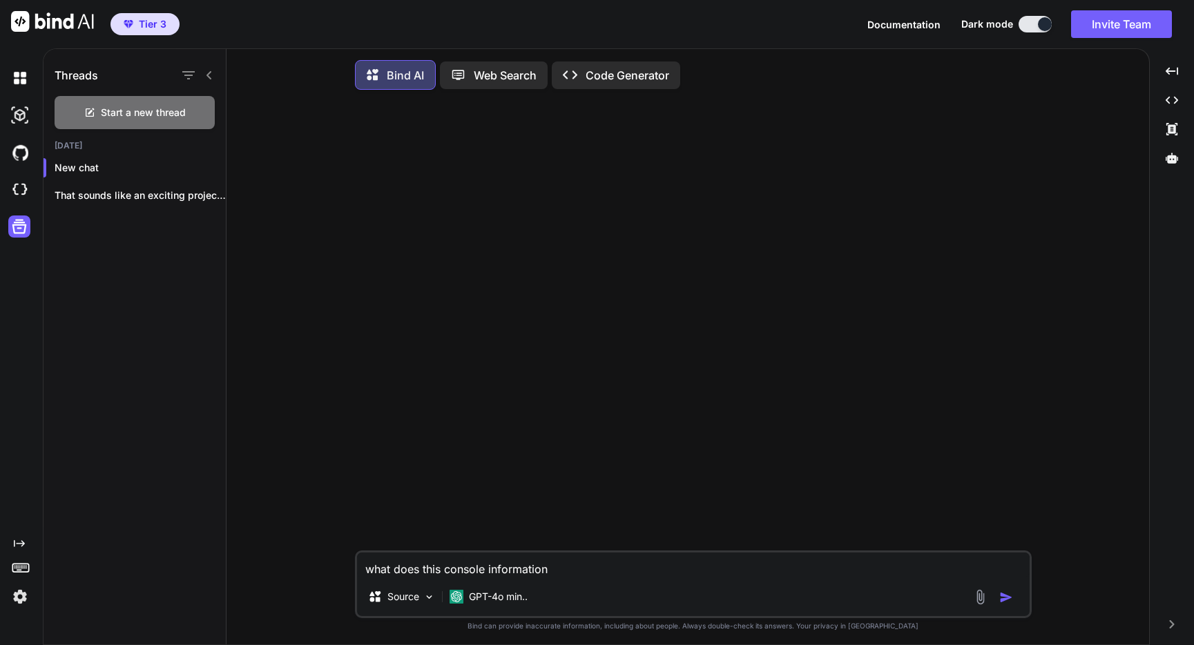
type textarea "x"
type textarea "what does this console information"
type textarea "x"
type textarea "what does this console information m"
type textarea "x"
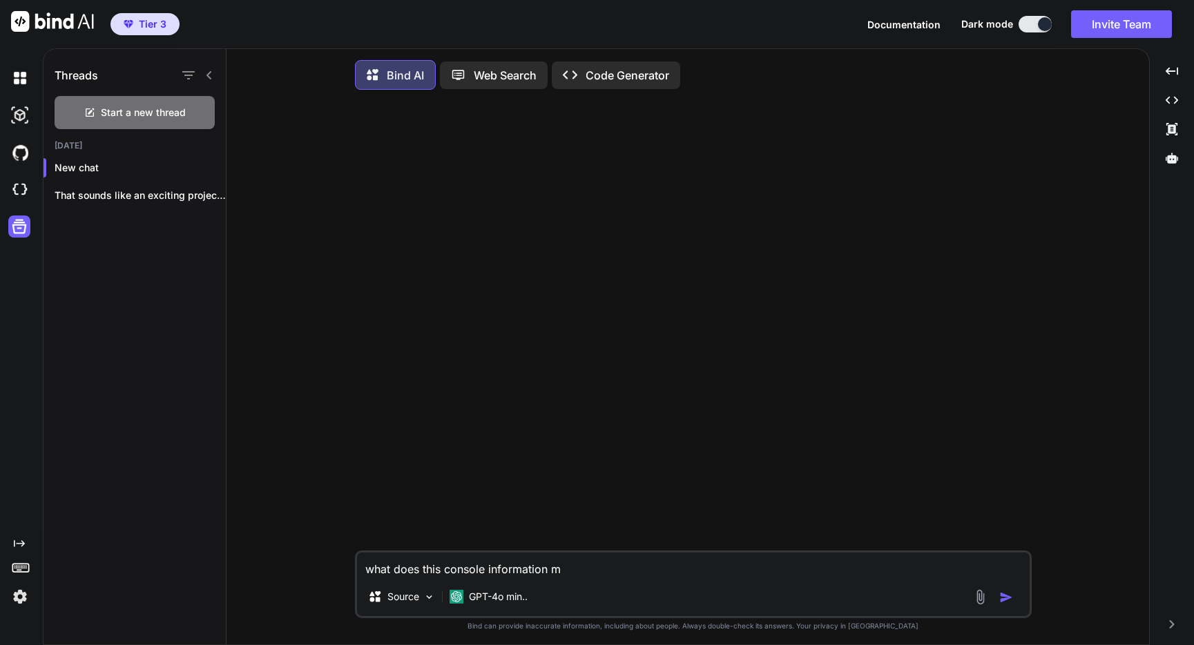
type textarea "what does this console information me"
type textarea "x"
type textarea "what does this console information mea"
type textarea "x"
type textarea "what does this console information mean"
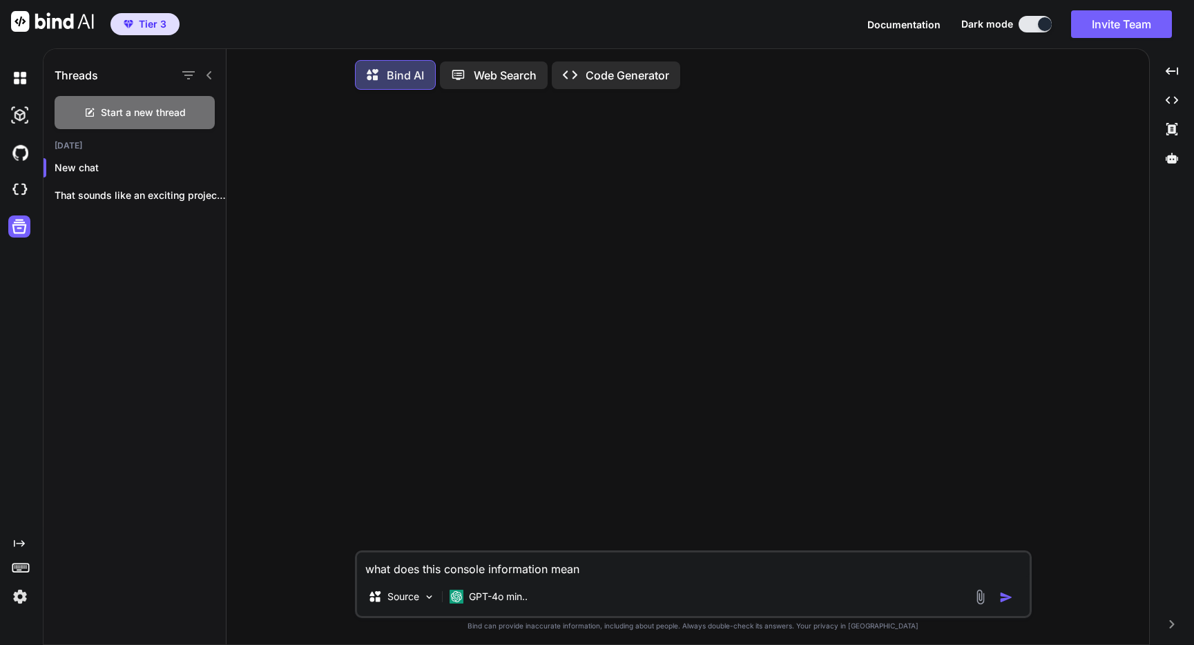
type textarea "x"
type textarea "what does this console information mean:"
type textarea "x"
type textarea "what does this console information mean:"
type textarea "x"
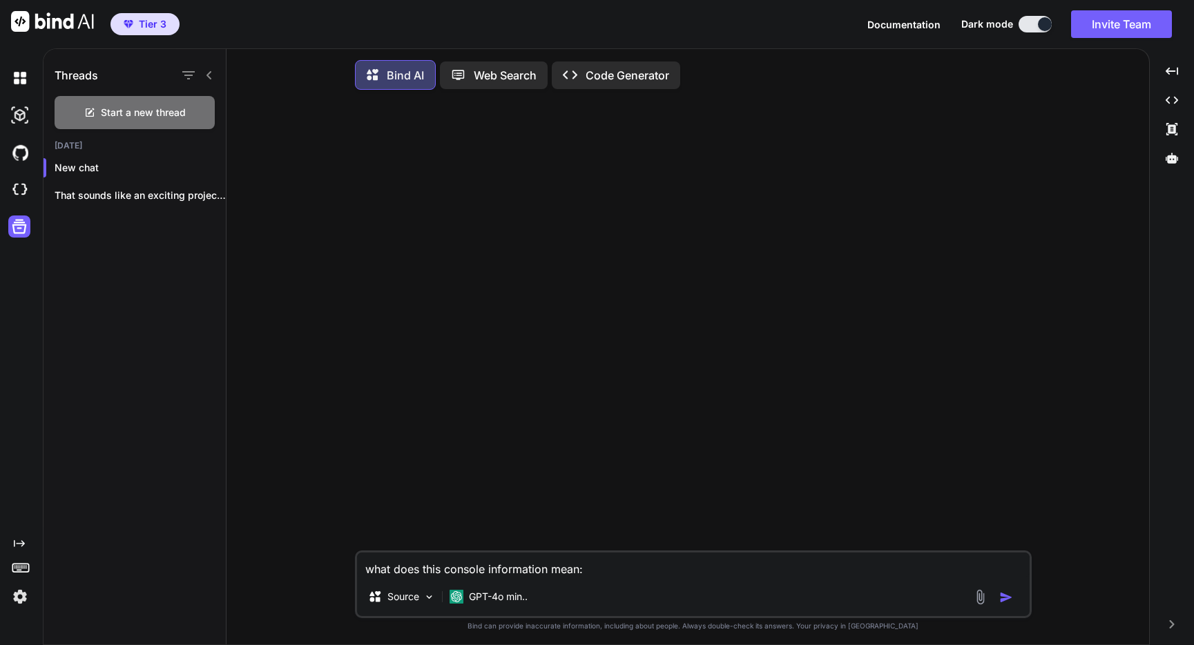
type textarea "what does this console information mean:"
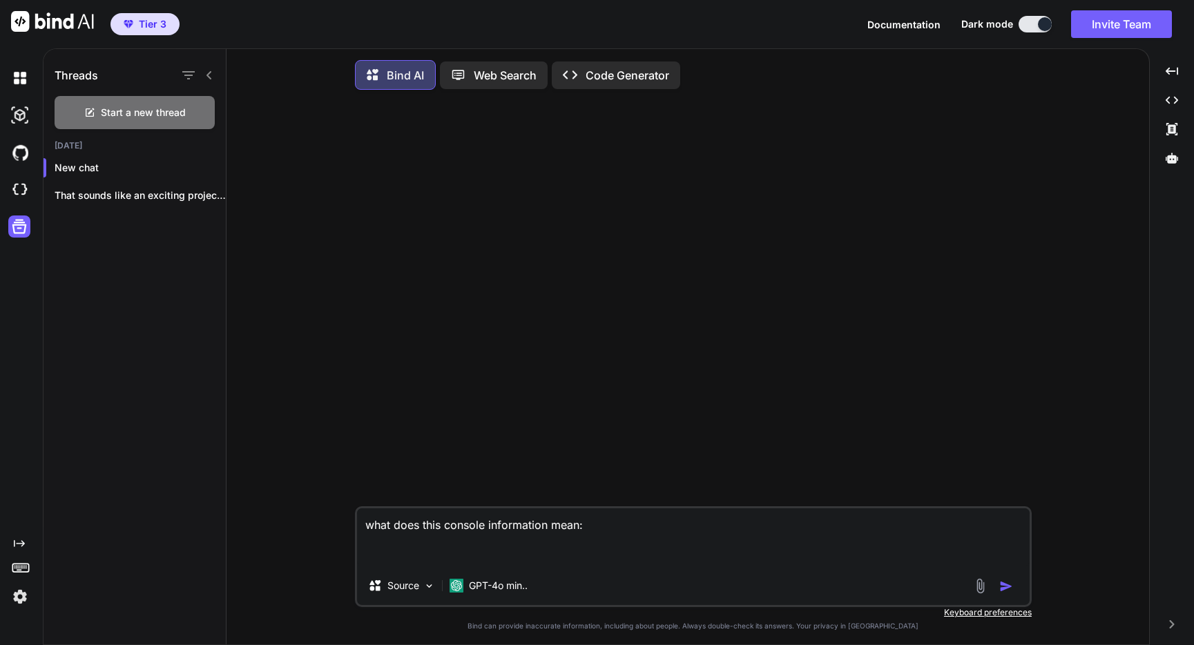
type textarea "x"
type textarea "lore ipsu dolo sitamet consectetur adip: [Eli] Seddoei (tempori.ut, labo 0) [Et…"
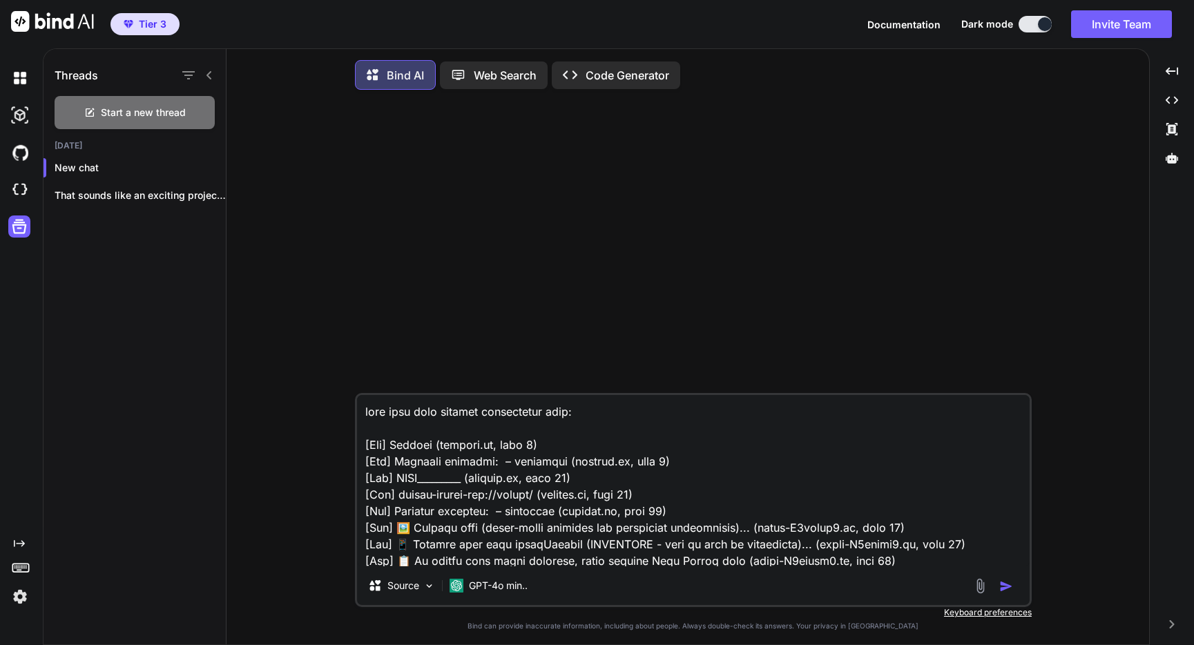
scroll to position [2106, 0]
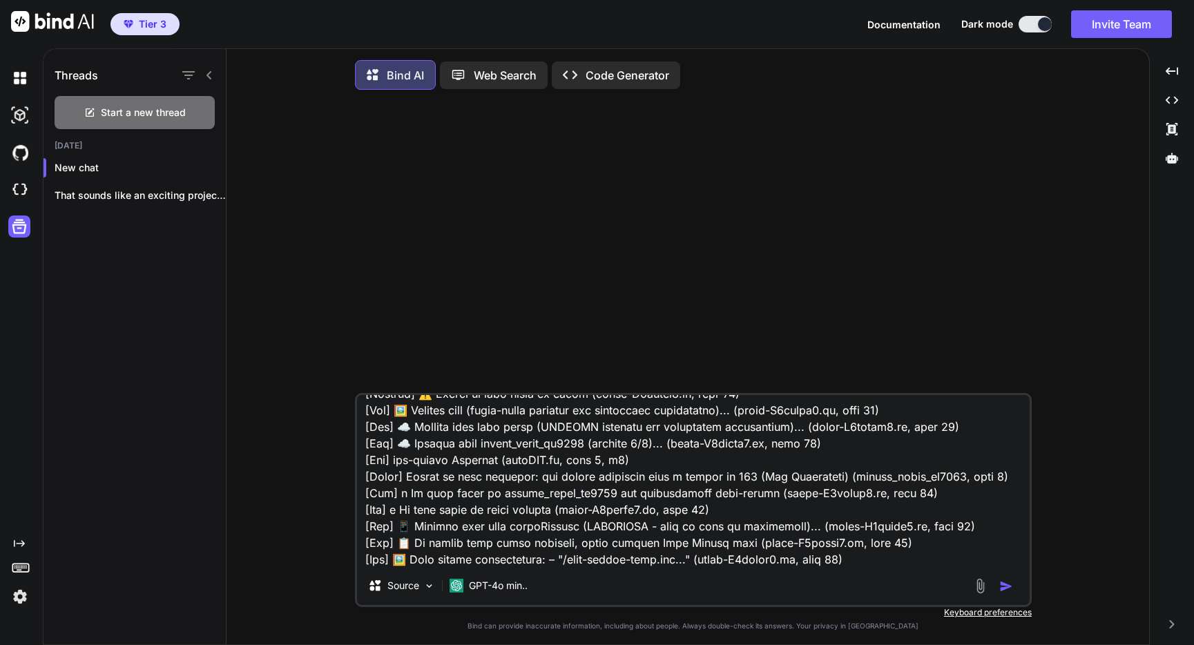
type textarea "x"
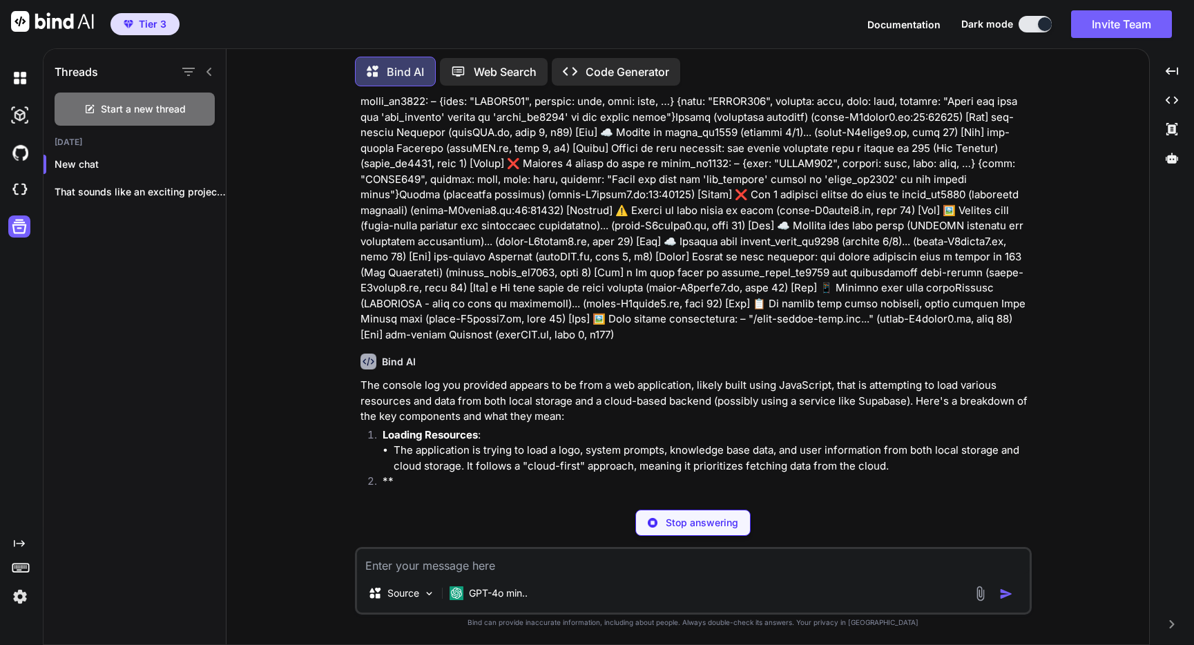
scroll to position [1112, 0]
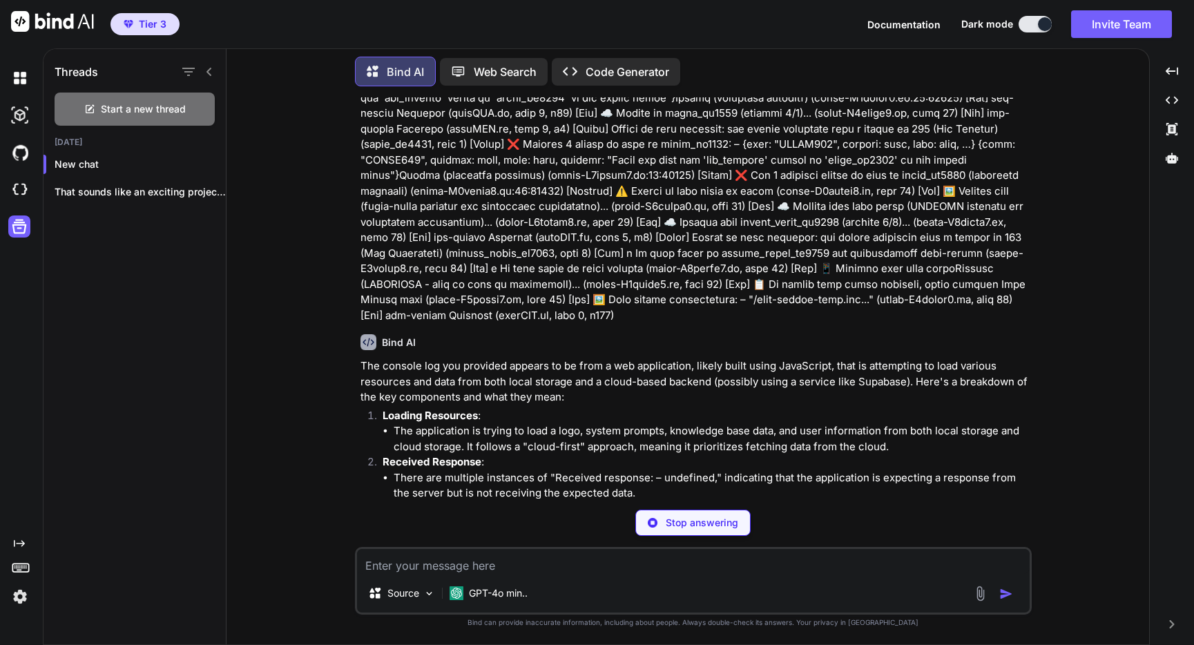
type textarea "x"
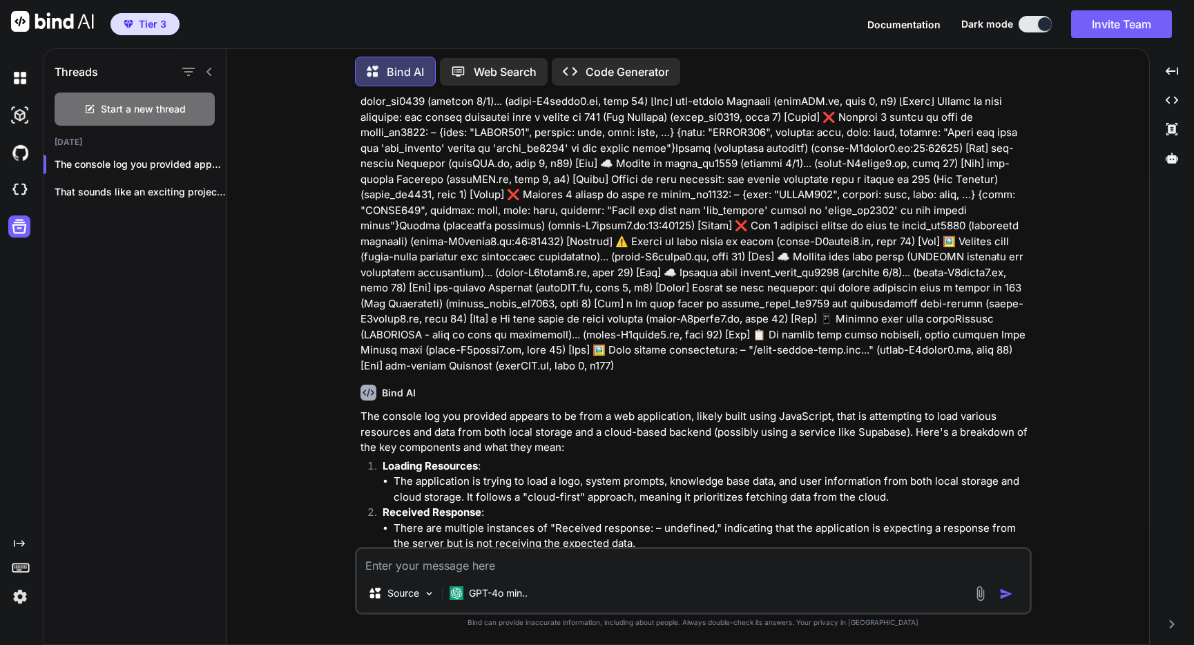
scroll to position [1481, 0]
